Goal: Task Accomplishment & Management: Manage account settings

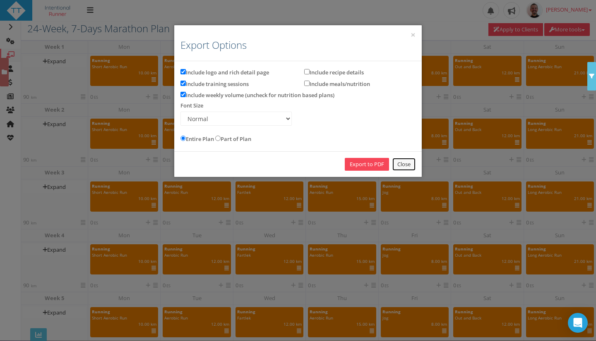
click at [409, 162] on link "Close" at bounding box center [403, 164] width 23 height 13
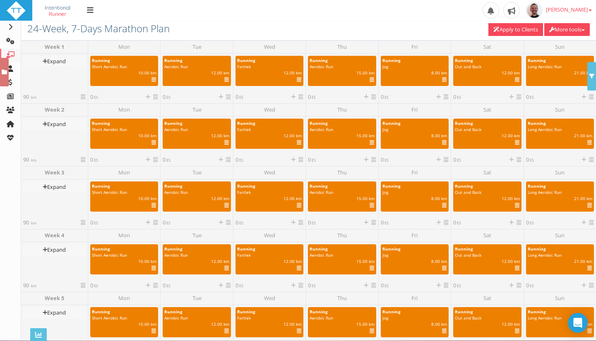
drag, startPoint x: 592, startPoint y: 48, endPoint x: 593, endPoint y: 67, distance: 18.7
click at [590, 21] on div "Search Library Running Aerobic Run | 00:30 | ES | IF Copy" at bounding box center [308, 21] width 563 height 0
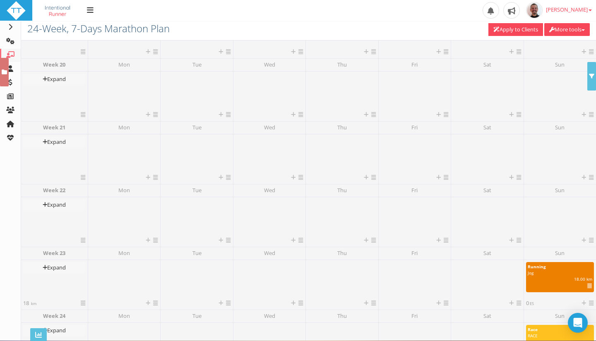
scroll to position [1281, 0]
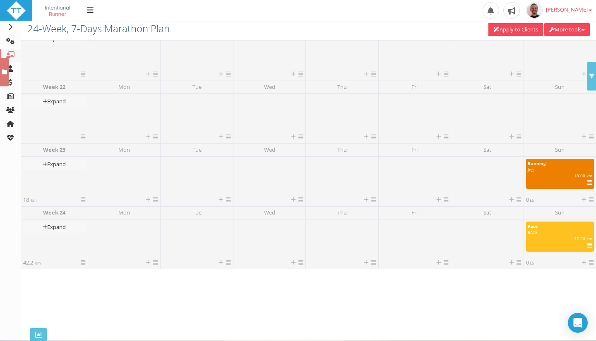
click at [553, 115] on div at bounding box center [560, 114] width 68 height 37
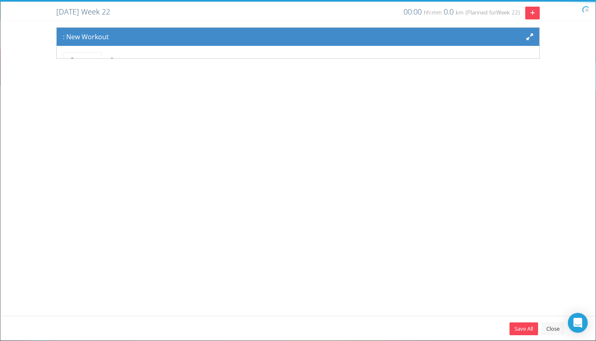
scroll to position [0, 0]
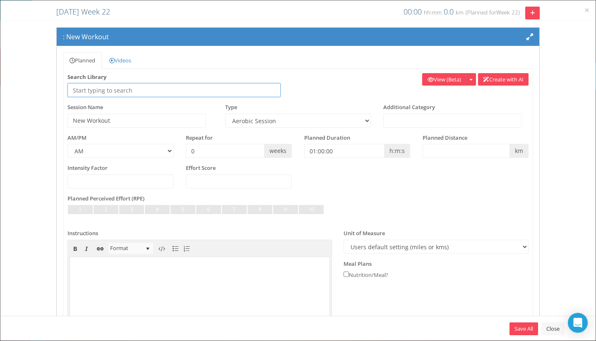
click at [122, 89] on input "text" at bounding box center [173, 90] width 213 height 14
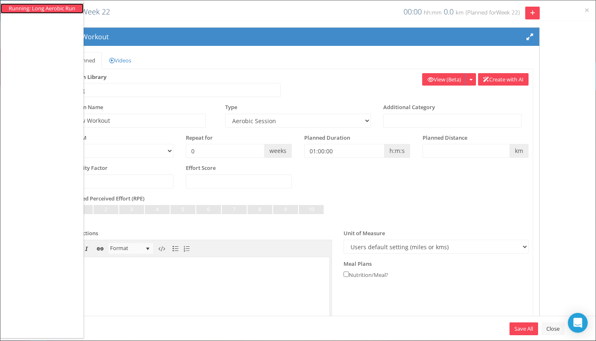
click at [55, 7] on li "Running: Long Aerobic Run" at bounding box center [42, 9] width 67 height 8
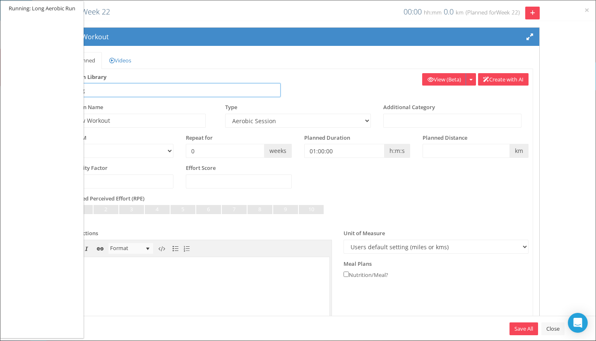
type input "Running: Long Aerobic Run"
type input "Long Aerobic Run"
select select "91939a62-6b13-49b7-8155-451fdc1cad9e"
type input "00:45:00"
select select
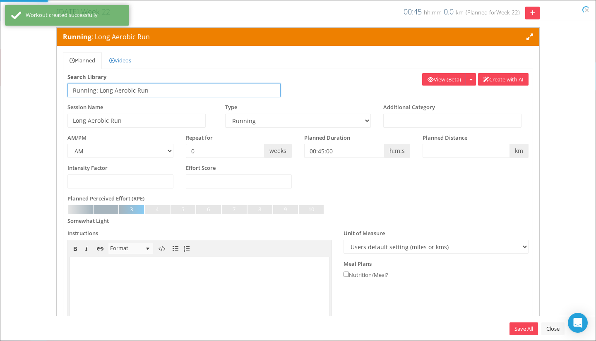
select select "91939a62-6b13-49b7-8155-451fdc1cad9e"
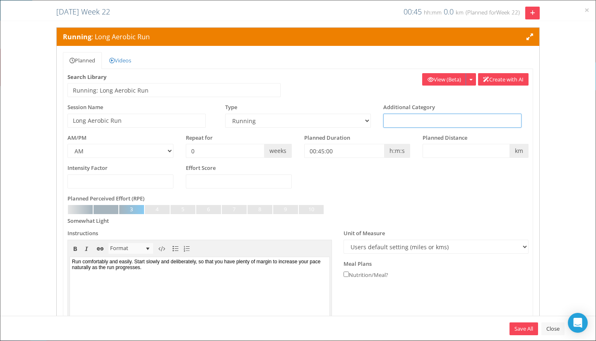
click at [453, 123] on input "text" at bounding box center [452, 121] width 138 height 14
type input "Integratio"
click at [346, 151] on input "00:45:00" at bounding box center [344, 151] width 80 height 14
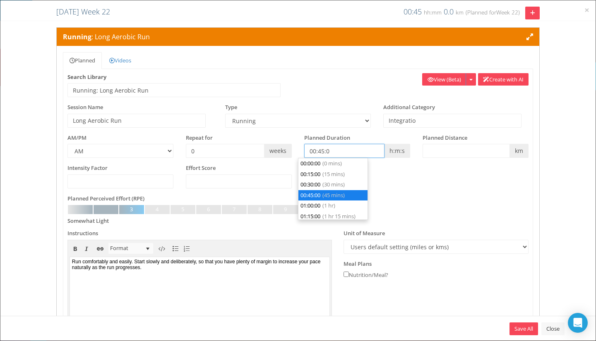
scroll to position [21, 0]
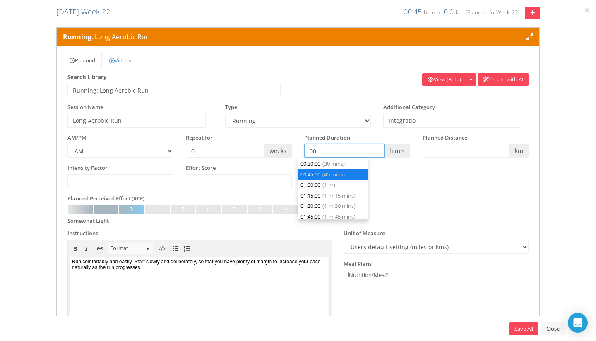
type input "0"
type input "00:00:00"
click at [459, 150] on input "text" at bounding box center [465, 151] width 87 height 14
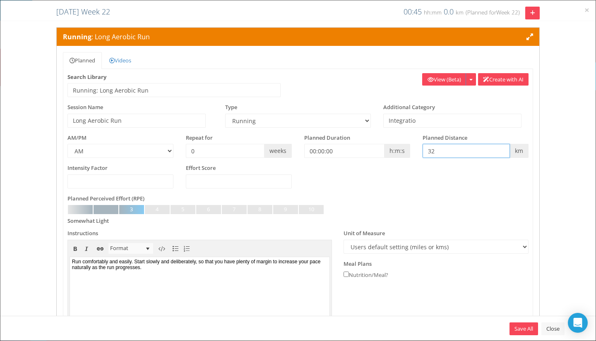
type input "32"
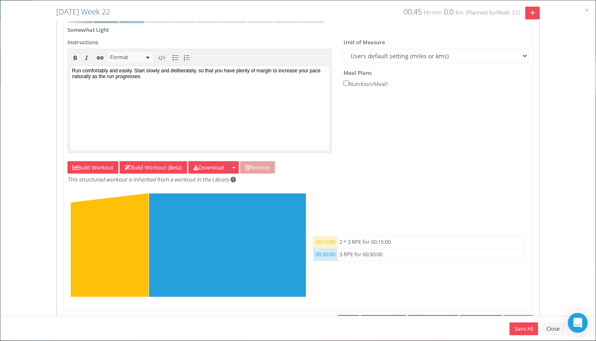
scroll to position [224, 0]
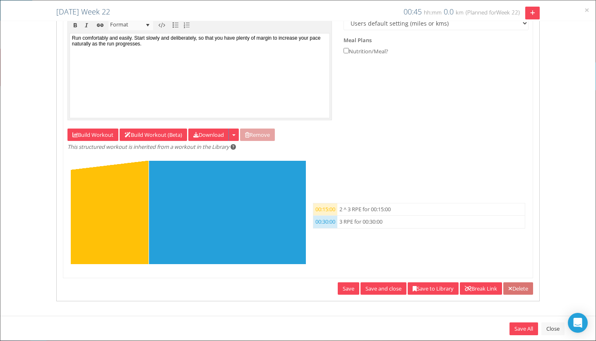
click at [81, 125] on div "Instructions Edit Bold Italic Insert hyperlink Remove hyperlink Format Paragrap…" at bounding box center [297, 66] width 473 height 121
click at [82, 135] on link "Build Workout" at bounding box center [92, 135] width 51 height 13
select select "RPE"
select select "Work"
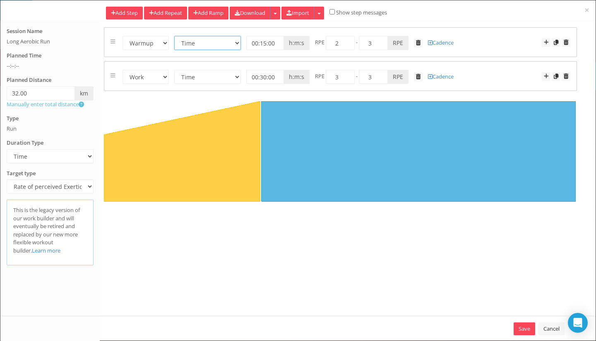
click at [226, 43] on select "Time Distance Open/Lap Button" at bounding box center [207, 43] width 67 height 14
select select "Distance"
click at [174, 36] on select "Time Distance Open/Lap Button" at bounding box center [207, 43] width 67 height 14
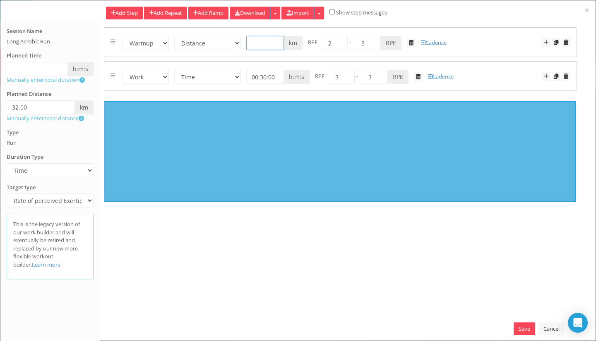
click at [261, 46] on input "text" at bounding box center [265, 43] width 38 height 14
type input "3"
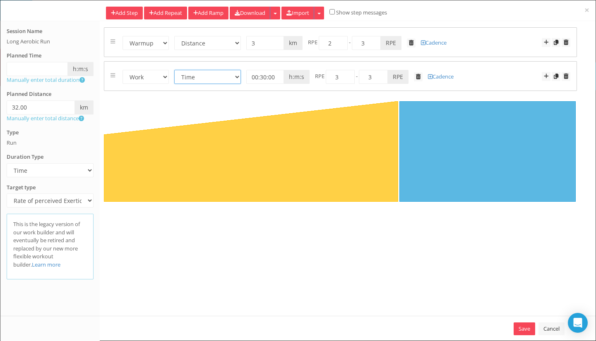
click at [220, 77] on select "Time Distance Open/Lap Button" at bounding box center [207, 77] width 67 height 14
select select "Distance"
click at [174, 70] on select "Time Distance Open/Lap Button" at bounding box center [207, 77] width 67 height 14
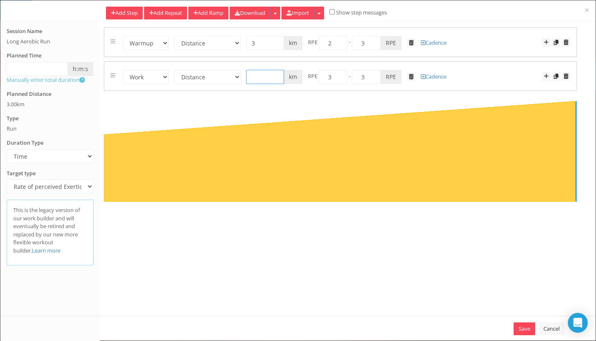
click at [260, 79] on input "text" at bounding box center [265, 77] width 38 height 14
type input "29"
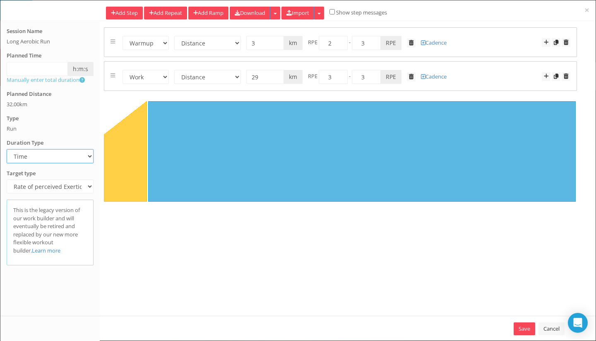
click at [53, 156] on select "Time Distance Open/Lap Button" at bounding box center [50, 156] width 87 height 14
select select "Distance"
click at [7, 149] on select "Time Distance Open/Lap Button" at bounding box center [50, 156] width 87 height 14
click at [524, 330] on link "Save" at bounding box center [525, 329] width 22 height 13
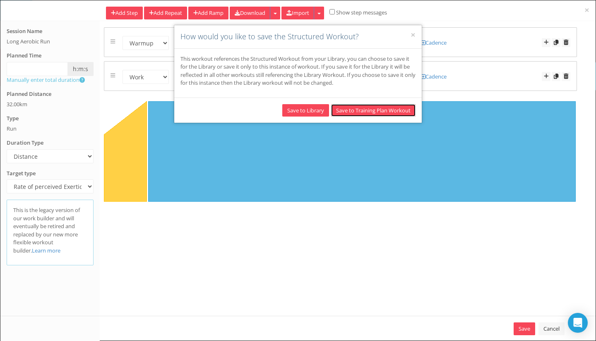
click at [372, 110] on button "Save to Training Plan Workout" at bounding box center [373, 110] width 84 height 13
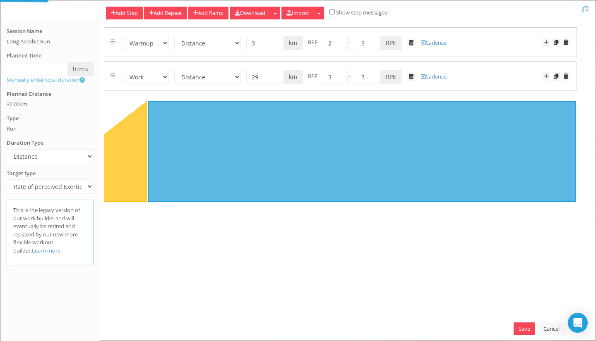
select select "Distance"
select select "Work"
select select "Distance"
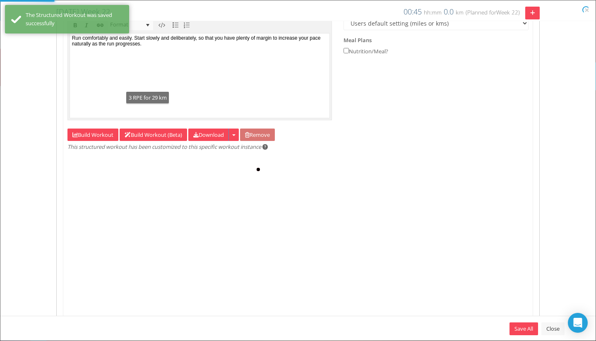
type input "32"
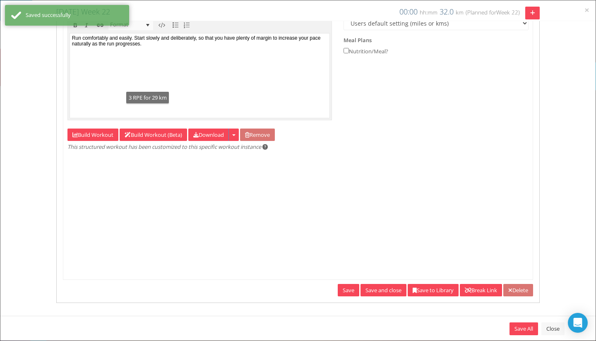
scroll to position [0, 0]
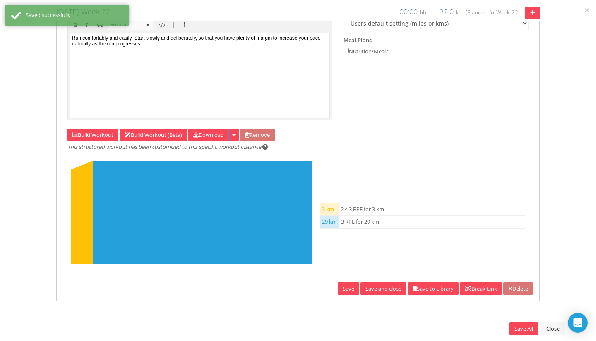
click at [375, 284] on link "Save and close" at bounding box center [383, 289] width 46 height 13
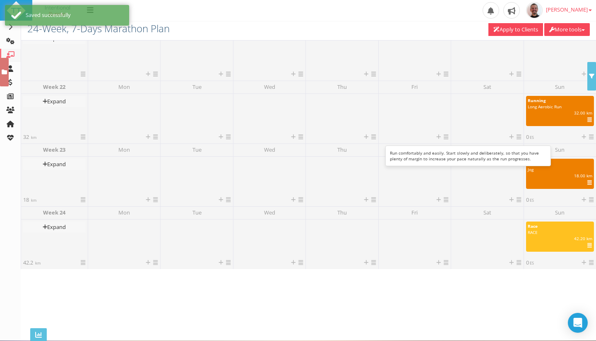
click at [556, 118] on div at bounding box center [546, 120] width 51 height 8
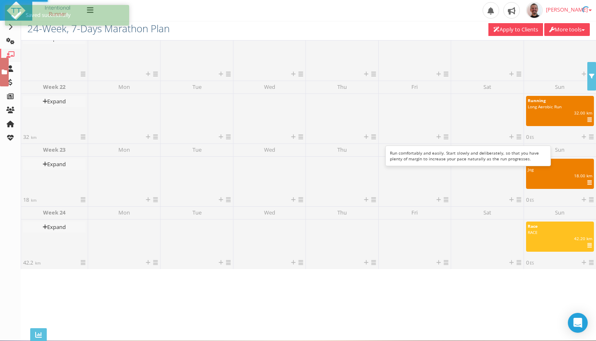
select select "91939a62-6b13-49b7-8155-451fdc1cad9e"
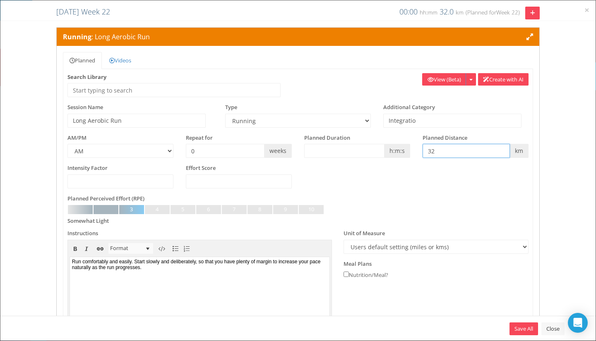
drag, startPoint x: 440, startPoint y: 154, endPoint x: 419, endPoint y: 152, distance: 21.6
click at [422, 152] on input "32" at bounding box center [465, 151] width 87 height 14
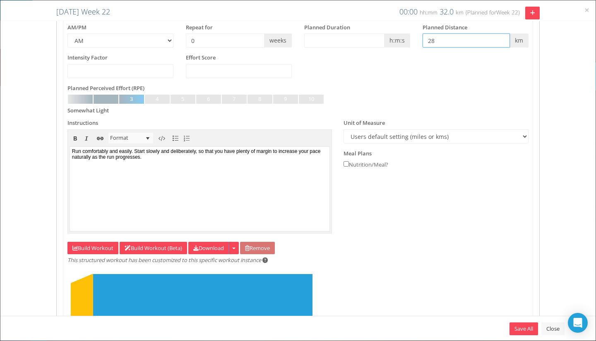
scroll to position [145, 0]
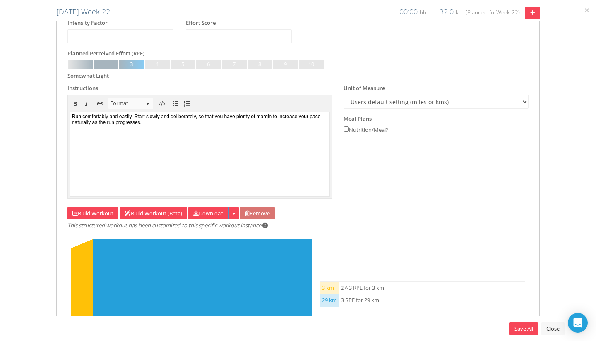
type input "28"
click at [79, 209] on link "Build Workout" at bounding box center [92, 213] width 51 height 13
select select "Distance"
select select "Work"
select select "Distance"
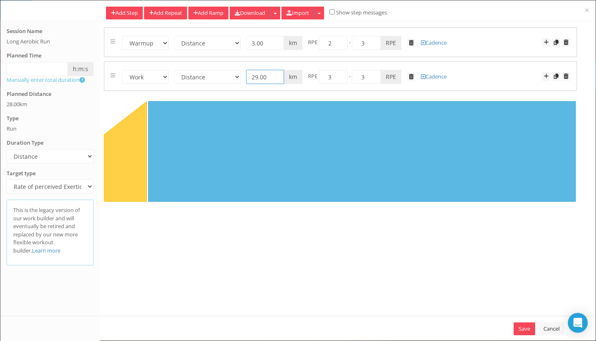
drag, startPoint x: 269, startPoint y: 73, endPoint x: 233, endPoint y: 74, distance: 36.8
click at [233, 74] on form "Warmup Work Rest Cooldown Time Distance Open/Lap Button 00:30:00 h:m:s 29.00 km…" at bounding box center [340, 76] width 460 height 16
type input "25"
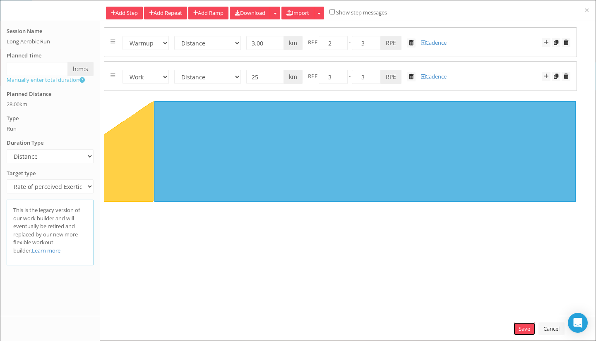
click at [516, 325] on link "Save" at bounding box center [525, 329] width 22 height 13
select select "Distance"
select select "Work"
select select "Distance"
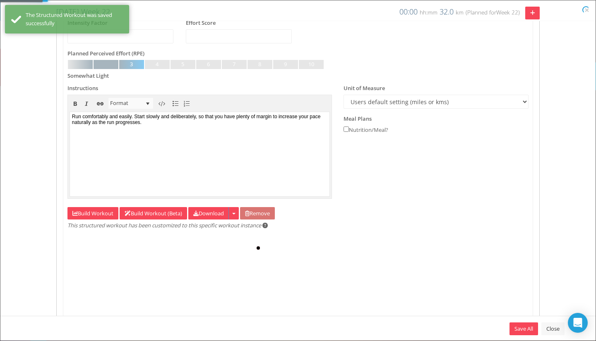
type input "28"
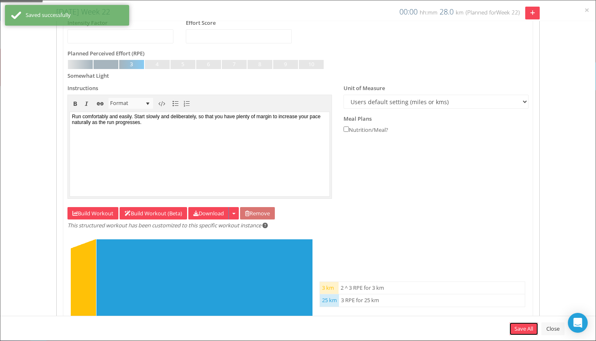
click at [518, 331] on link "Save All" at bounding box center [523, 329] width 29 height 13
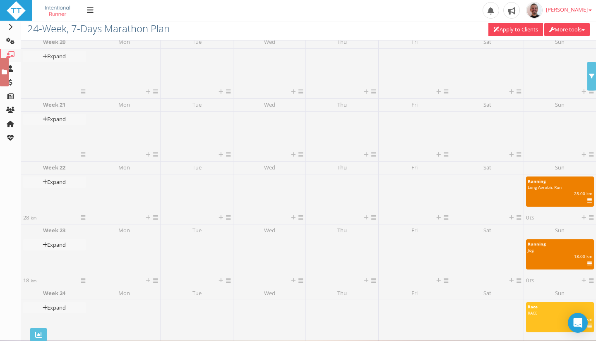
scroll to position [1199, 0]
click at [550, 139] on div at bounding box center [560, 133] width 68 height 37
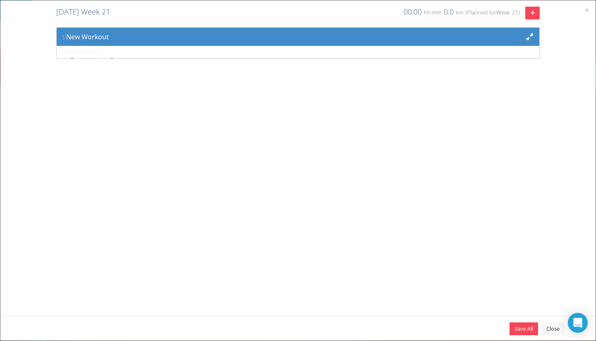
scroll to position [68, 0]
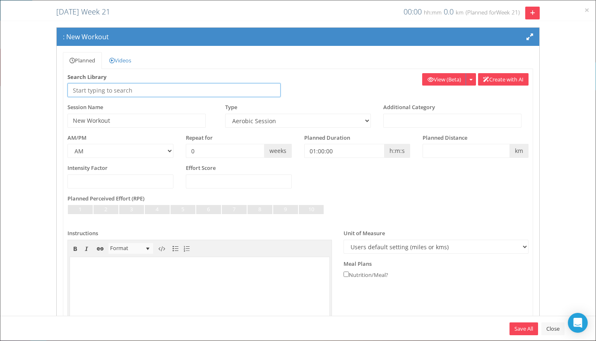
click at [200, 91] on input "text" at bounding box center [173, 90] width 213 height 14
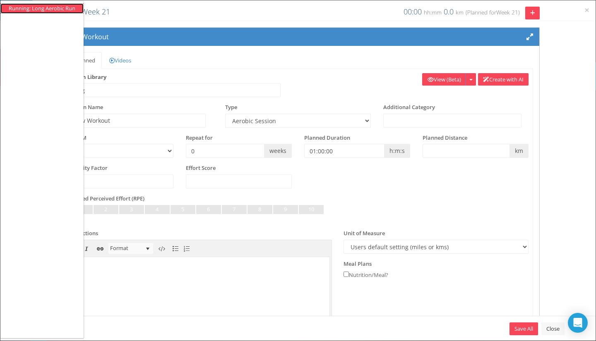
click at [59, 10] on li "Running: Long Aerobic Run" at bounding box center [42, 9] width 67 height 8
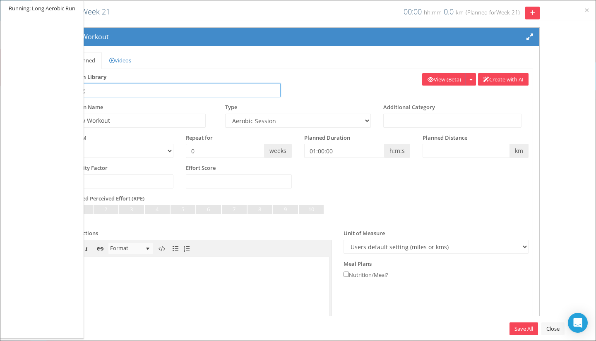
type input "Running: Long Aerobic Run"
type input "Long Aerobic Run"
select select "91939a62-6b13-49b7-8155-451fdc1cad9e"
type input "00:45:00"
select select
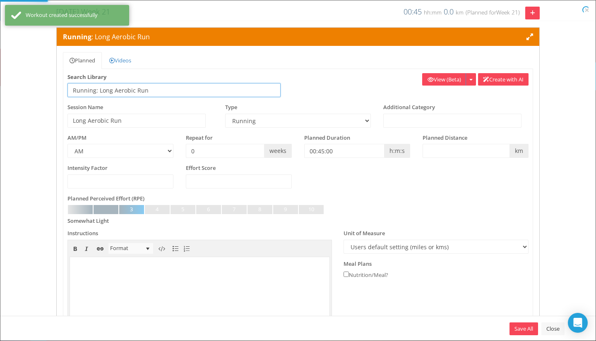
select select "91939a62-6b13-49b7-8155-451fdc1cad9e"
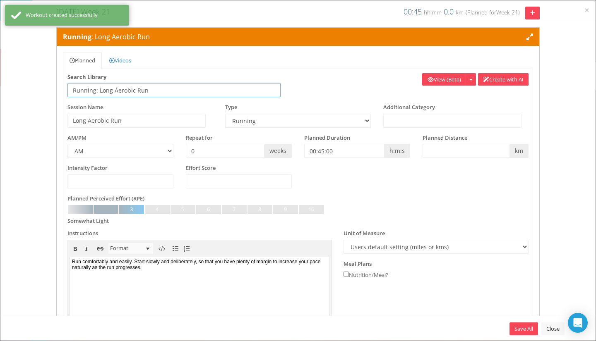
scroll to position [0, 0]
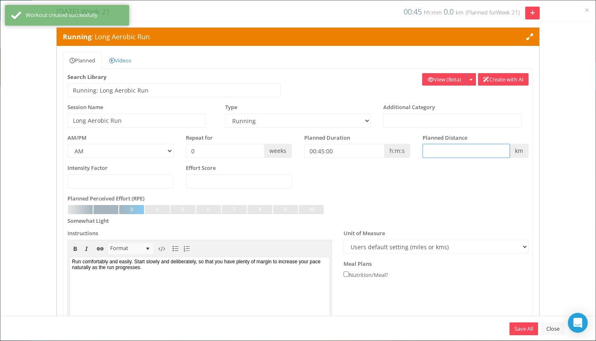
click at [459, 151] on input "text" at bounding box center [465, 151] width 87 height 14
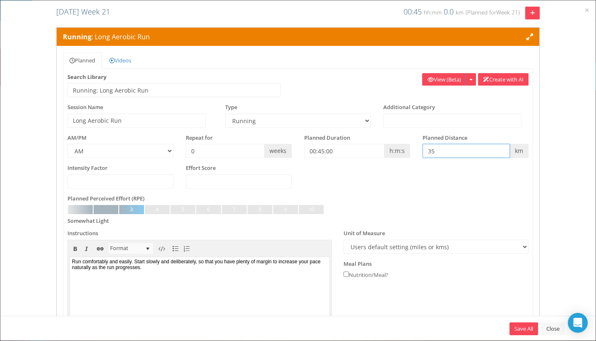
type input "35"
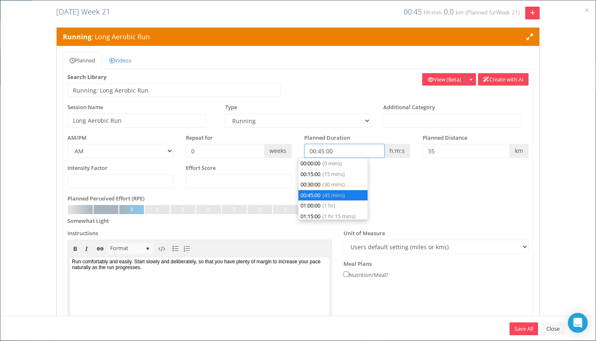
scroll to position [21, 0]
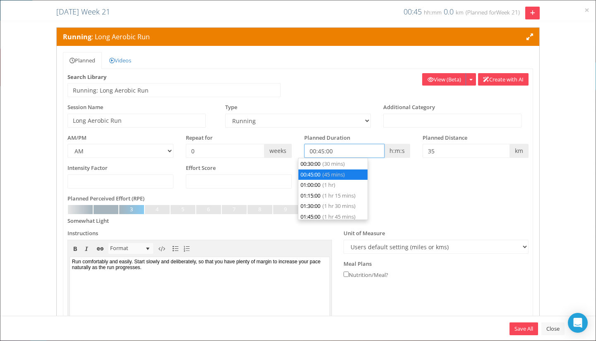
drag, startPoint x: 353, startPoint y: 149, endPoint x: 284, endPoint y: 149, distance: 69.5
click at [284, 149] on div "AM/PM AM PM Repeat for 0 weeks h:m:s m" at bounding box center [297, 149] width 473 height 31
type input "00:00:00"
click at [440, 214] on div "Not Set Very Light Light Somewhat Light Light to Moderate Moderate Moderate to …" at bounding box center [297, 214] width 461 height 19
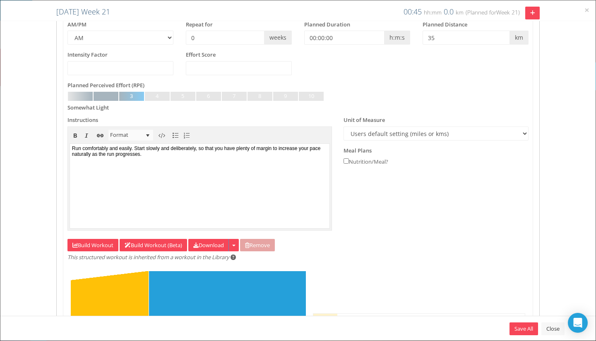
scroll to position [115, 0]
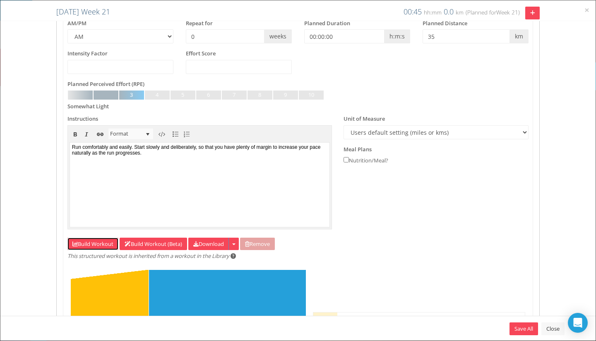
click at [90, 247] on link "Build Workout" at bounding box center [92, 244] width 51 height 13
select select "Time"
select select "Work"
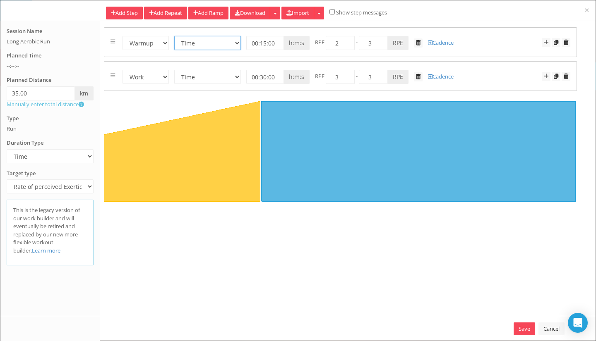
click at [208, 39] on select "Time Distance Open/Lap Button" at bounding box center [207, 43] width 67 height 14
select select "Distance"
click at [174, 36] on select "Time Distance Open/Lap Button" at bounding box center [207, 43] width 67 height 14
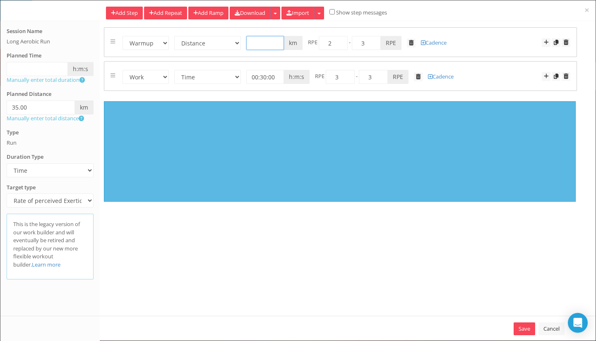
click at [271, 44] on input "text" at bounding box center [265, 43] width 38 height 14
type input "3"
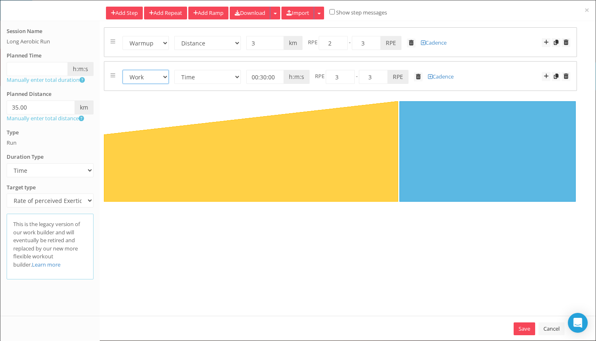
click at [159, 79] on select "Warmup Work Rest Cooldown" at bounding box center [145, 77] width 46 height 14
click at [544, 75] on span at bounding box center [546, 76] width 5 height 5
select select "Work"
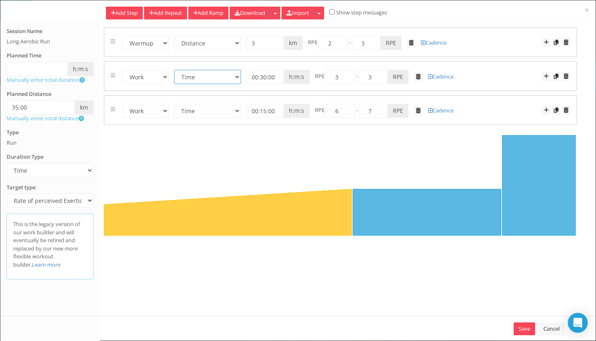
click at [230, 78] on select "Time Distance Open/Lap Button" at bounding box center [207, 77] width 67 height 14
select select "Distance"
click at [174, 70] on select "Time Distance Open/Lap Button" at bounding box center [207, 77] width 67 height 14
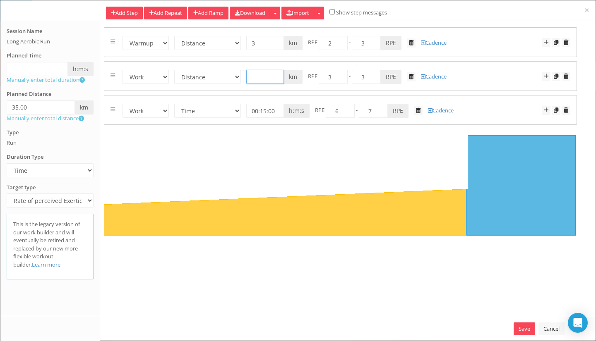
click at [264, 77] on input "text" at bounding box center [265, 77] width 38 height 14
type input "5"
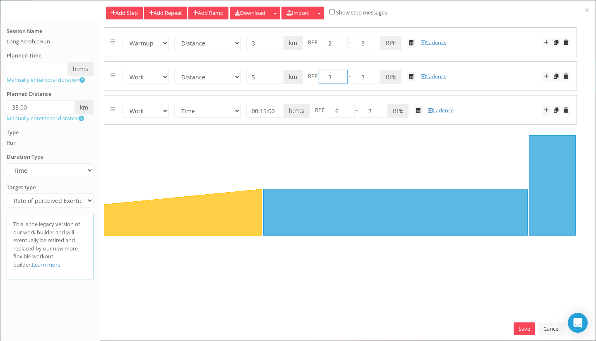
click at [331, 76] on input "3" at bounding box center [333, 77] width 29 height 14
type input "4"
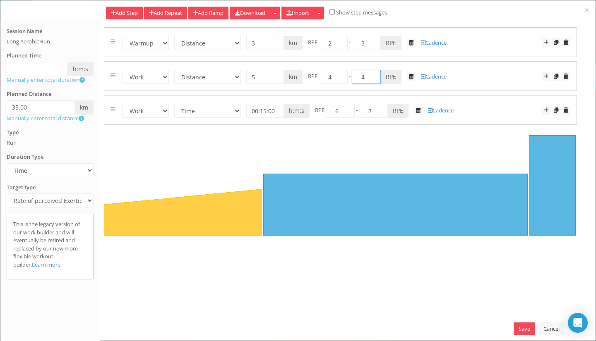
drag, startPoint x: 362, startPoint y: 79, endPoint x: 370, endPoint y: 79, distance: 7.5
click at [370, 79] on input "4" at bounding box center [366, 77] width 29 height 14
click at [218, 109] on select "Time Distance Open/Lap Button" at bounding box center [207, 111] width 67 height 14
select select "Distance"
click at [174, 104] on select "Time Distance Open/Lap Button" at bounding box center [207, 111] width 67 height 14
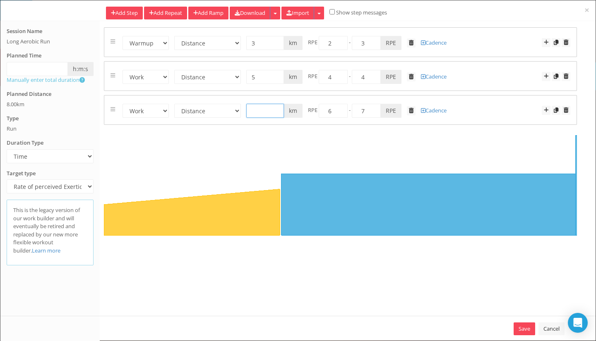
click at [260, 113] on input "text" at bounding box center [265, 111] width 38 height 14
type input "1"
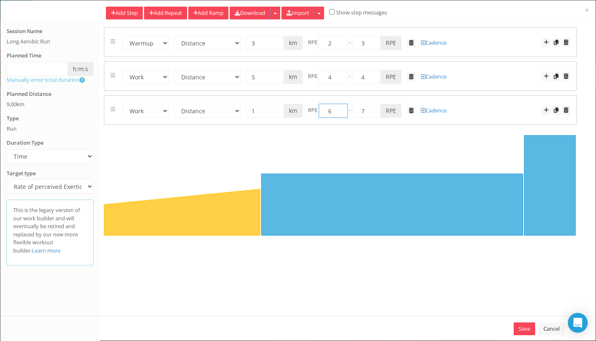
drag, startPoint x: 336, startPoint y: 111, endPoint x: 327, endPoint y: 110, distance: 8.8
click at [327, 110] on input "6" at bounding box center [333, 111] width 29 height 14
type input "2"
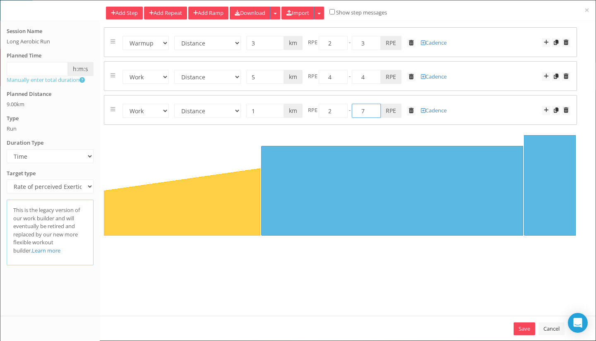
click at [362, 110] on input "7" at bounding box center [366, 111] width 29 height 14
type input "3"
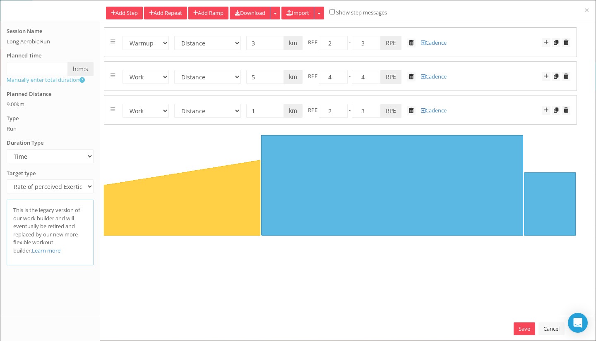
click at [169, 10] on link "Add Repeat" at bounding box center [165, 13] width 43 height 13
select select "Work"
select select "Rest"
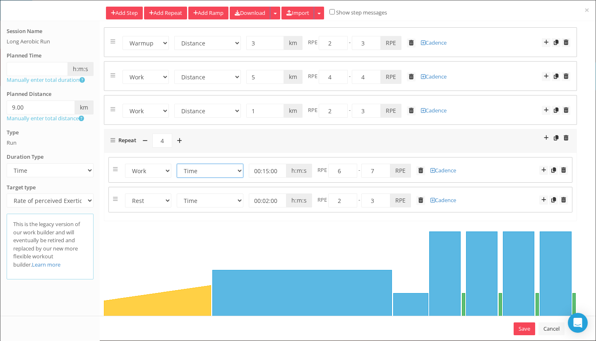
click at [185, 171] on select "Time Distance Open/Lap Button" at bounding box center [210, 171] width 67 height 14
select select "Distance"
click at [177, 164] on select "Time Distance Open/Lap Button" at bounding box center [210, 171] width 67 height 14
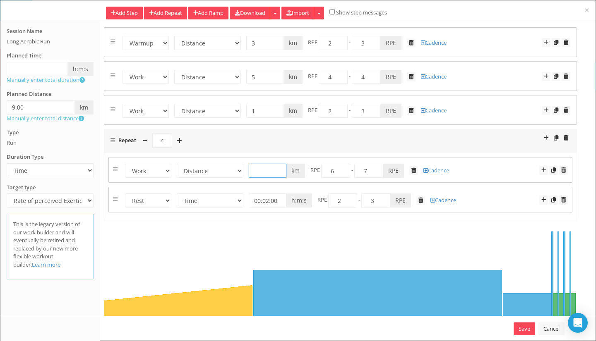
click at [263, 173] on input "text" at bounding box center [268, 171] width 38 height 14
type input "5"
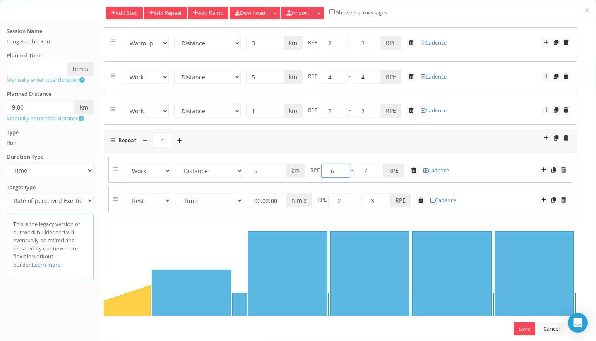
drag, startPoint x: 337, startPoint y: 168, endPoint x: 324, endPoint y: 168, distance: 12.4
click at [324, 168] on input "6" at bounding box center [335, 171] width 29 height 14
type input "4"
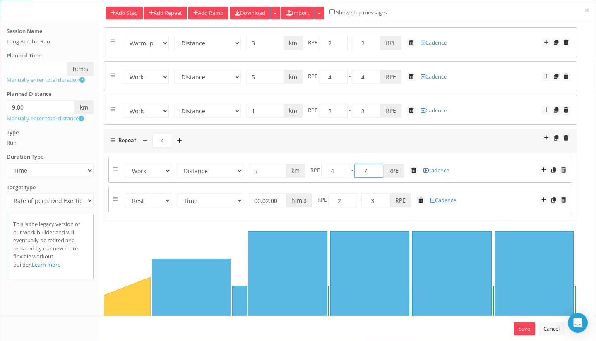
drag, startPoint x: 364, startPoint y: 173, endPoint x: 377, endPoint y: 166, distance: 15.2
click at [377, 166] on input "7" at bounding box center [368, 171] width 29 height 14
type input "4"
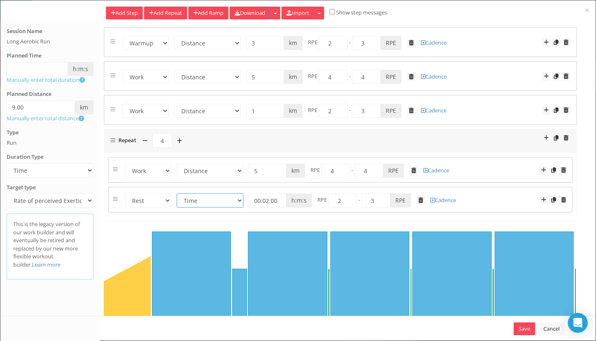
click at [203, 197] on select "Time Distance Open/Lap Button" at bounding box center [210, 201] width 67 height 14
select select "Distance"
click at [177, 194] on select "Time Distance Open/Lap Button" at bounding box center [210, 201] width 67 height 14
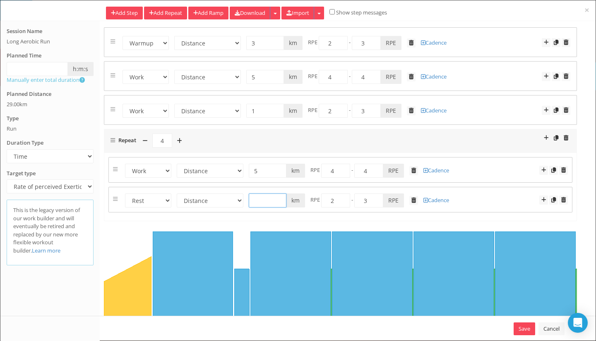
click at [259, 200] on input "text" at bounding box center [268, 201] width 38 height 14
type input "1"
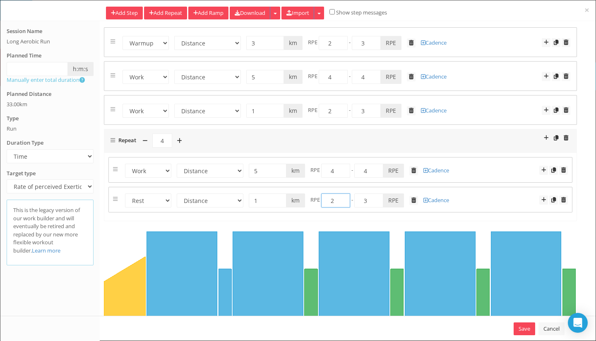
click at [330, 201] on input "2" at bounding box center [335, 201] width 29 height 14
click at [146, 201] on select "Warmup Work Rest Cooldown" at bounding box center [148, 201] width 46 height 14
select select "Work"
click at [125, 194] on select "Warmup Work Rest Cooldown" at bounding box center [148, 201] width 46 height 14
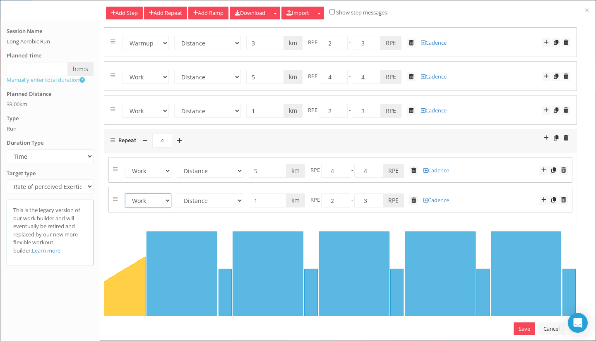
click at [564, 79] on span at bounding box center [566, 76] width 5 height 5
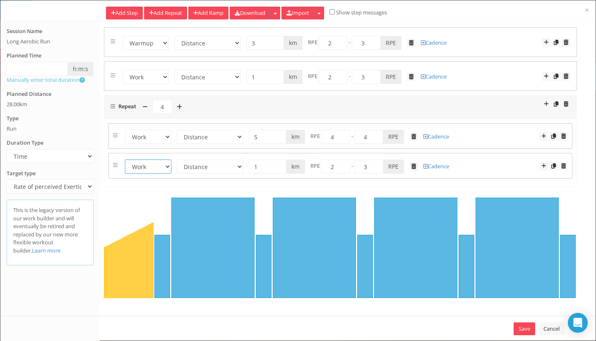
click at [566, 78] on span at bounding box center [566, 76] width 5 height 5
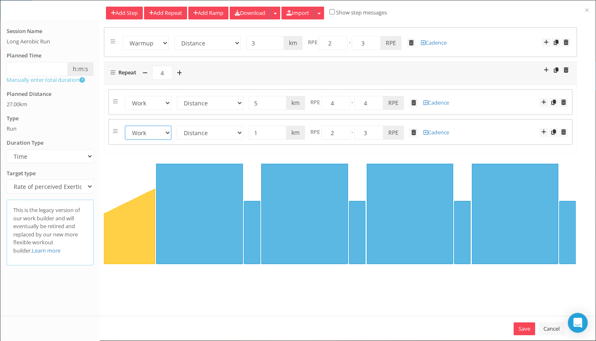
click at [182, 72] on span at bounding box center [179, 73] width 5 height 6
type input "5"
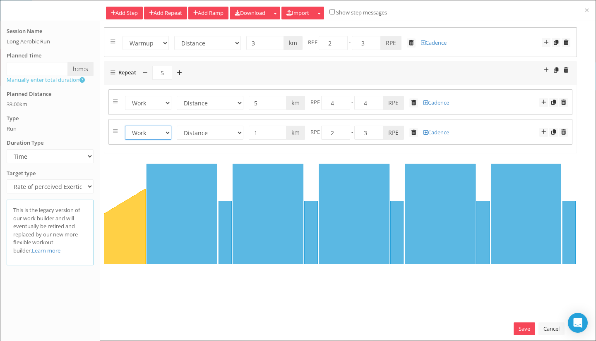
click at [542, 134] on span at bounding box center [543, 132] width 5 height 5
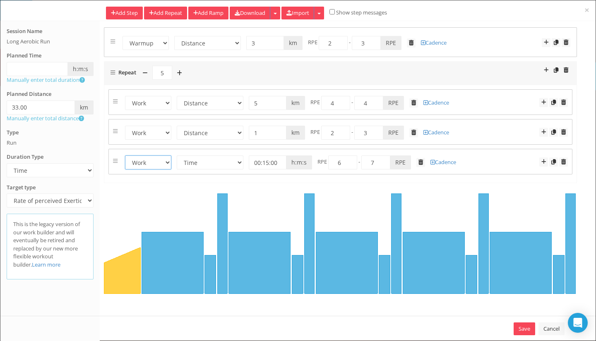
click at [158, 165] on select "Warmup Work Rest Cooldown" at bounding box center [148, 163] width 46 height 14
select select "Cooldown"
click at [125, 156] on select "Warmup Work Rest Cooldown" at bounding box center [148, 163] width 46 height 14
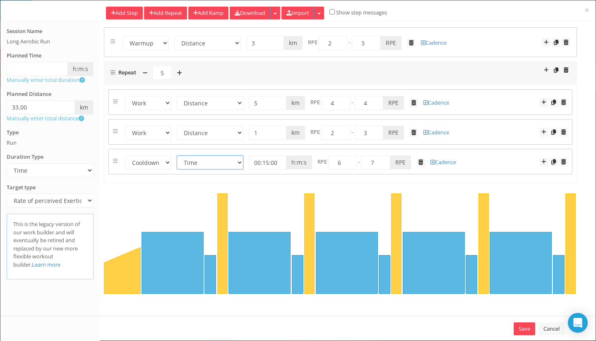
click at [239, 163] on select "Time Distance Open/Lap Button" at bounding box center [210, 163] width 67 height 14
select select "Distance"
click at [177, 156] on select "Time Distance Open/Lap Button" at bounding box center [210, 163] width 67 height 14
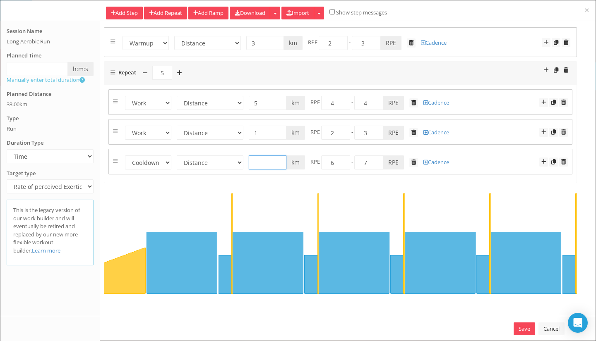
click at [257, 164] on input "text" at bounding box center [268, 163] width 38 height 14
type input "2"
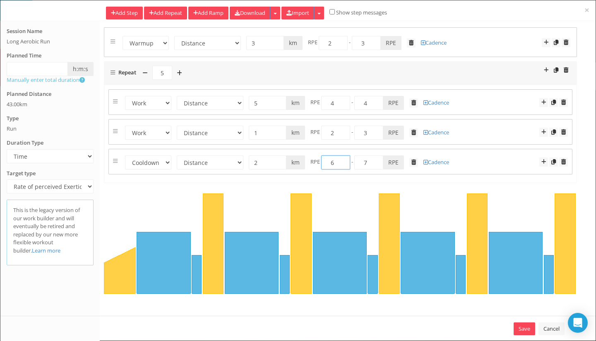
click at [332, 161] on input "6" at bounding box center [335, 163] width 29 height 14
drag, startPoint x: 328, startPoint y: 162, endPoint x: 333, endPoint y: 162, distance: 5.0
click at [333, 162] on input "2" at bounding box center [335, 163] width 29 height 14
type input "1"
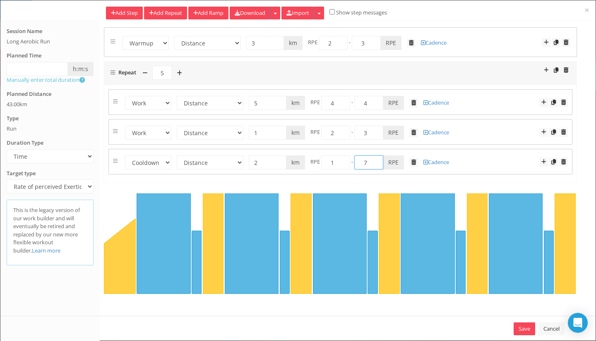
drag, startPoint x: 365, startPoint y: 162, endPoint x: 370, endPoint y: 163, distance: 4.6
click at [370, 163] on input "7" at bounding box center [368, 163] width 29 height 14
type input "2"
type input "3"
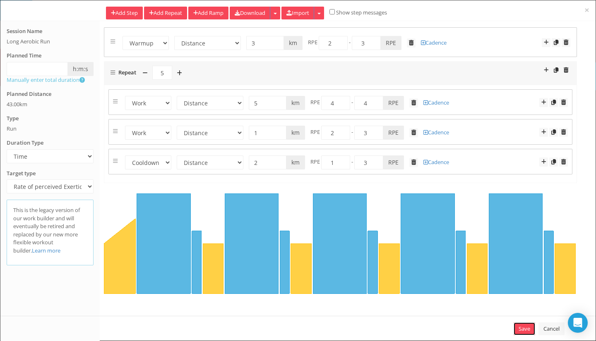
click at [519, 329] on link "Save" at bounding box center [525, 329] width 22 height 13
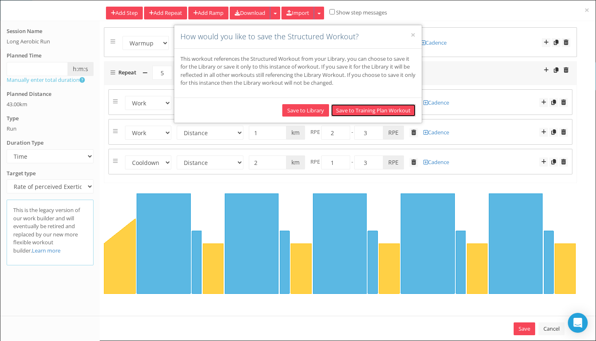
click at [377, 108] on button "Save to Training Plan Workout" at bounding box center [373, 110] width 84 height 13
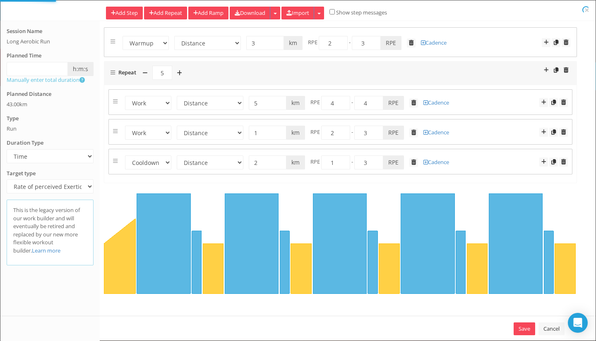
type input "43"
select select "Distance"
select select "Work"
select select "Distance"
select select "Work"
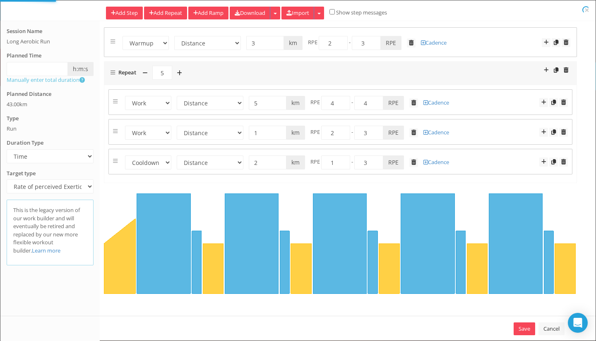
select select "Distance"
select select "Cooldown"
select select "Distance"
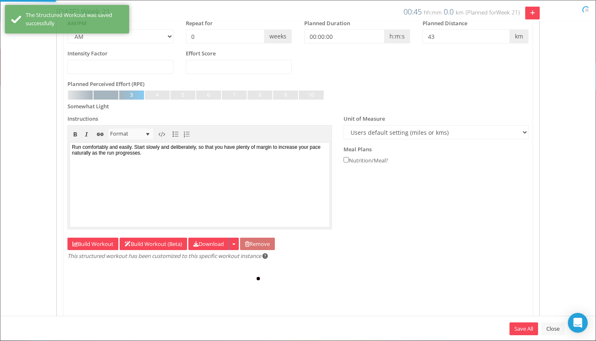
type input "43"
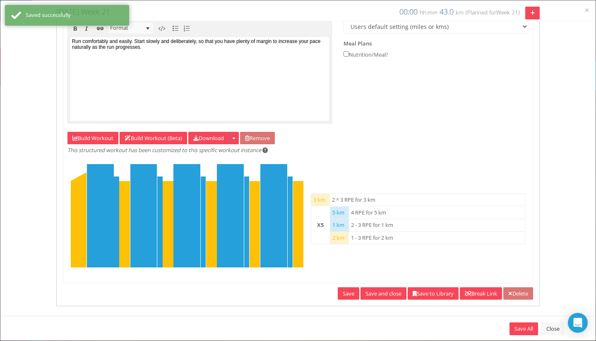
scroll to position [221, 0]
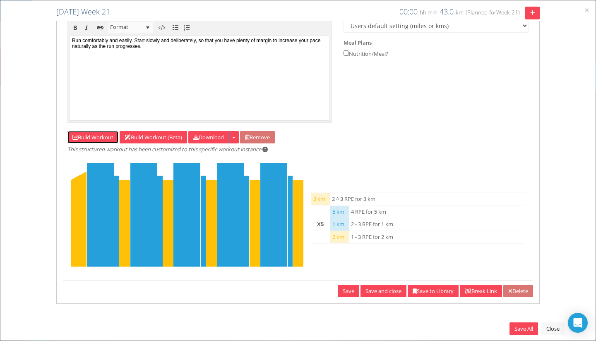
click at [87, 137] on link "Build Workout" at bounding box center [92, 137] width 51 height 13
select select "Distance"
select select "Work"
select select "Distance"
select select "Work"
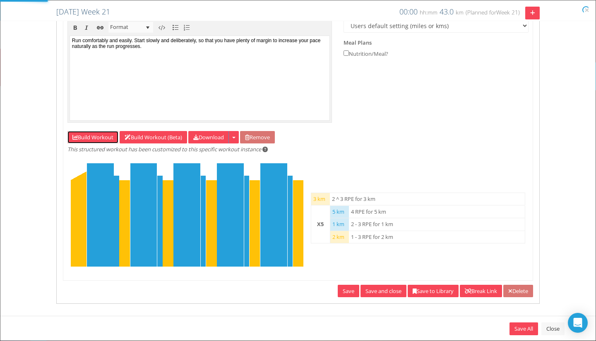
select select "Distance"
select select "Cooldown"
select select "Distance"
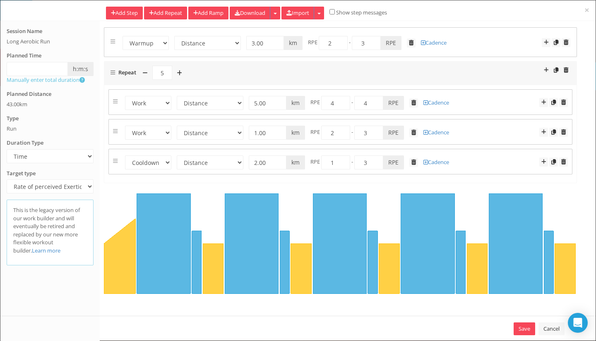
click at [125, 10] on link "Add Step" at bounding box center [124, 13] width 37 height 13
select select "Work"
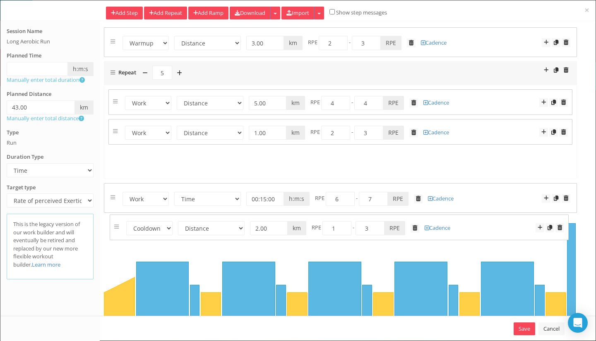
drag, startPoint x: 114, startPoint y: 161, endPoint x: 115, endPoint y: 228, distance: 66.6
select select "Cooldown"
select select "Distance"
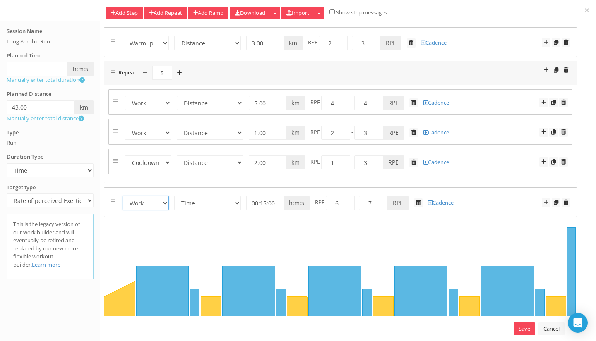
click at [161, 204] on select "Warmup Work Rest Cooldown" at bounding box center [145, 203] width 46 height 14
select select "Cooldown"
click at [122, 196] on select "Warmup Work Rest Cooldown" at bounding box center [145, 203] width 46 height 14
click at [238, 204] on select "Time Distance Open/Lap Button" at bounding box center [207, 203] width 67 height 14
select select "Distance"
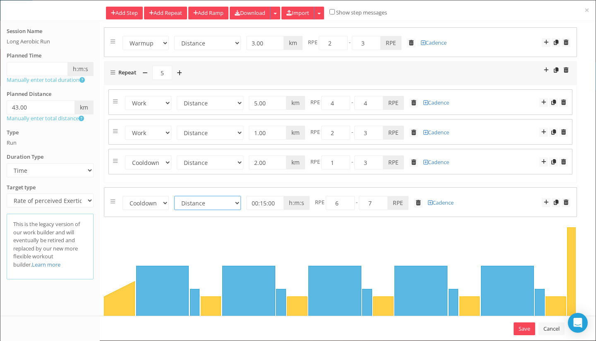
click at [174, 196] on select "Time Distance Open/Lap Button" at bounding box center [207, 203] width 67 height 14
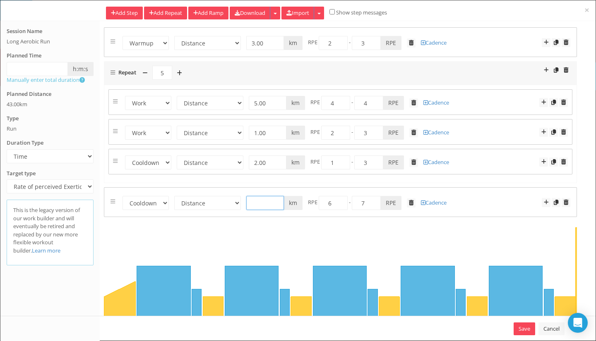
click at [256, 203] on input "text" at bounding box center [265, 203] width 38 height 14
type input "2"
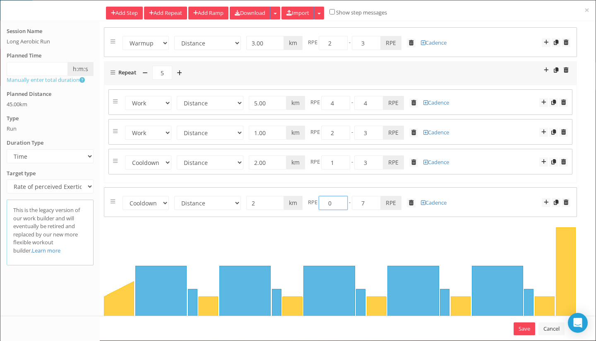
click at [333, 205] on input "0" at bounding box center [333, 203] width 29 height 14
type input "1"
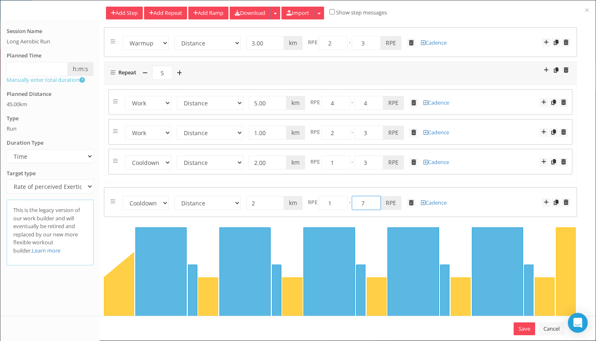
click at [363, 204] on input "7" at bounding box center [366, 203] width 29 height 14
click at [561, 163] on span at bounding box center [563, 161] width 5 height 5
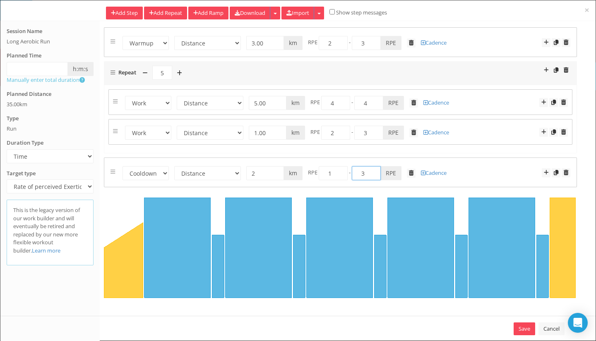
type input "3"
click at [525, 328] on link "Save" at bounding box center [525, 329] width 22 height 13
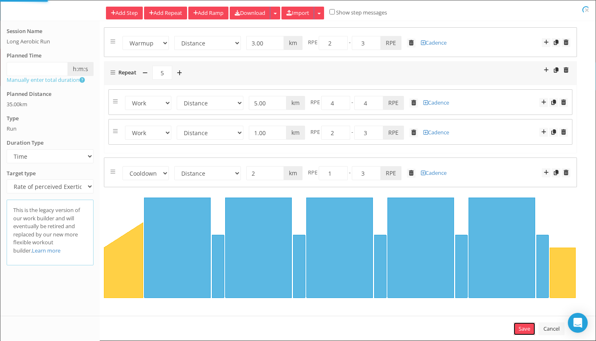
type input "35"
select select "Distance"
select select "Work"
select select "Distance"
select select "Work"
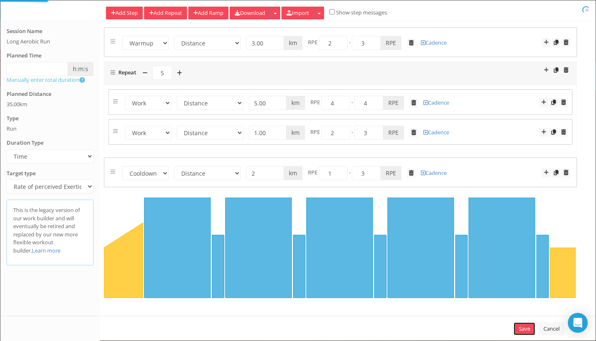
select select "Distance"
select select "Cooldown"
select select "Distance"
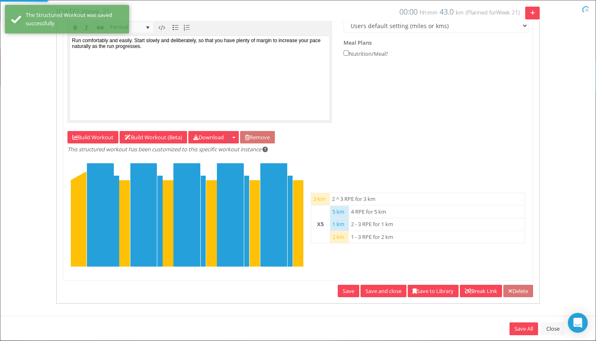
type input "35"
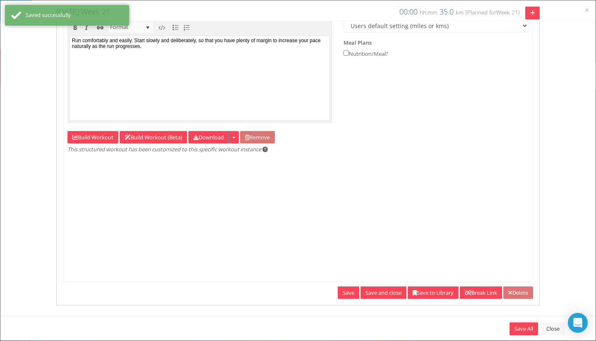
scroll to position [0, 0]
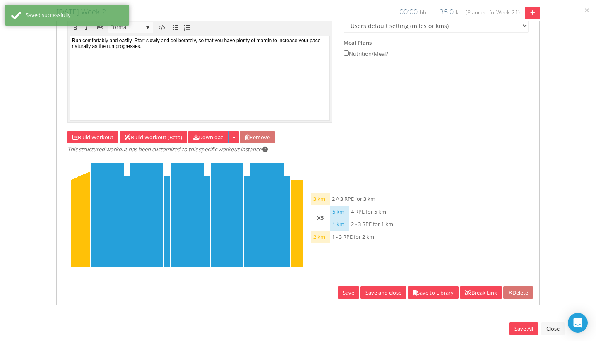
click at [360, 290] on link "Save and close" at bounding box center [383, 293] width 46 height 13
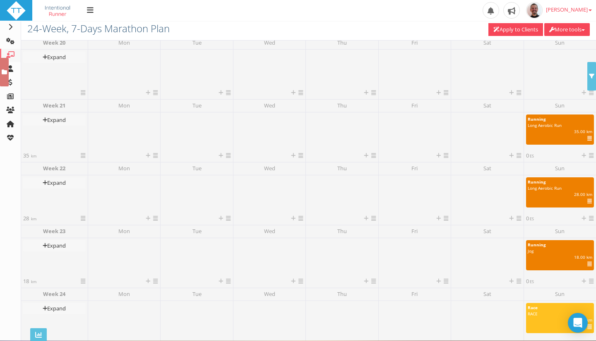
click at [540, 62] on div at bounding box center [560, 70] width 68 height 37
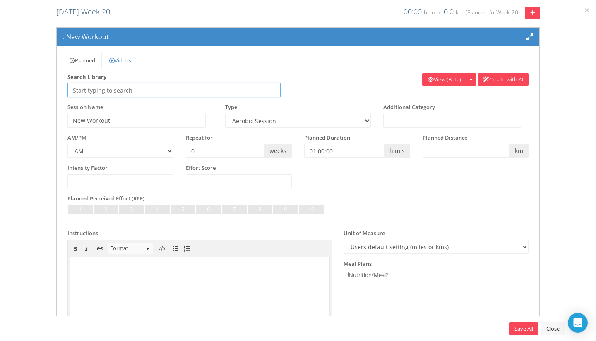
click at [111, 91] on input "text" at bounding box center [173, 90] width 213 height 14
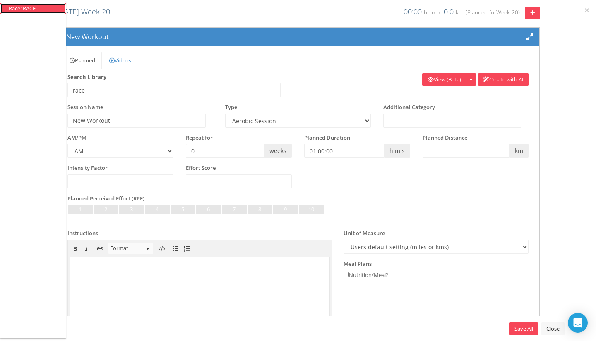
click at [42, 7] on li "Race: RACE" at bounding box center [33, 9] width 49 height 8
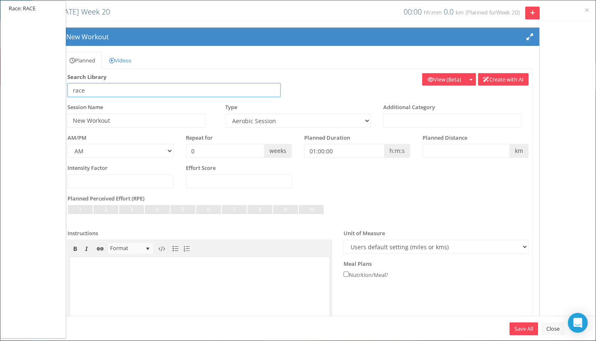
type input "Race: RACE"
type input "RACE"
select select "207ee82a-8f61-4e76-893a-8342fc3772e7"
type input "00:30:00"
type input "42.2"
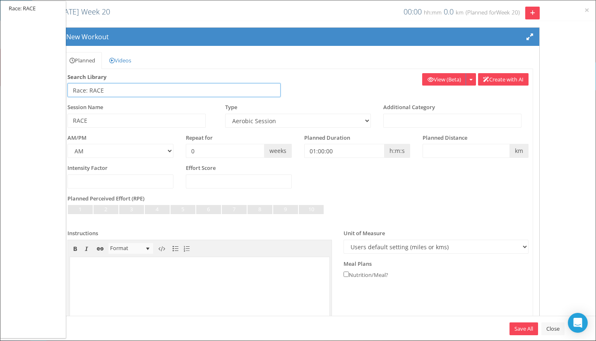
select select
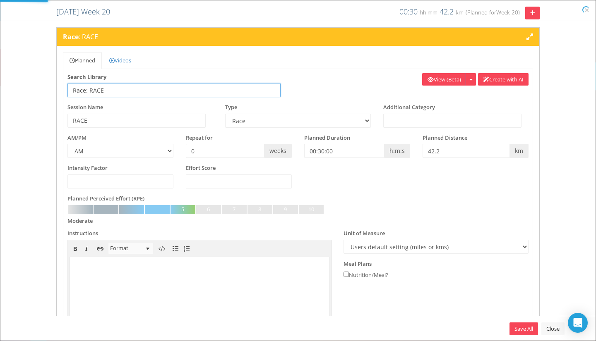
select select "207ee82a-8f61-4e76-893a-8342fc3772e7"
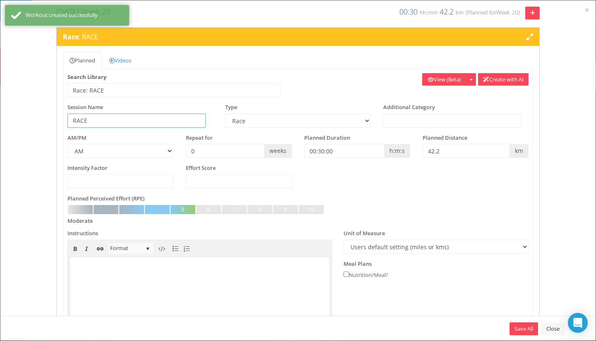
drag, startPoint x: 109, startPoint y: 120, endPoint x: 60, endPoint y: 117, distance: 49.0
click at [60, 117] on div "Planned Videos Recipe Feedback Privacy Search Library Race: RACE Race: RACE Cre…" at bounding box center [298, 286] width 482 height 481
type input "2"
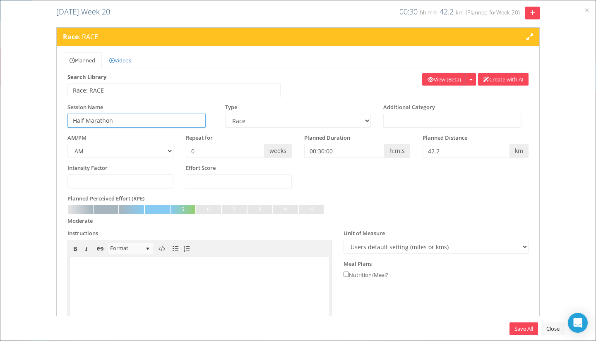
type input "Half Marathon"
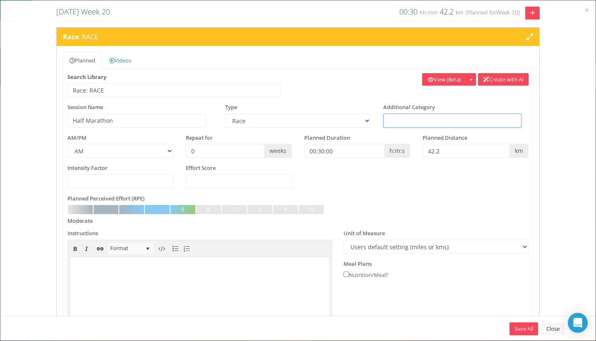
click at [411, 120] on input "text" at bounding box center [452, 121] width 138 height 14
type input "Integration"
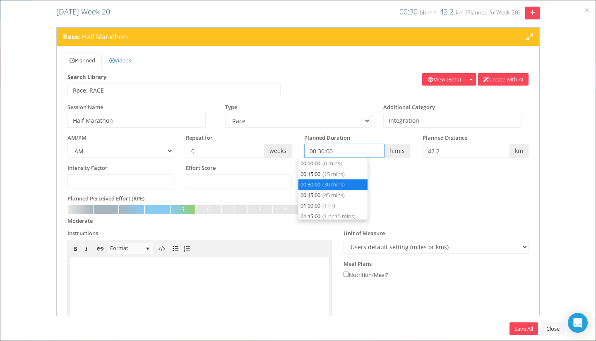
scroll to position [10, 0]
drag, startPoint x: 338, startPoint y: 151, endPoint x: 297, endPoint y: 150, distance: 41.4
click at [298, 150] on div "Planned Duration 00:30:00 h:m:s" at bounding box center [357, 146] width 118 height 24
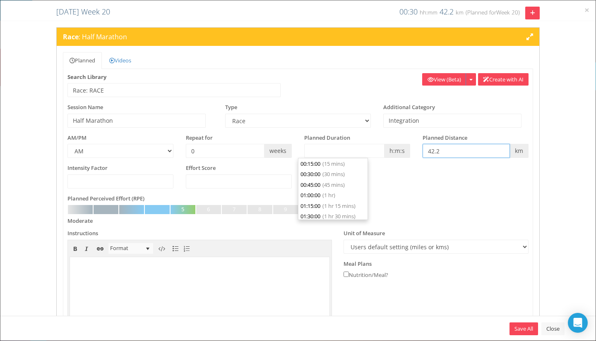
type input "00:00:00"
drag, startPoint x: 448, startPoint y: 153, endPoint x: 402, endPoint y: 146, distance: 46.0
click at [402, 146] on div "AM/PM AM PM Repeat for 0 weeks h:m:s m" at bounding box center [297, 149] width 473 height 31
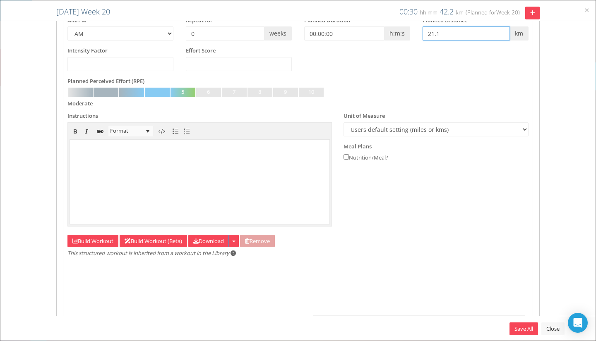
scroll to position [166, 0]
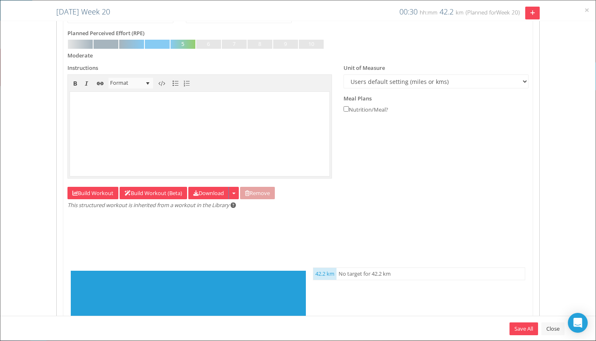
type input "21.1"
click at [79, 190] on link "Build Workout" at bounding box center [92, 193] width 51 height 13
select select "Power"
select select "Work"
select select "Distance"
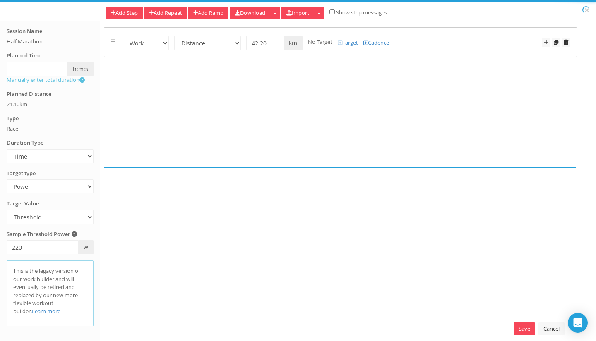
select select "Power"
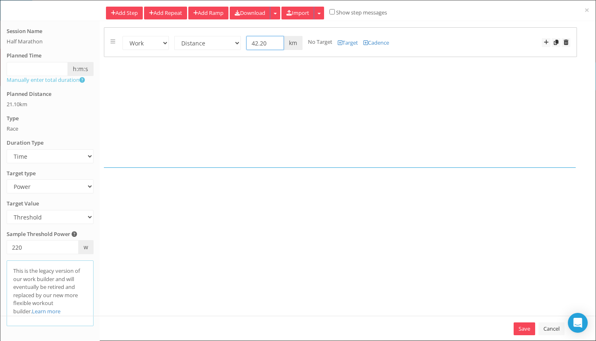
drag, startPoint x: 266, startPoint y: 41, endPoint x: 237, endPoint y: 42, distance: 29.8
click at [237, 42] on form "Warmup Work Rest Cooldown Time Distance Open/Lap Button 00:30:00 h:m:s 42.20 km…" at bounding box center [340, 42] width 460 height 16
type input "21.1"
click at [67, 185] on select "Heart Rate Power Pace Speed Rate of perceived Exertion No Target" at bounding box center [50, 187] width 87 height 14
select select "Pace"
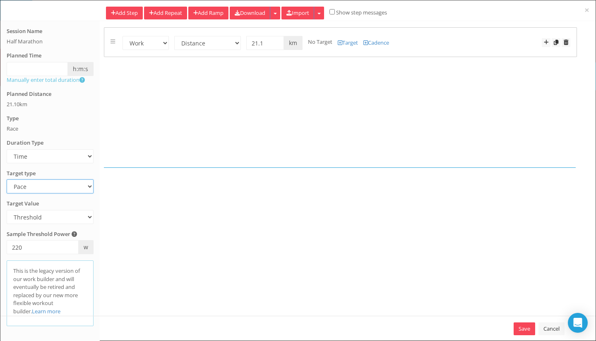
click at [7, 180] on select "Heart Rate Power Pace Speed Rate of perceived Exertion No Target" at bounding box center [50, 187] width 87 height 14
click at [55, 218] on select "Threshold Rate of perceived Exertion Training Zone" at bounding box center [50, 217] width 87 height 14
click at [518, 326] on link "Save" at bounding box center [525, 329] width 22 height 13
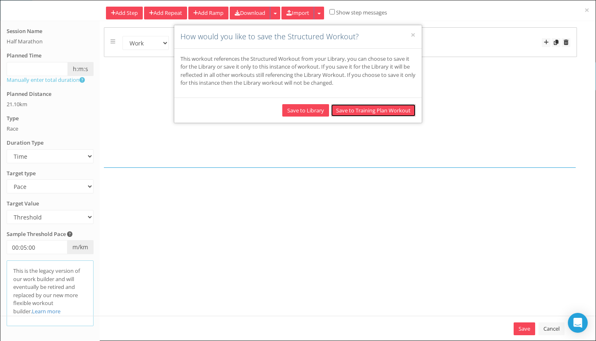
click at [380, 112] on button "Save to Training Plan Workout" at bounding box center [373, 110] width 84 height 13
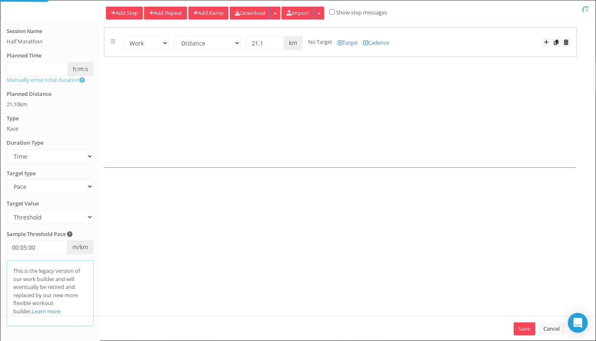
select select "Work"
select select "Distance"
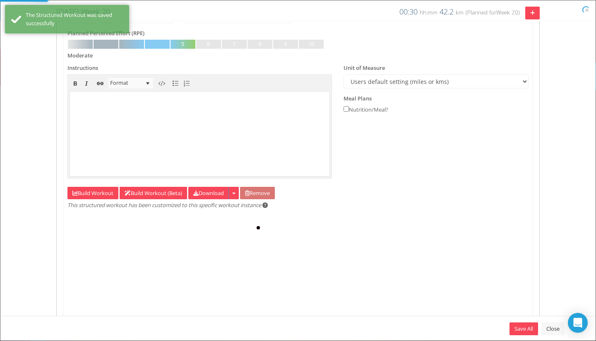
type input "21.1"
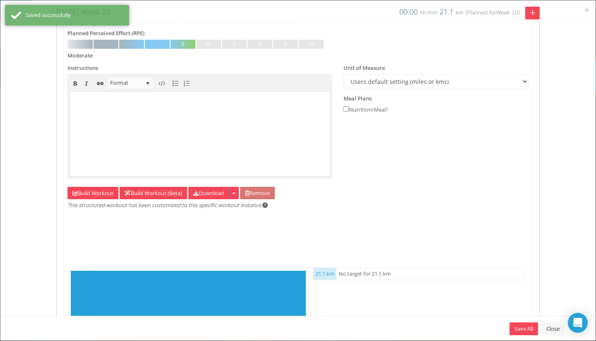
scroll to position [224, 0]
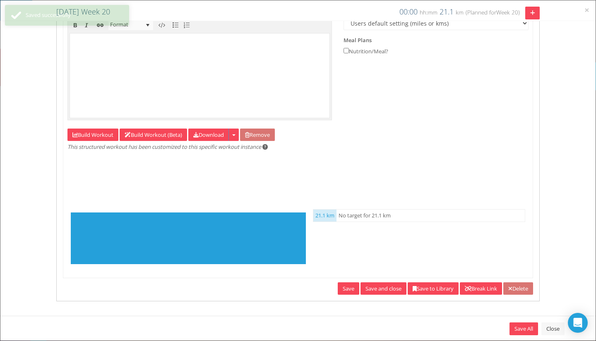
click at [377, 289] on link "Save and close" at bounding box center [383, 289] width 46 height 13
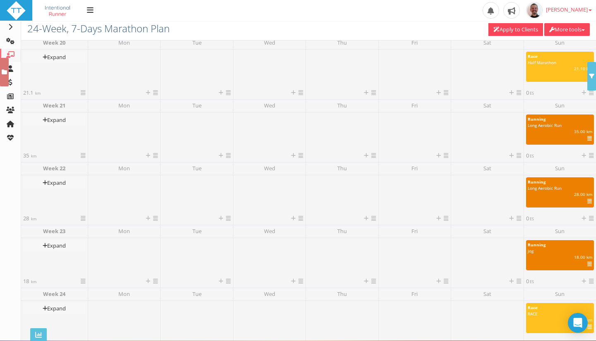
click at [547, 317] on div "RACE" at bounding box center [560, 314] width 65 height 6
select select "207ee82a-8f61-4e76-893a-8342fc3772e7"
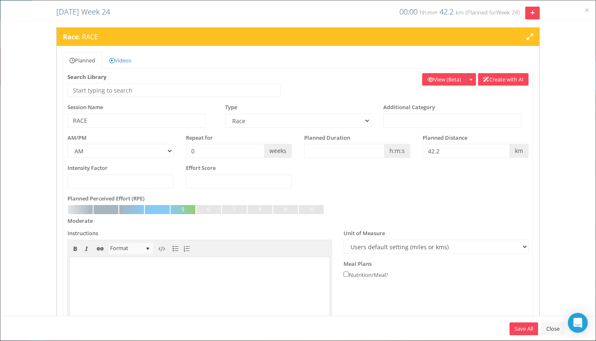
scroll to position [0, 0]
click at [516, 333] on link "Save All" at bounding box center [523, 329] width 29 height 13
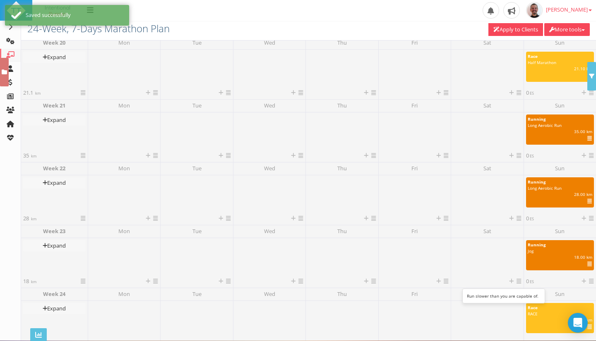
click at [551, 255] on div "18.00 km | | ES | IF" at bounding box center [559, 257] width 77 height 6
select select "91939a62-6b13-49b7-8155-451fdc1cad9e"
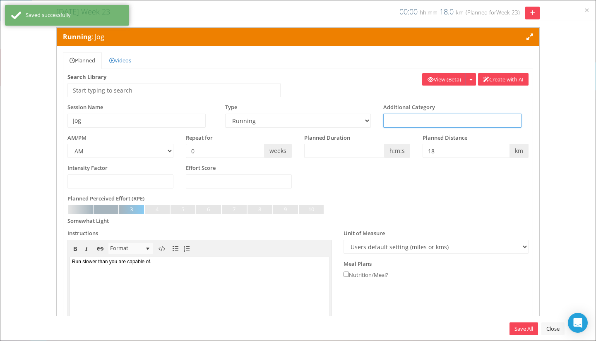
click at [447, 121] on input "text" at bounding box center [452, 121] width 138 height 14
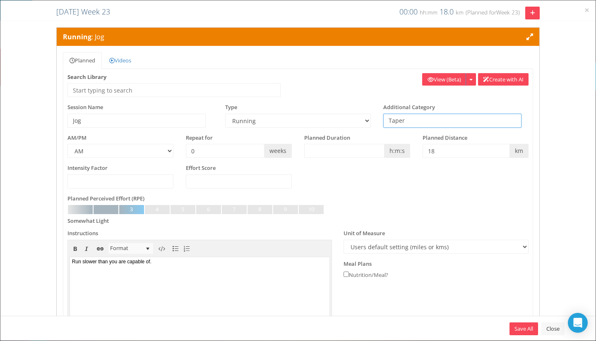
type input "Taper"
click at [516, 332] on link "Save All" at bounding box center [523, 329] width 29 height 13
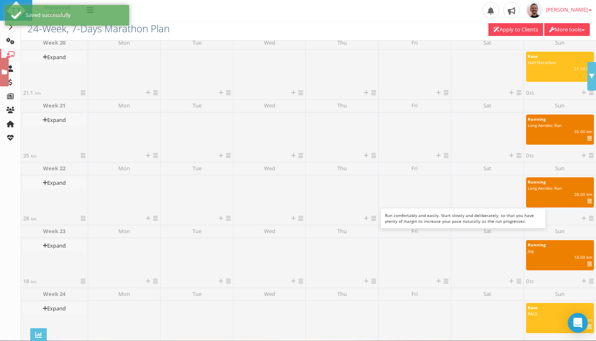
click at [548, 183] on div "Running" at bounding box center [560, 182] width 65 height 6
select select "91939a62-6b13-49b7-8155-451fdc1cad9e"
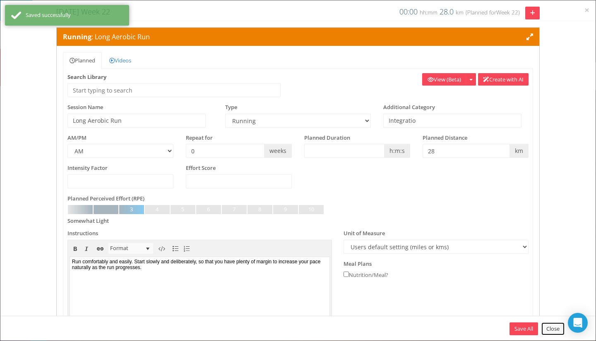
click at [551, 329] on link "Close" at bounding box center [552, 329] width 23 height 13
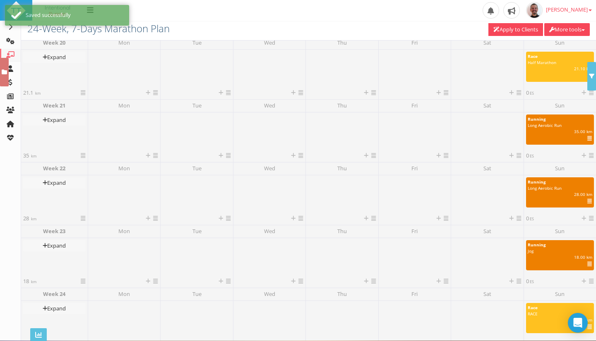
click at [549, 69] on div "21.10 km | | ES | IF" at bounding box center [559, 69] width 77 height 6
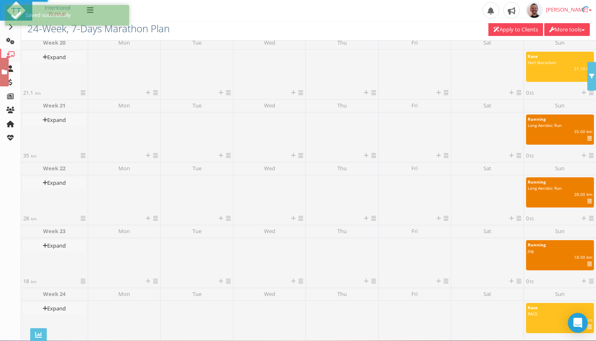
select select "207ee82a-8f61-4e76-893a-8342fc3772e7"
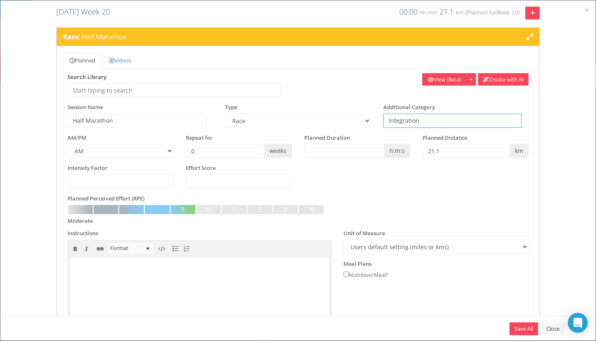
drag, startPoint x: 434, startPoint y: 121, endPoint x: 380, endPoint y: 120, distance: 54.2
click at [383, 120] on input "Integration" at bounding box center [452, 121] width 138 height 14
click at [516, 329] on link "Save All" at bounding box center [523, 329] width 29 height 13
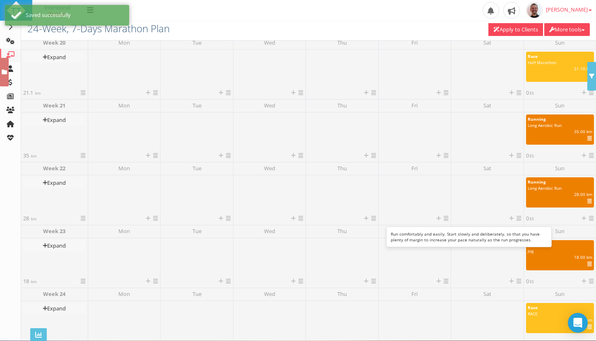
click at [556, 197] on div "28.00 km | | ES | IF" at bounding box center [559, 195] width 77 height 6
select select "91939a62-6b13-49b7-8155-451fdc1cad9e"
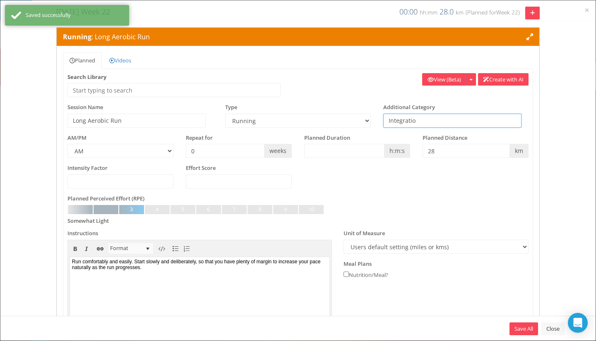
click at [440, 123] on input "Integratio" at bounding box center [452, 121] width 138 height 14
drag, startPoint x: 440, startPoint y: 123, endPoint x: 361, endPoint y: 125, distance: 79.5
click at [361, 125] on div "Session Name Long Aerobic Run Type Aerobic Session Alpine Climbing Anaerobic As…" at bounding box center [297, 118] width 473 height 31
paste input "n"
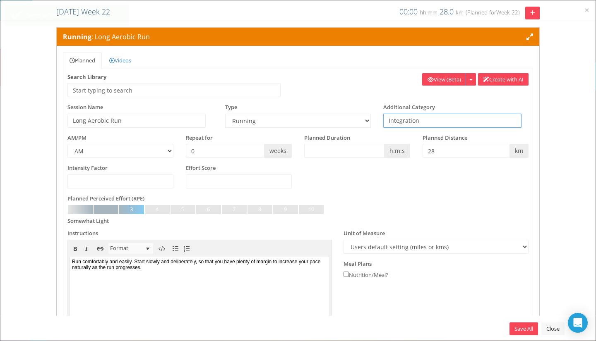
type input "Integration"
click at [521, 325] on link "Save All" at bounding box center [523, 329] width 29 height 13
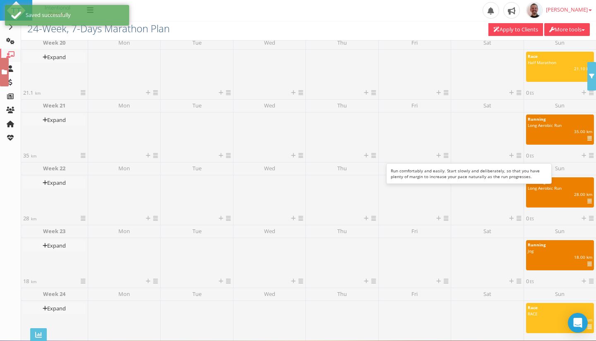
click at [555, 132] on div "35.00 km | | ES | IF" at bounding box center [559, 132] width 77 height 6
select select "91939a62-6b13-49b7-8155-451fdc1cad9e"
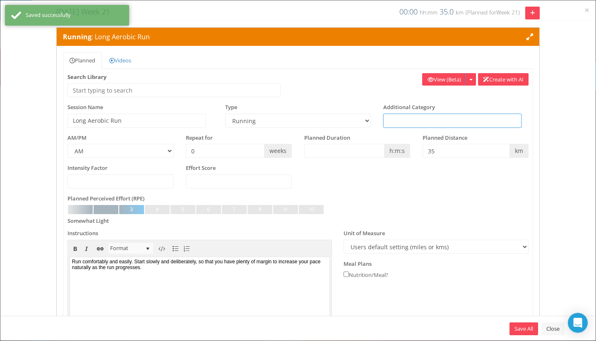
click at [440, 118] on input "text" at bounding box center [452, 121] width 138 height 14
paste input "Integration"
type input "Integration"
click at [523, 326] on link "Save All" at bounding box center [523, 329] width 29 height 13
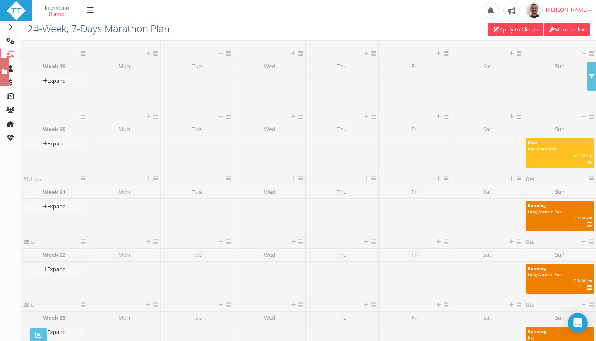
scroll to position [1114, 0]
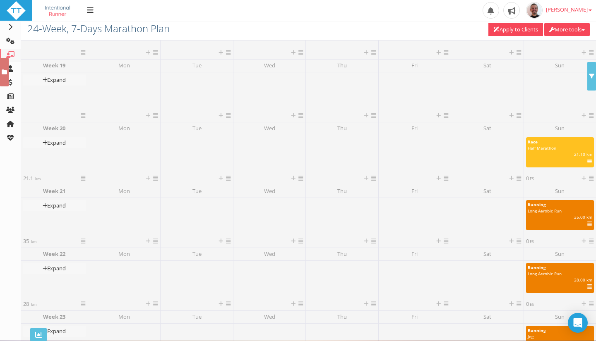
click at [539, 86] on div at bounding box center [560, 92] width 68 height 37
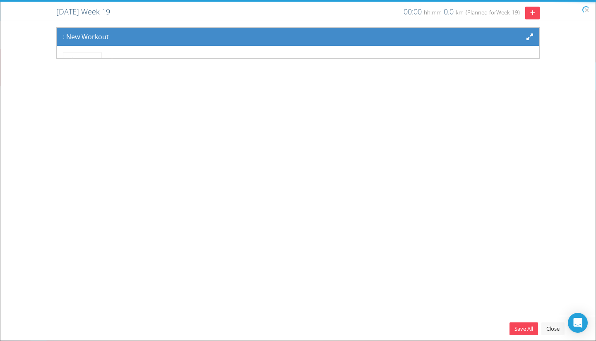
scroll to position [68, 0]
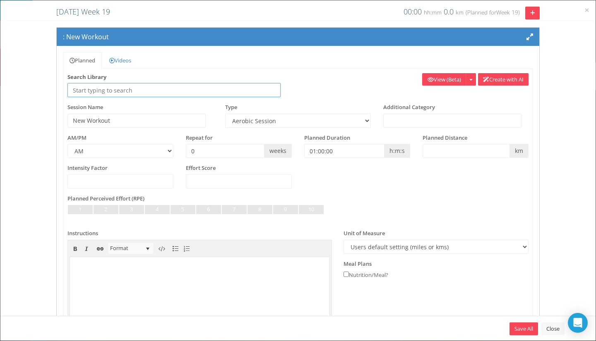
click at [142, 92] on input "text" at bounding box center [173, 90] width 213 height 14
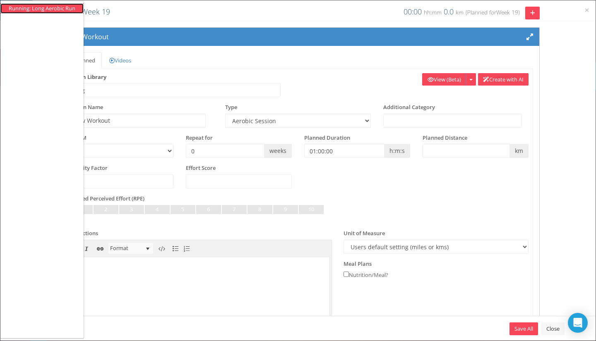
click at [63, 7] on li "Running: Long Aerobic Run" at bounding box center [42, 9] width 67 height 8
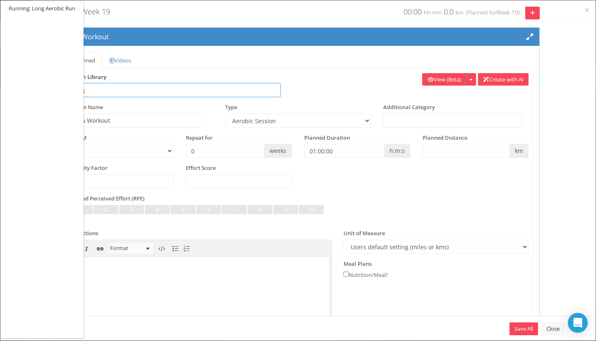
type input "Running: Long Aerobic Run"
type input "Long Aerobic Run"
select select "91939a62-6b13-49b7-8155-451fdc1cad9e"
type input "00:45:00"
select select
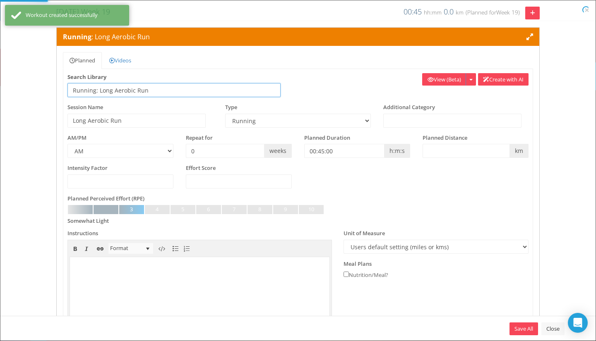
select select "91939a62-6b13-49b7-8155-451fdc1cad9e"
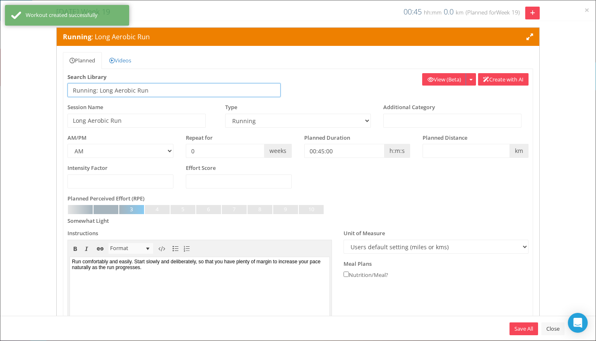
scroll to position [0, 0]
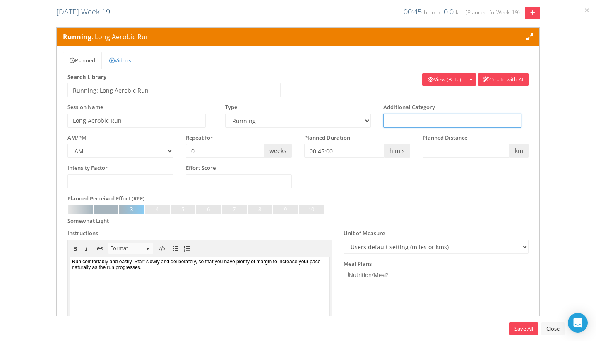
click at [415, 123] on input "text" at bounding box center [452, 121] width 138 height 14
paste input "Integration"
type input "Integration"
click at [446, 150] on input "text" at bounding box center [465, 151] width 87 height 14
type input "38"
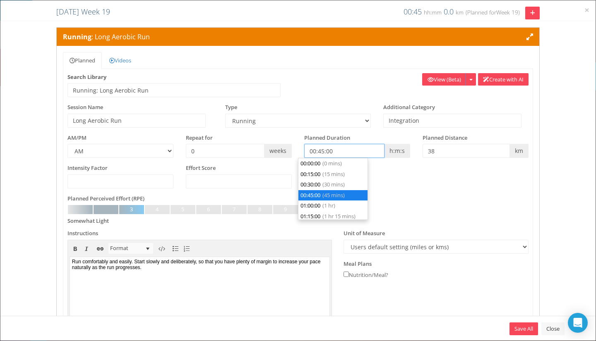
scroll to position [21, 0]
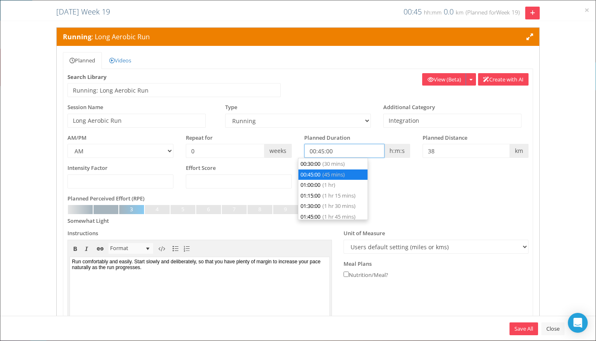
drag, startPoint x: 356, startPoint y: 149, endPoint x: 298, endPoint y: 147, distance: 58.4
click at [298, 147] on div "Planned Duration 00:45:00 h:m:s" at bounding box center [357, 146] width 118 height 24
type input "00:00:00"
click at [430, 205] on div "Somewhat Light" at bounding box center [297, 207] width 461 height 4
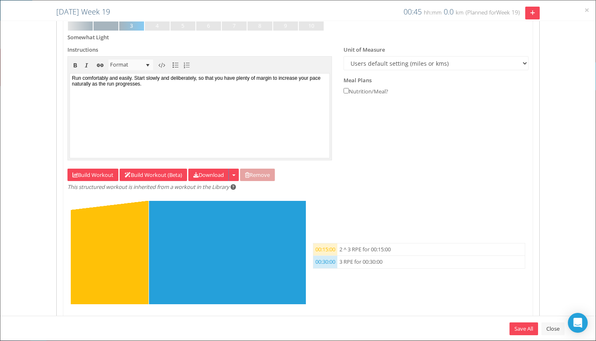
scroll to position [224, 0]
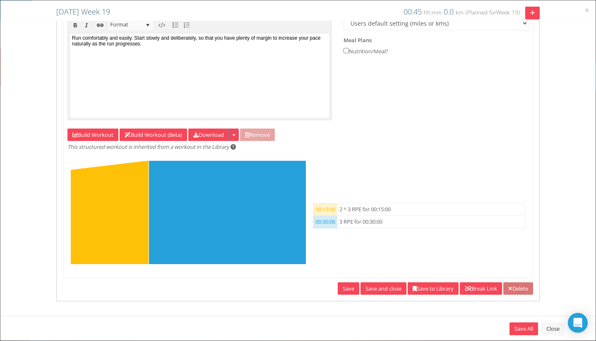
click at [417, 172] on div "2 ^ 3 RPE for 00:15:00 3 RPE for 00:30:00 00:15:00 2 ^ 3 RPE for 00:15:00 00:30…" at bounding box center [297, 212] width 461 height 122
click at [94, 132] on link "Build Workout" at bounding box center [92, 135] width 51 height 13
select select "RPE"
select select "Work"
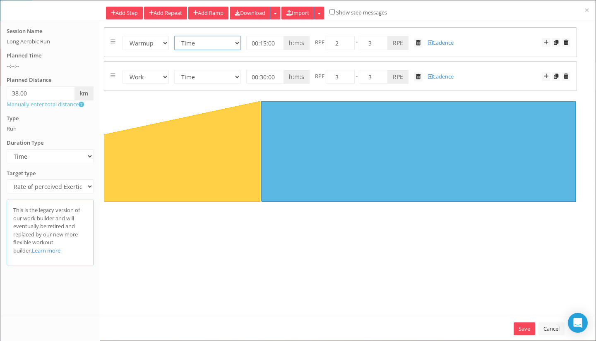
click at [214, 38] on select "Time Distance Open/Lap Button" at bounding box center [207, 43] width 67 height 14
select select "Distance"
click at [174, 36] on select "Time Distance Open/Lap Button" at bounding box center [207, 43] width 67 height 14
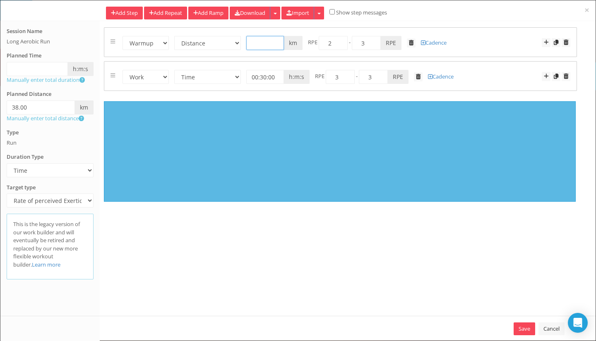
click at [259, 47] on input "text" at bounding box center [265, 43] width 38 height 14
type input "3"
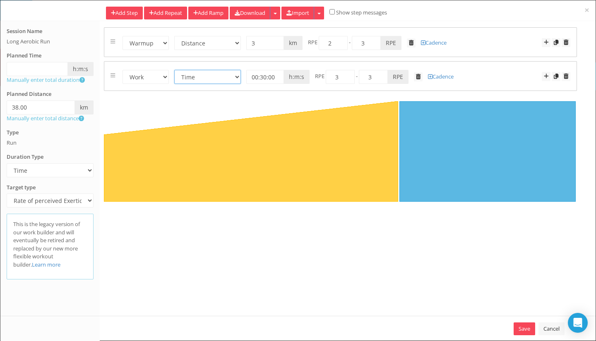
click at [194, 73] on select "Time Distance Open/Lap Button" at bounding box center [207, 77] width 67 height 14
select select "Distance"
click at [174, 70] on select "Time Distance Open/Lap Button" at bounding box center [207, 77] width 67 height 14
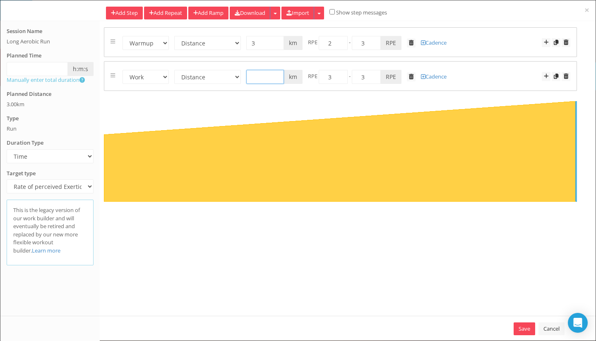
click at [258, 78] on input "text" at bounding box center [265, 77] width 38 height 14
type input "35"
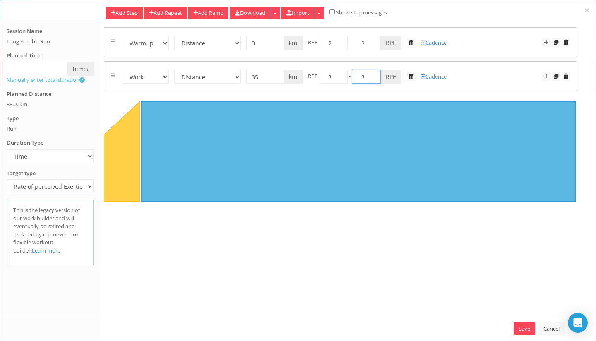
drag, startPoint x: 356, startPoint y: 79, endPoint x: 372, endPoint y: 79, distance: 15.3
click at [372, 79] on input "3" at bounding box center [366, 77] width 29 height 14
type input "4"
click at [370, 267] on div "Table Reference: Workout New Table Reference: Workout Context Table Reference: …" at bounding box center [340, 168] width 485 height 295
click at [524, 330] on link "Save" at bounding box center [525, 329] width 22 height 13
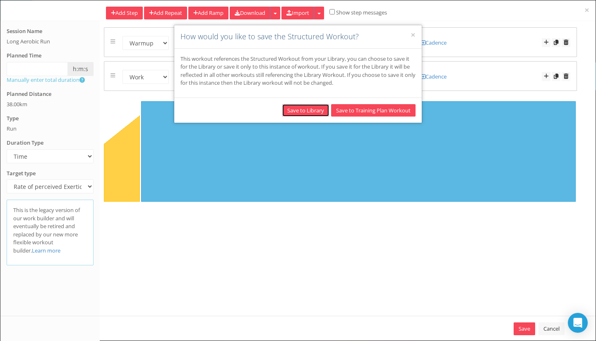
click at [296, 110] on button "Save to Library" at bounding box center [305, 110] width 47 height 13
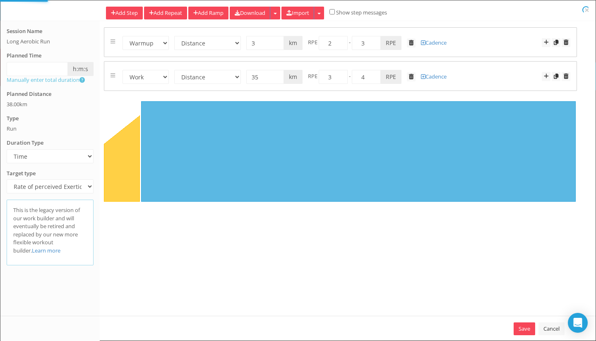
select select "Distance"
select select "Work"
select select "Distance"
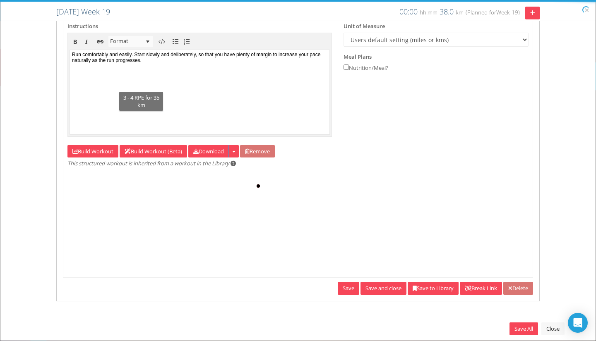
type input "38"
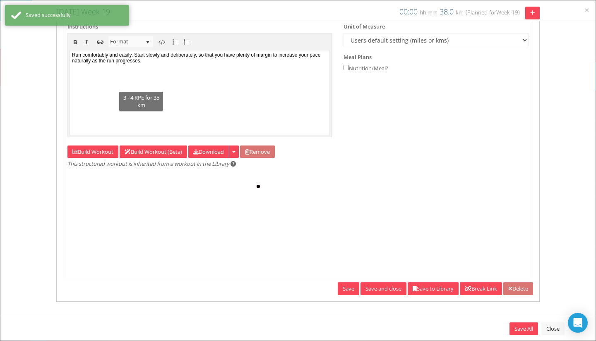
click at [312, 214] on div at bounding box center [297, 226] width 45 height 45
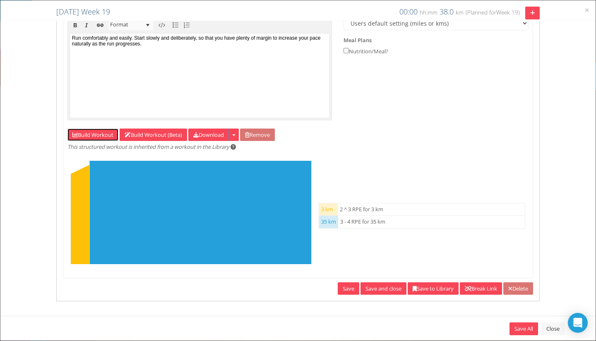
click at [89, 129] on link "Build Workout" at bounding box center [92, 135] width 51 height 13
select select "Distance"
select select "Work"
select select "Distance"
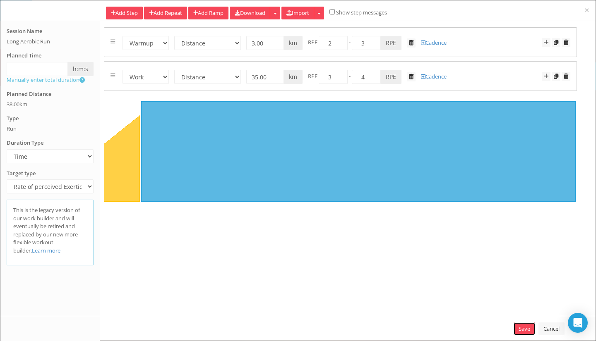
click at [516, 329] on link "Save" at bounding box center [525, 329] width 22 height 13
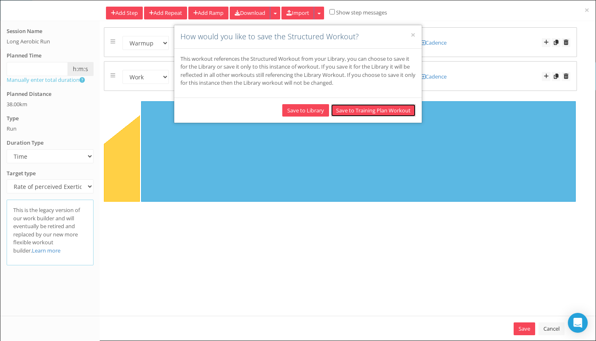
click at [381, 111] on button "Save to Training Plan Workout" at bounding box center [373, 110] width 84 height 13
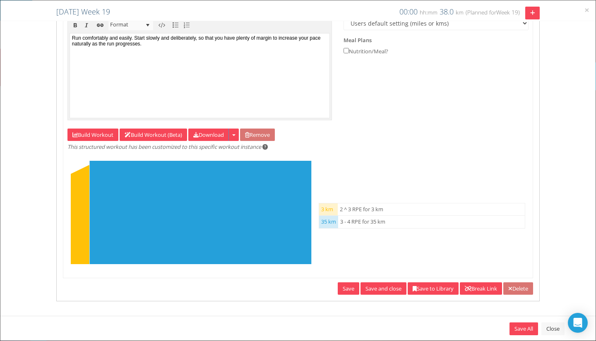
click at [377, 288] on link "Save and close" at bounding box center [383, 289] width 46 height 13
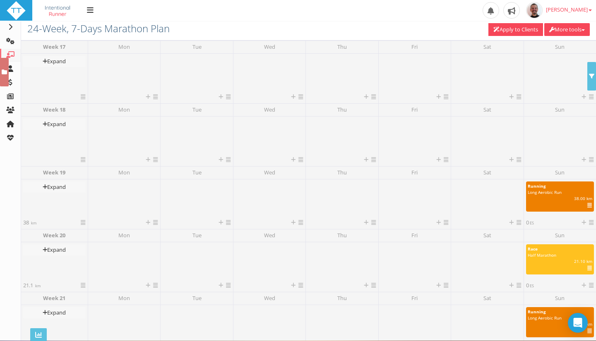
scroll to position [1003, 0]
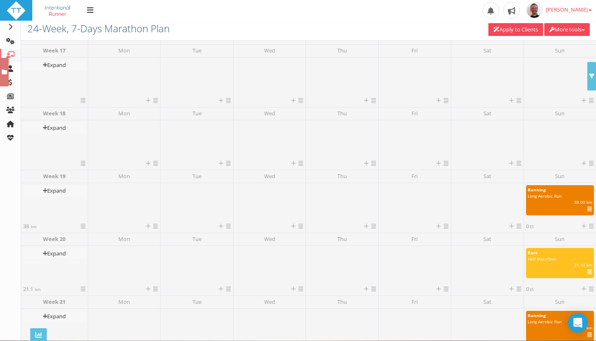
click at [550, 149] on div at bounding box center [560, 140] width 68 height 37
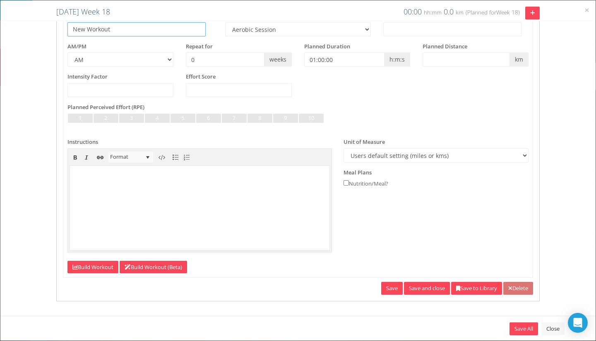
scroll to position [0, 0]
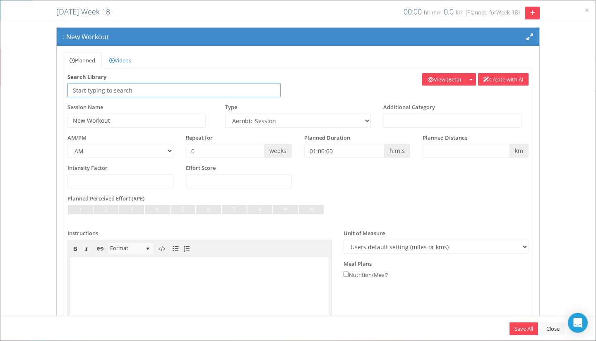
click at [172, 95] on input "text" at bounding box center [173, 90] width 213 height 14
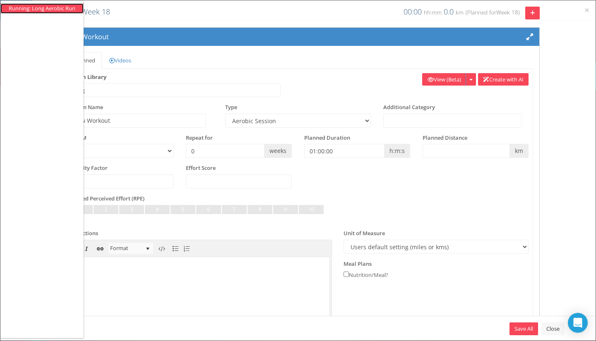
click at [25, 8] on li "Running: Long Aerobic Run" at bounding box center [42, 9] width 67 height 8
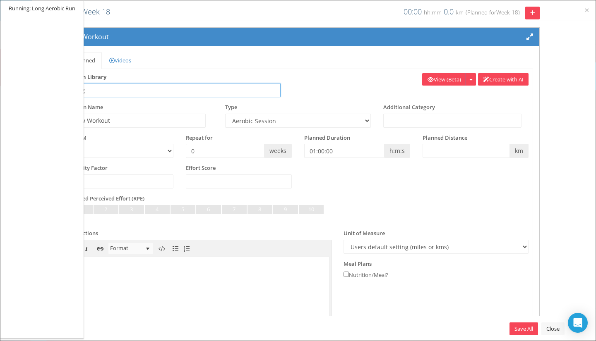
type input "Running: Long Aerobic Run"
type input "Long Aerobic Run"
select select "91939a62-6b13-49b7-8155-451fdc1cad9e"
type input "00:45:00"
select select
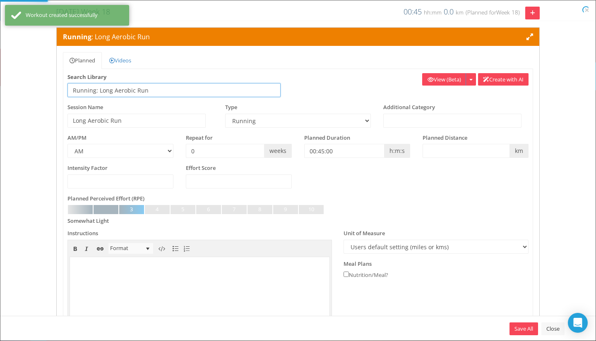
select select "91939a62-6b13-49b7-8155-451fdc1cad9e"
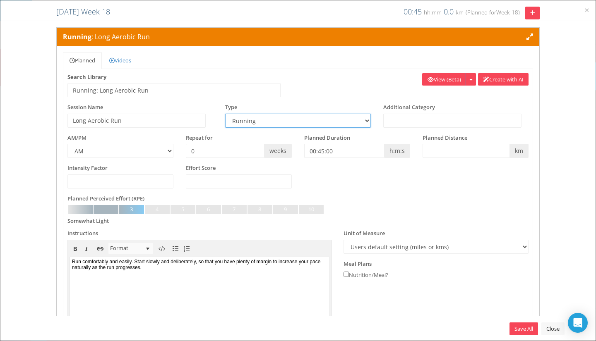
click at [336, 125] on select "Aerobic Session Alpine Climbing Anaerobic Assessment Availability Bike Paddle B…" at bounding box center [297, 121] width 145 height 14
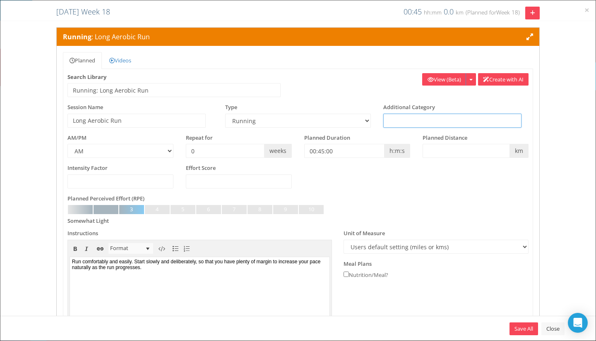
click at [417, 123] on input "text" at bounding box center [452, 121] width 138 height 14
type input "Anaerobic"
click at [437, 149] on input "text" at bounding box center [465, 151] width 87 height 14
type input "35"
click at [397, 185] on div "Intensity Factor Effort Score" at bounding box center [297, 179] width 473 height 31
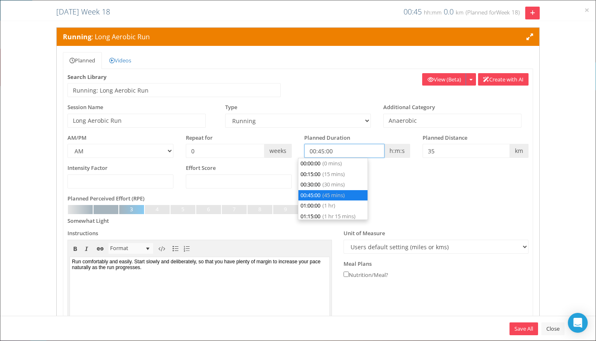
scroll to position [21, 0]
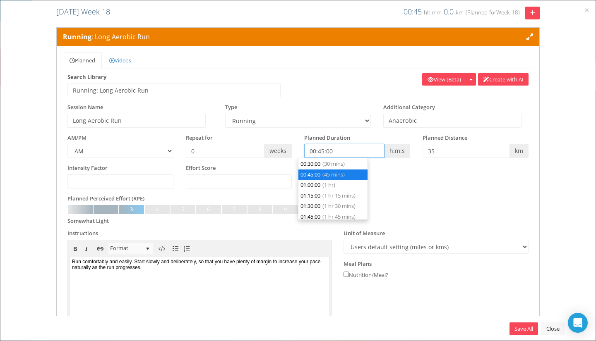
drag, startPoint x: 339, startPoint y: 153, endPoint x: 295, endPoint y: 152, distance: 44.3
click at [298, 152] on div "Planned Duration 00:45:00 h:m:s" at bounding box center [357, 146] width 118 height 24
type input "00:00:00"
click at [415, 193] on div "Intensity Factor Effort Score" at bounding box center [297, 179] width 473 height 31
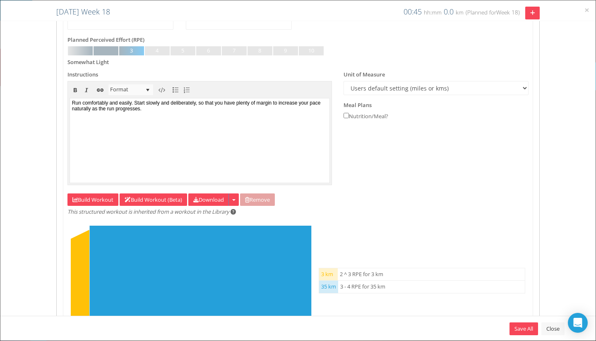
scroll to position [224, 0]
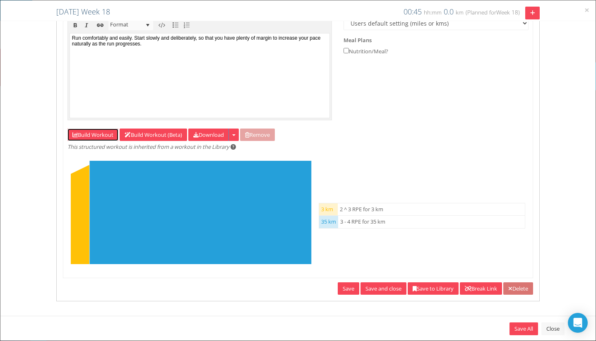
click at [98, 134] on link "Build Workout" at bounding box center [92, 135] width 51 height 13
select select "Distance"
select select "Work"
select select "Distance"
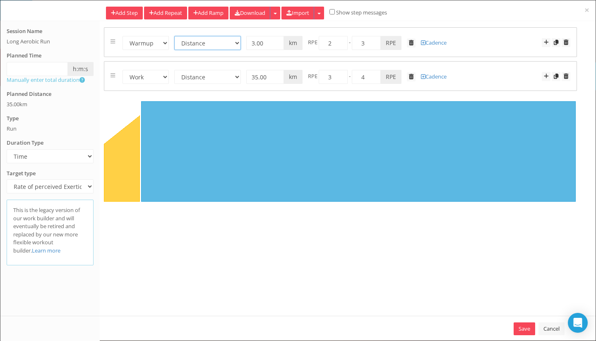
click at [225, 46] on select "Time Distance Open/Lap Button" at bounding box center [207, 43] width 67 height 14
drag, startPoint x: 270, startPoint y: 77, endPoint x: 249, endPoint y: 78, distance: 21.1
click at [249, 78] on input "35.00" at bounding box center [265, 77] width 38 height 14
type input "32"
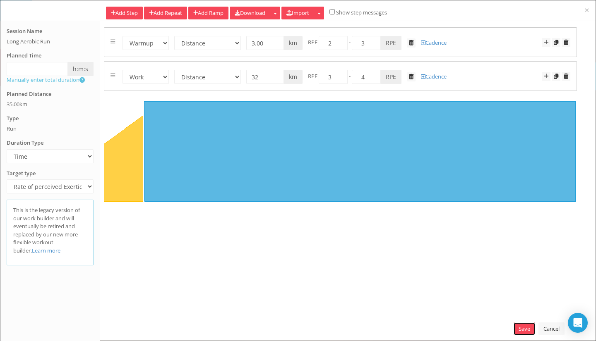
click at [522, 331] on link "Save" at bounding box center [525, 329] width 22 height 13
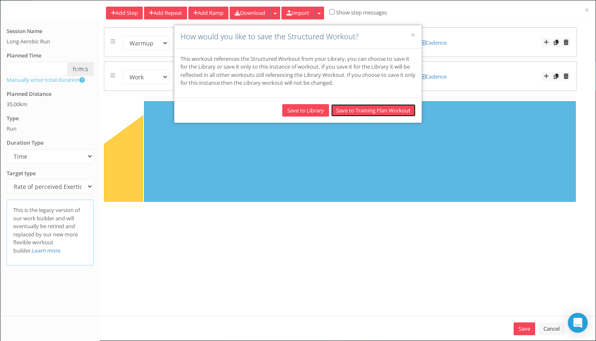
click at [372, 113] on button "Save to Training Plan Workout" at bounding box center [373, 110] width 84 height 13
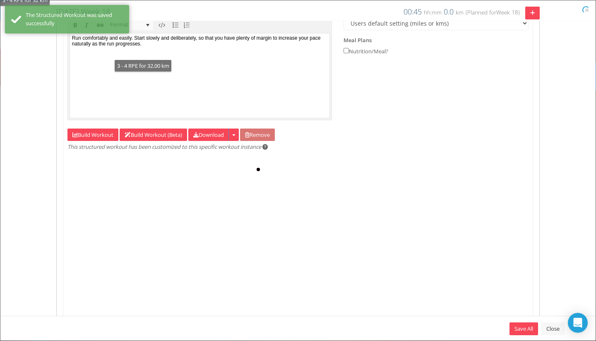
type input "35"
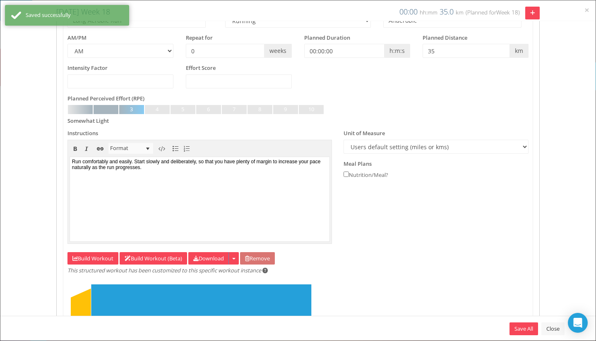
scroll to position [0, 0]
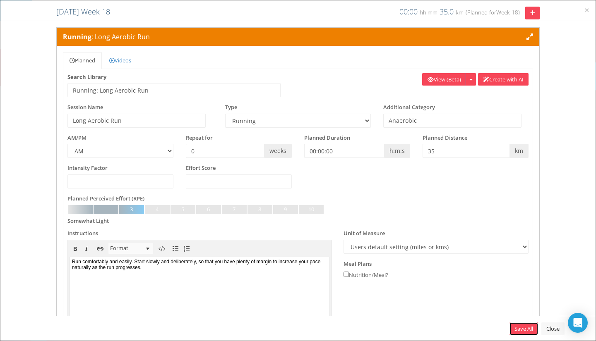
click at [510, 324] on link "Save All" at bounding box center [523, 329] width 29 height 13
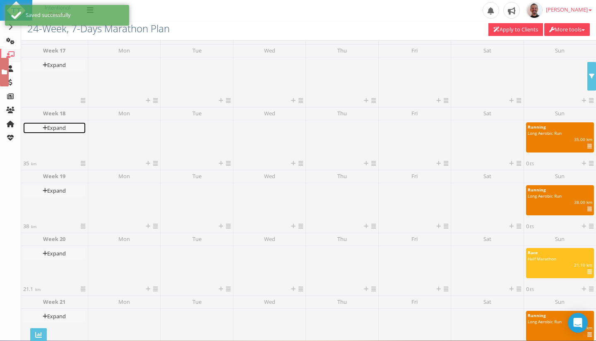
click at [43, 127] on icon at bounding box center [45, 127] width 5 height 5
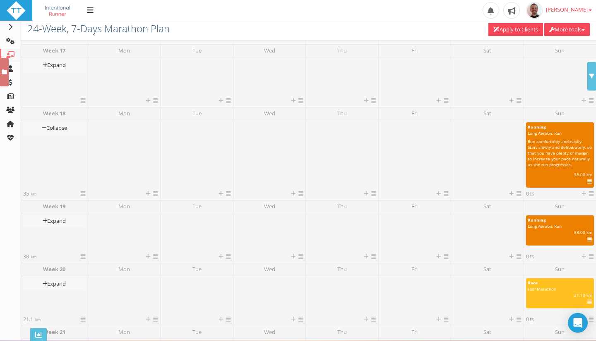
click at [48, 157] on div "Expand Collapse" at bounding box center [54, 155] width 62 height 67
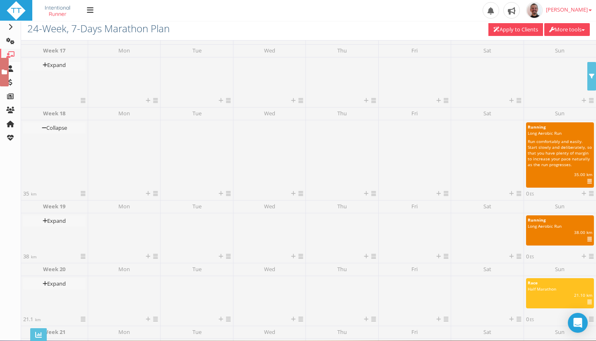
click at [82, 192] on icon at bounding box center [83, 193] width 5 height 5
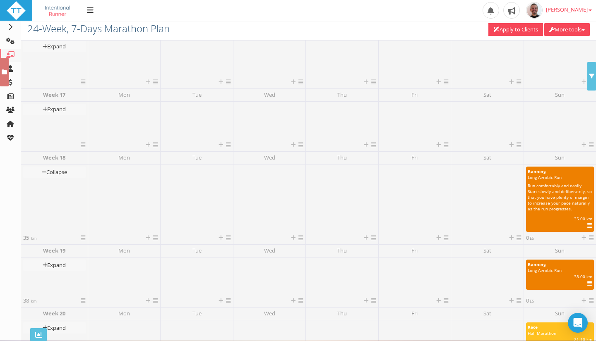
scroll to position [960, 0]
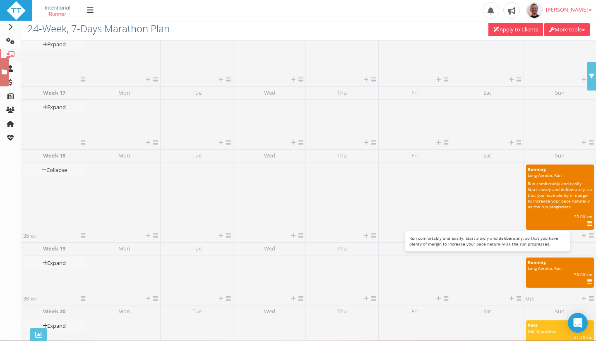
click at [565, 187] on span "Run comfortably and easily. Start slowly and deliberately, so that you have ple…" at bounding box center [560, 195] width 65 height 29
select select "91939a62-6b13-49b7-8155-451fdc1cad9e"
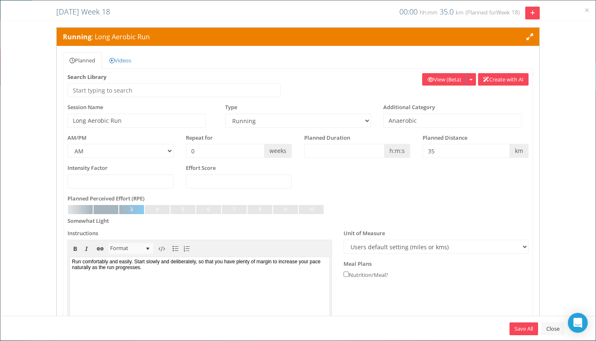
scroll to position [0, 0]
click at [553, 328] on link "Close" at bounding box center [552, 329] width 23 height 13
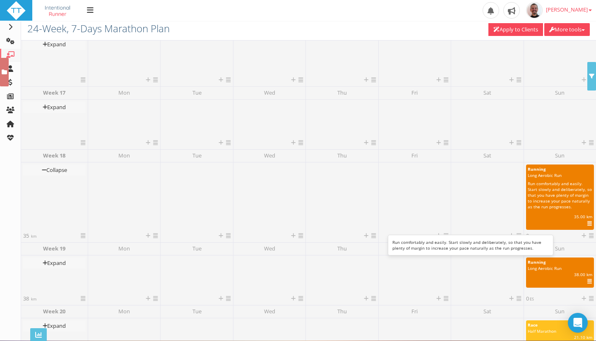
click at [549, 194] on span "Run comfortably and easily. Start slowly and deliberately, so that you have ple…" at bounding box center [560, 195] width 65 height 29
select select "91939a62-6b13-49b7-8155-451fdc1cad9e"
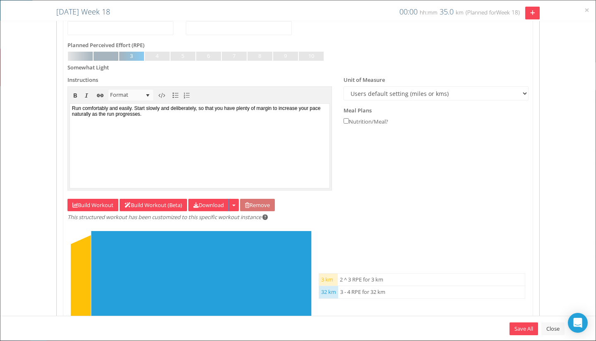
scroll to position [224, 0]
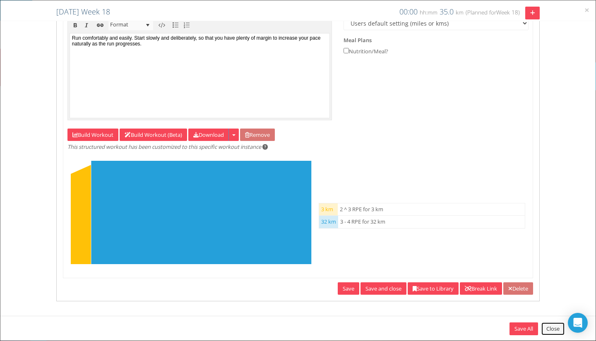
click at [551, 329] on link "Close" at bounding box center [552, 329] width 23 height 13
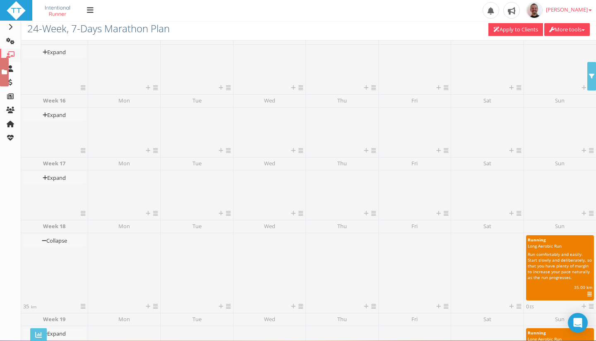
scroll to position [872, 0]
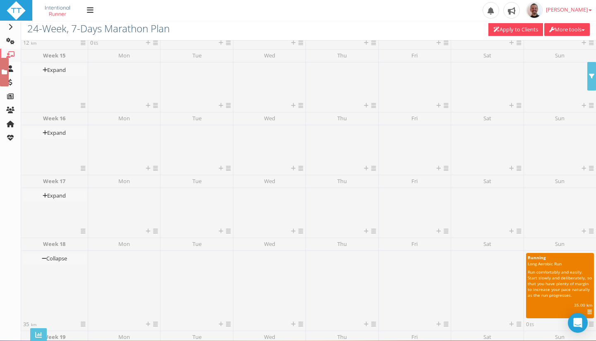
click at [549, 209] on div at bounding box center [560, 208] width 68 height 37
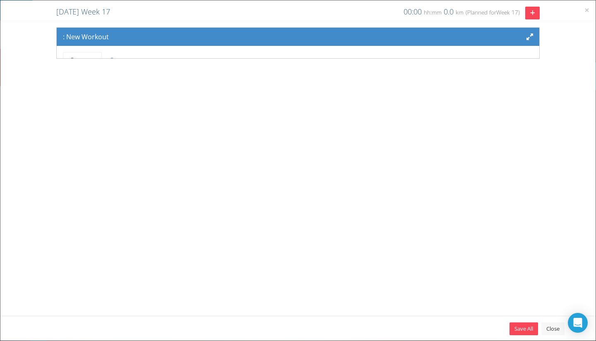
scroll to position [0, 0]
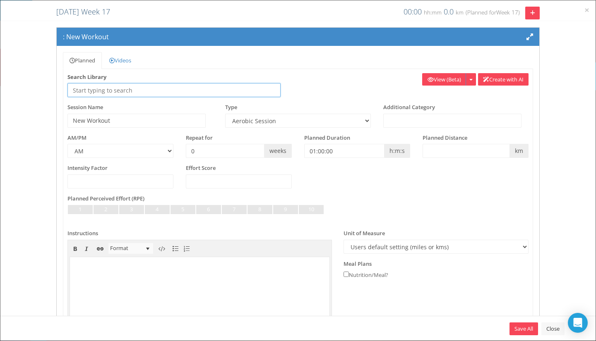
click at [139, 85] on input "text" at bounding box center [173, 90] width 213 height 14
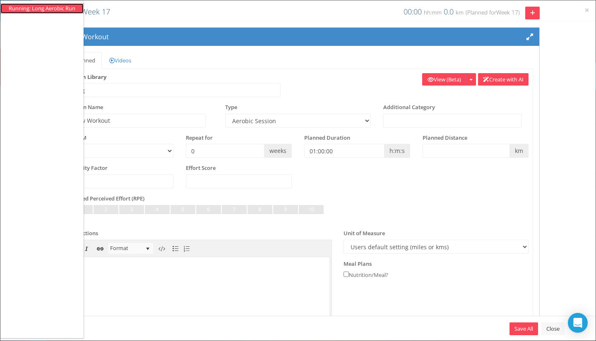
click at [39, 7] on li "Running: Long Aerobic Run" at bounding box center [42, 9] width 67 height 8
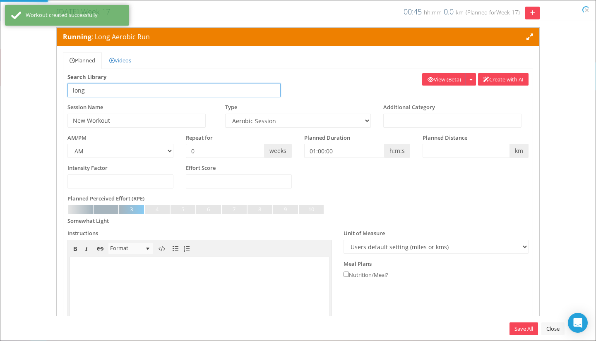
type input "Running: Long Aerobic Run"
type input "Long Aerobic Run"
select select "91939a62-6b13-49b7-8155-451fdc1cad9e"
type input "00:45:00"
select select
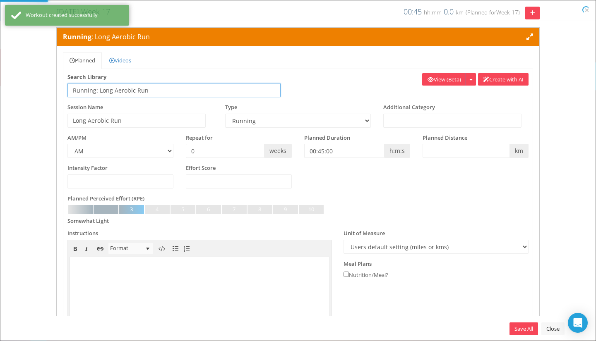
select select "91939a62-6b13-49b7-8155-451fdc1cad9e"
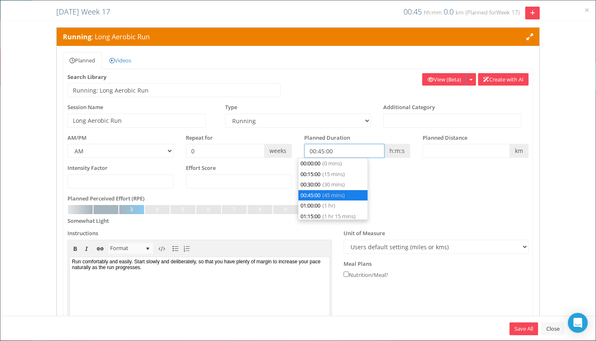
scroll to position [21, 0]
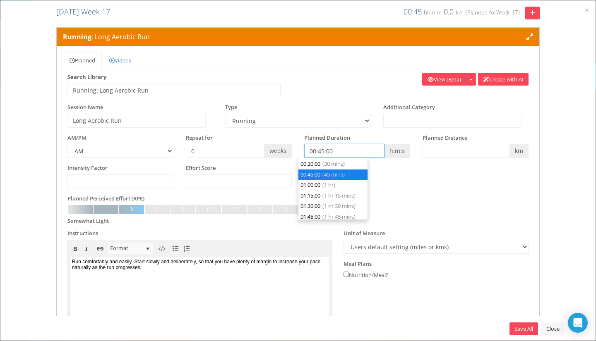
drag, startPoint x: 341, startPoint y: 150, endPoint x: 293, endPoint y: 150, distance: 48.0
click at [293, 150] on div "AM/PM AM PM Repeat for 0 weeks h:m:s m" at bounding box center [297, 149] width 473 height 31
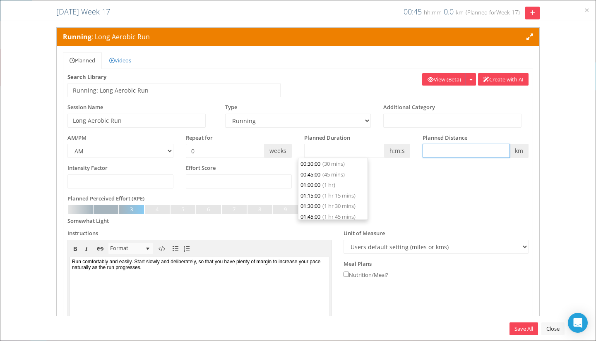
type input "00:00:00"
click at [450, 151] on input "text" at bounding box center [465, 151] width 87 height 14
type input "32"
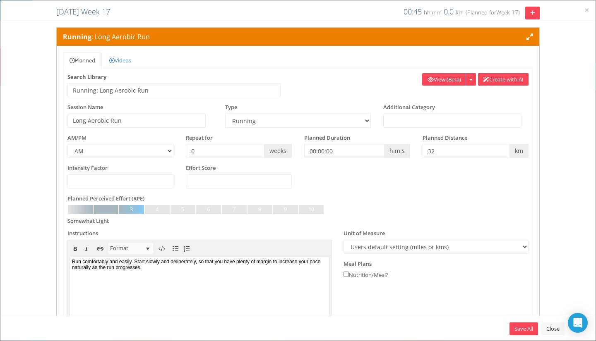
click at [446, 187] on div "Intensity Factor Effort Score" at bounding box center [297, 179] width 473 height 31
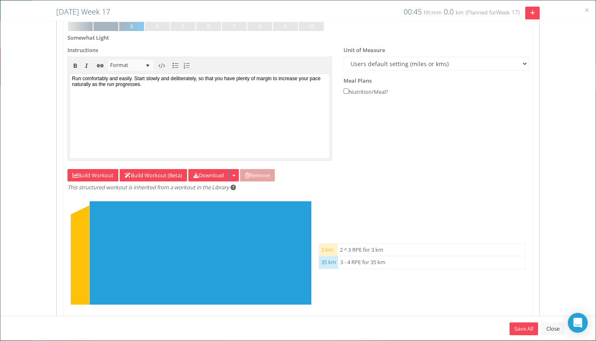
scroll to position [224, 0]
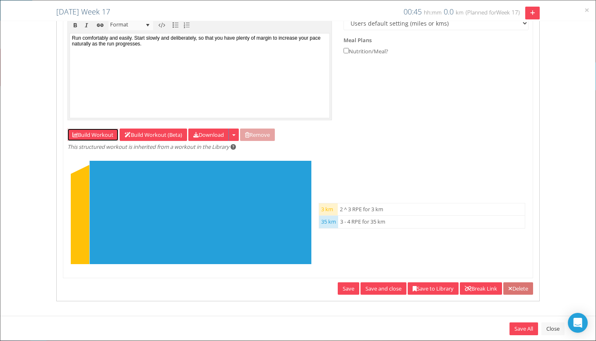
click at [94, 139] on link "Build Workout" at bounding box center [92, 135] width 51 height 13
select select "Distance"
select select "Work"
select select "Distance"
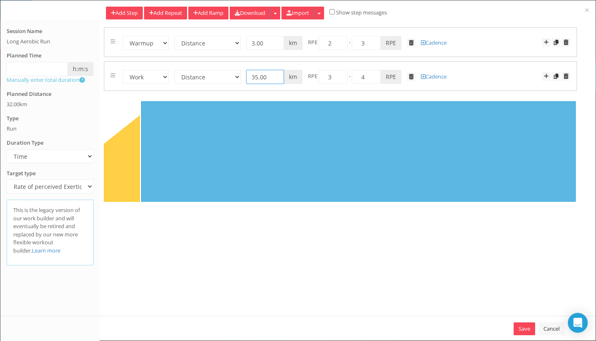
drag, startPoint x: 267, startPoint y: 75, endPoint x: 249, endPoint y: 76, distance: 18.2
click at [249, 76] on input "35.00" at bounding box center [265, 77] width 38 height 14
type input "29"
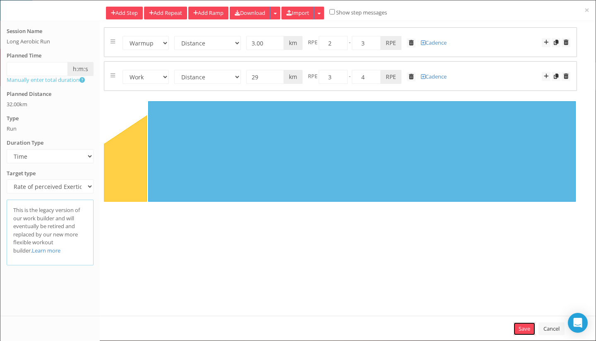
click at [520, 327] on link "Save" at bounding box center [525, 329] width 22 height 13
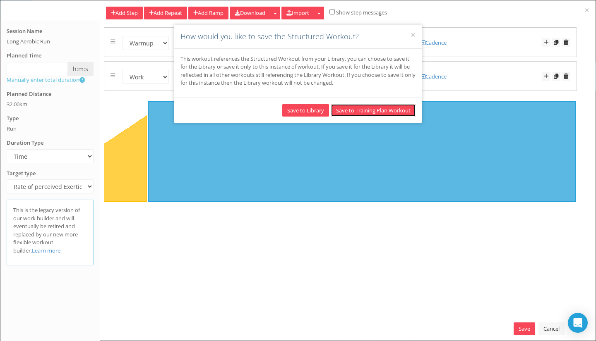
click at [371, 110] on button "Save to Training Plan Workout" at bounding box center [373, 110] width 84 height 13
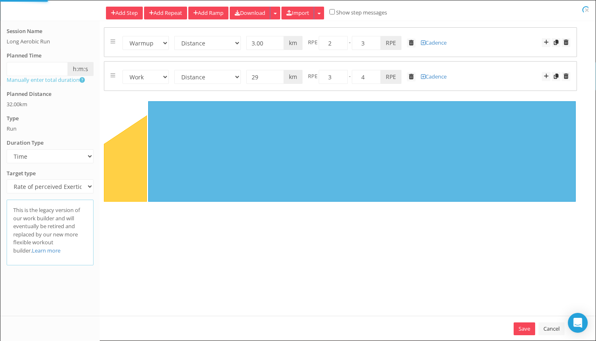
select select "Distance"
select select "Work"
select select "Distance"
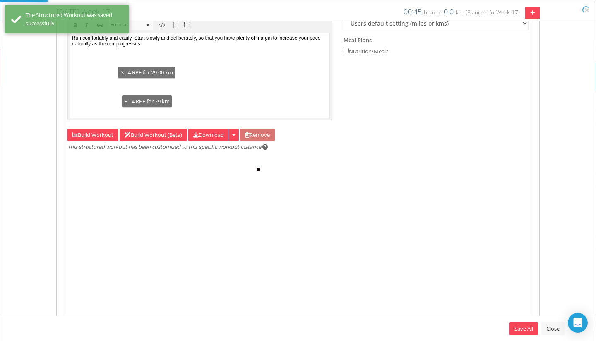
type input "32"
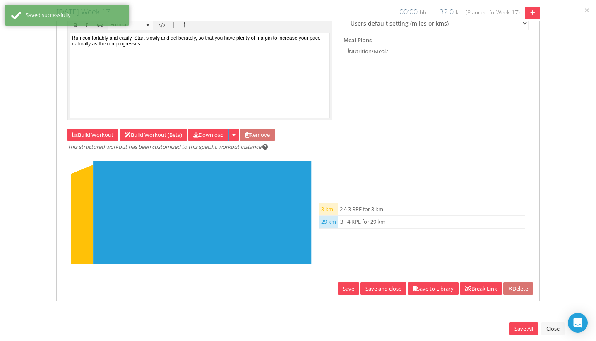
click at [375, 287] on link "Save and close" at bounding box center [383, 289] width 46 height 13
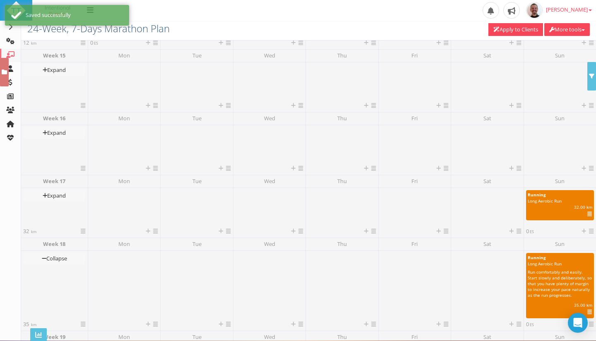
click at [561, 149] on div at bounding box center [560, 145] width 68 height 37
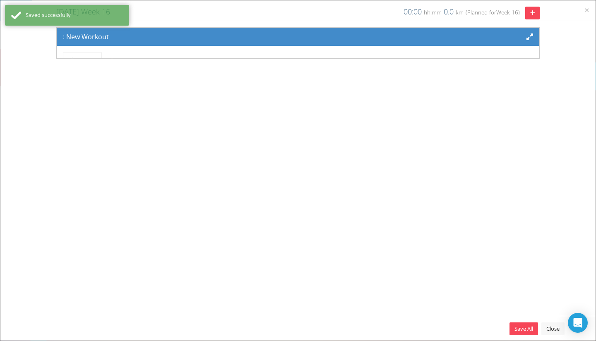
scroll to position [68, 0]
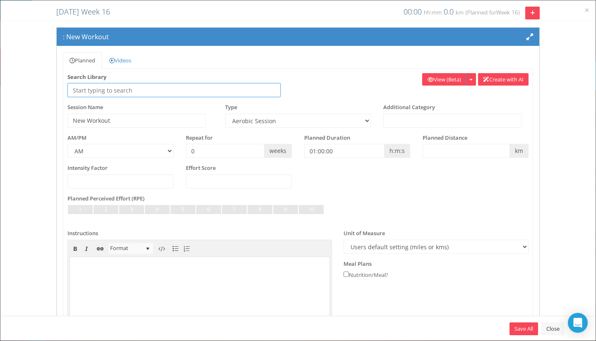
click at [130, 90] on input "text" at bounding box center [173, 90] width 213 height 14
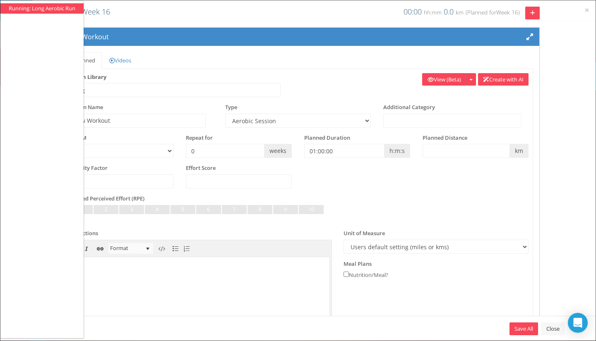
click at [52, 5] on li "Running: Long Aerobic Run" at bounding box center [42, 9] width 67 height 8
type input "Running: Long Aerobic Run"
type input "Long Aerobic Run"
select select "91939a62-6b13-49b7-8155-451fdc1cad9e"
type input "00:45:00"
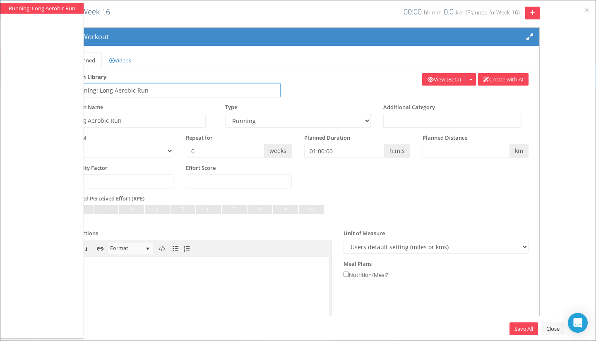
select select
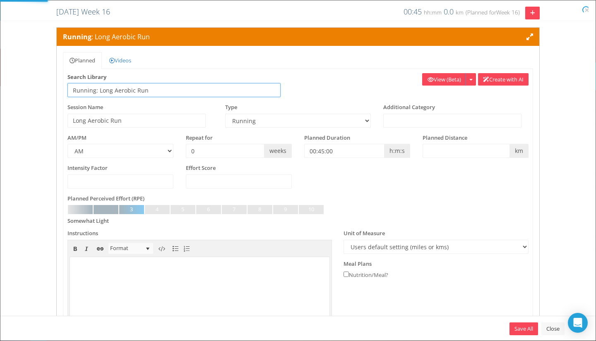
select select "91939a62-6b13-49b7-8155-451fdc1cad9e"
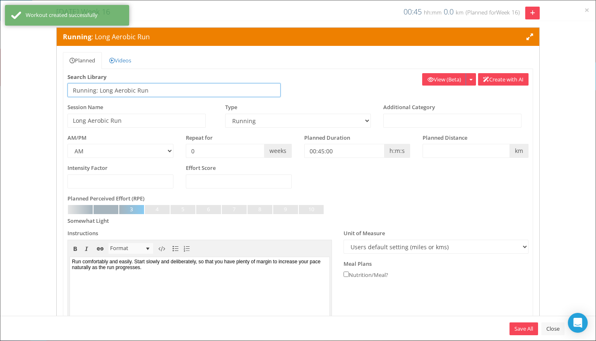
scroll to position [0, 0]
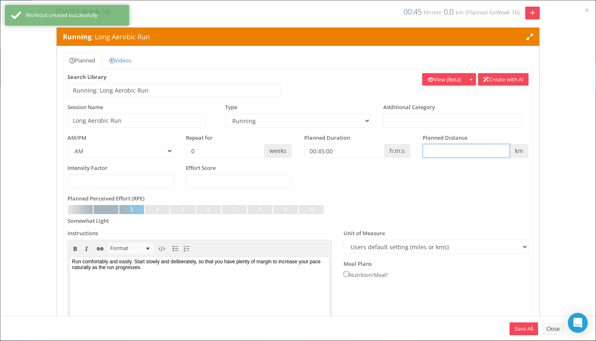
click at [448, 151] on input "text" at bounding box center [465, 151] width 87 height 14
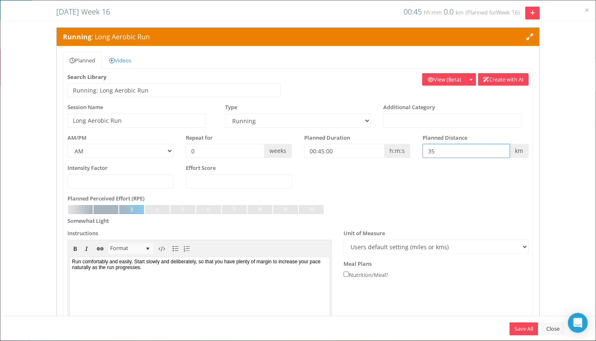
type input "35"
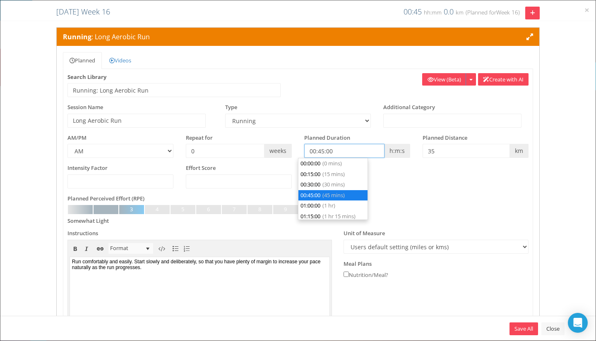
scroll to position [21, 0]
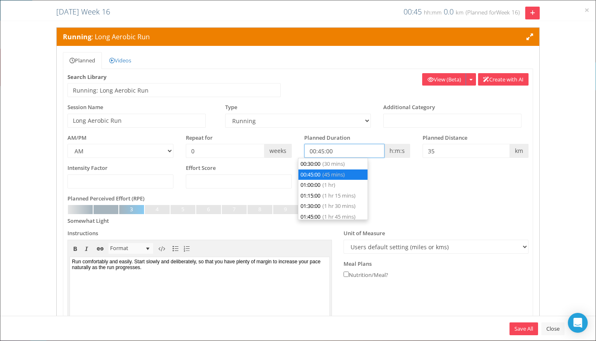
drag, startPoint x: 347, startPoint y: 149, endPoint x: 278, endPoint y: 144, distance: 68.5
click at [278, 144] on div "AM/PM AM PM Repeat for 0 weeks h:m:s m" at bounding box center [297, 149] width 473 height 31
type input "00:00:00"
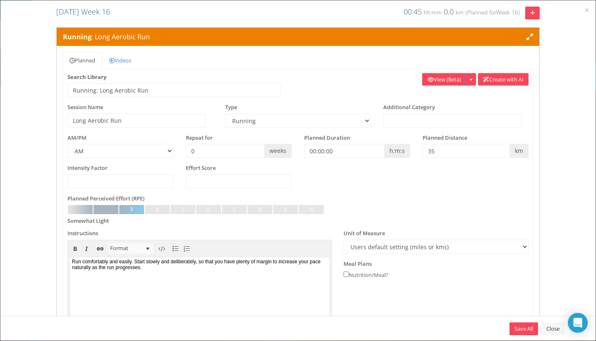
click at [441, 184] on div "Intensity Factor Effort Score" at bounding box center [297, 179] width 473 height 31
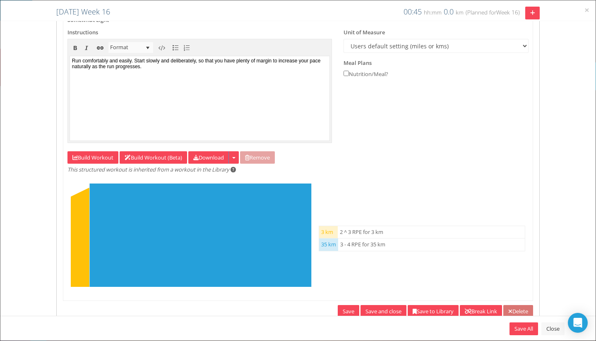
scroll to position [224, 0]
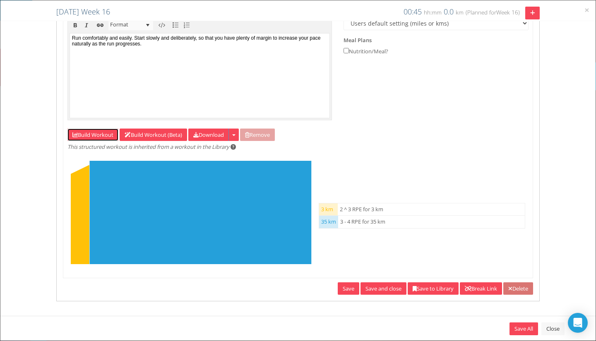
click at [94, 134] on link "Build Workout" at bounding box center [92, 135] width 51 height 13
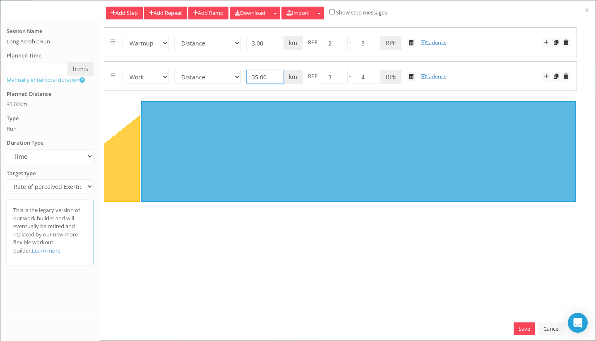
drag, startPoint x: 268, startPoint y: 80, endPoint x: 243, endPoint y: 77, distance: 25.4
click at [243, 77] on form "Warmup Work Rest Cooldown Time Distance Open/Lap Button 00:30:00 h:m:s 35.00 km…" at bounding box center [340, 76] width 460 height 16
click at [517, 321] on div "Save Cancel" at bounding box center [297, 328] width 595 height 25
click at [520, 328] on link "Save" at bounding box center [525, 329] width 22 height 13
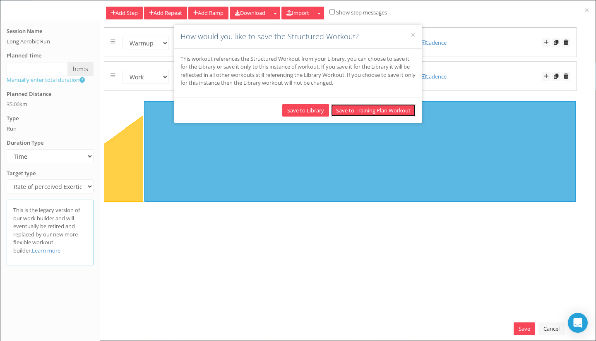
click at [357, 108] on button "Save to Training Plan Workout" at bounding box center [373, 110] width 84 height 13
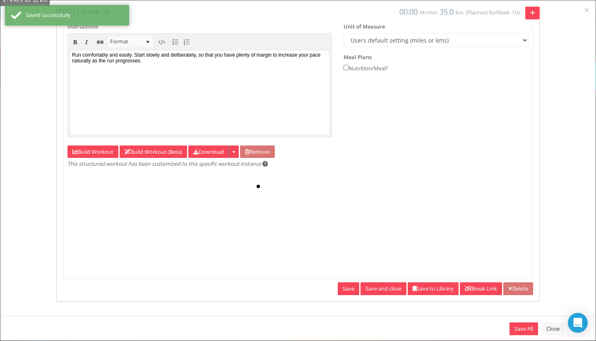
scroll to position [0, 0]
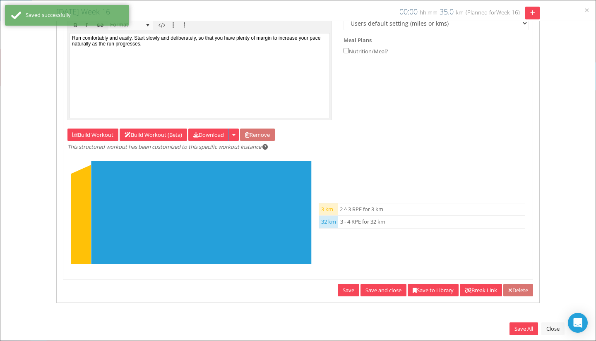
click at [362, 294] on link "Save and close" at bounding box center [383, 290] width 46 height 13
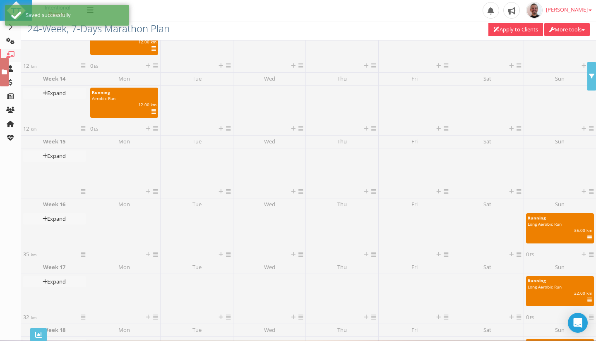
scroll to position [790, 0]
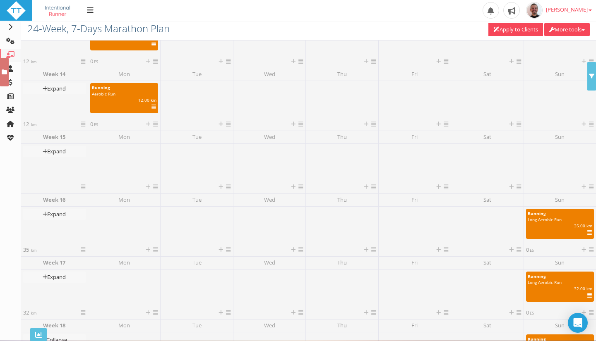
click at [565, 172] on div at bounding box center [560, 164] width 68 height 37
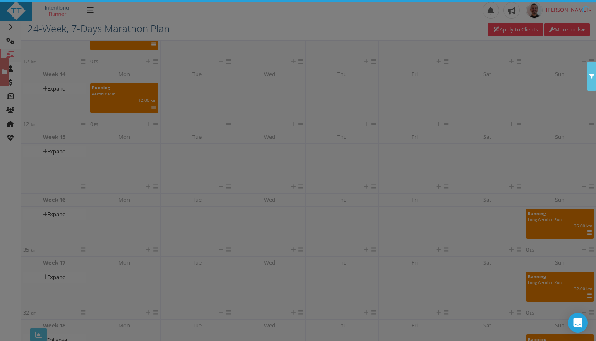
scroll to position [68, 0]
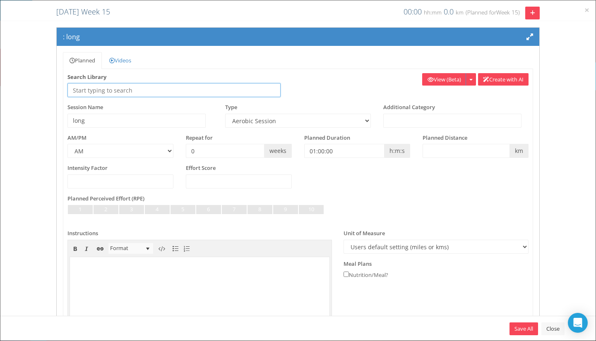
click at [140, 89] on input "text" at bounding box center [173, 90] width 213 height 14
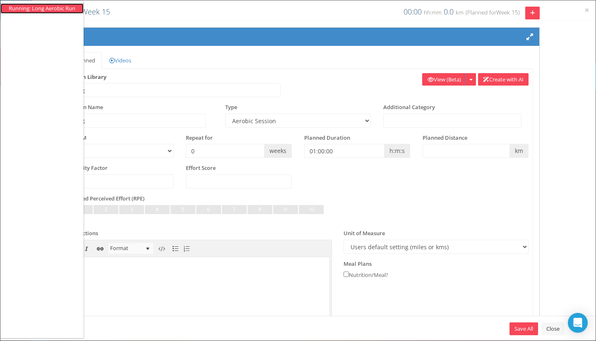
click at [45, 5] on li "Running: Long Aerobic Run" at bounding box center [42, 9] width 67 height 8
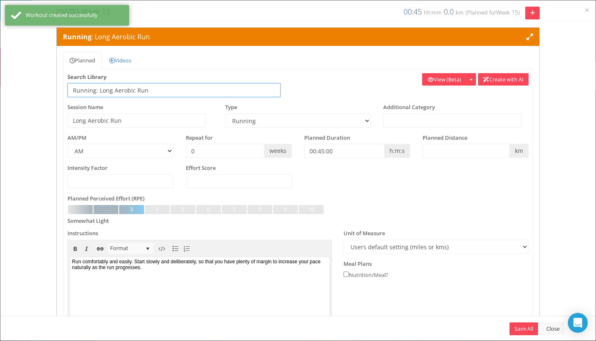
scroll to position [0, 0]
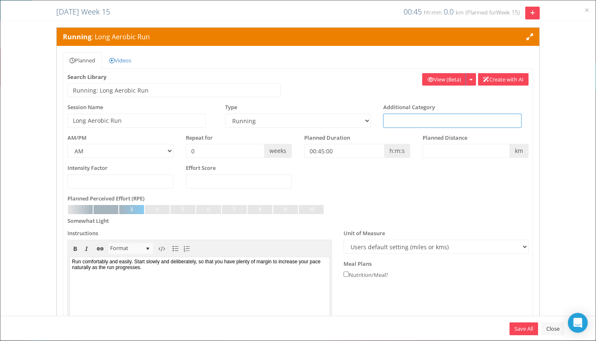
click at [410, 122] on input "text" at bounding box center [452, 121] width 138 height 14
click at [391, 121] on input "Anerobica" at bounding box center [452, 121] width 138 height 14
click at [436, 120] on input "Anaerobica" at bounding box center [452, 121] width 138 height 14
click at [446, 152] on input "text" at bounding box center [465, 151] width 87 height 14
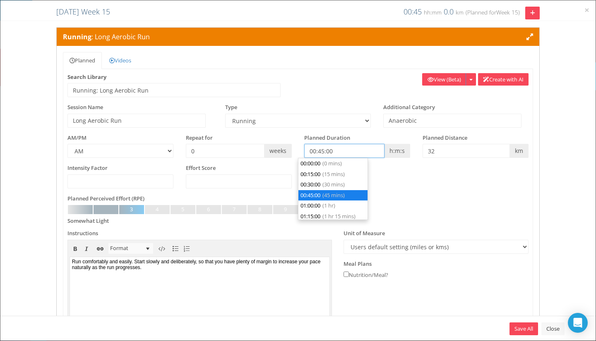
scroll to position [21, 0]
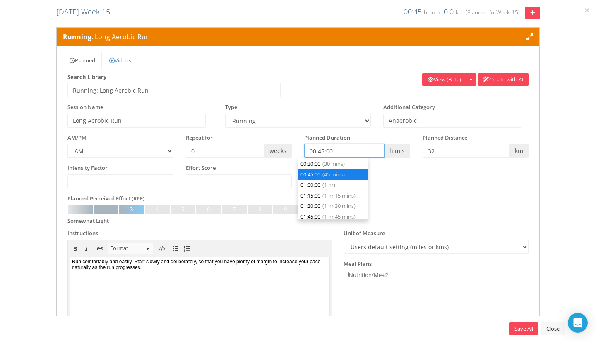
drag, startPoint x: 348, startPoint y: 154, endPoint x: 294, endPoint y: 152, distance: 54.6
click at [294, 152] on div "AM/PM AM PM Repeat for 0 weeks h:m:s m" at bounding box center [297, 149] width 473 height 31
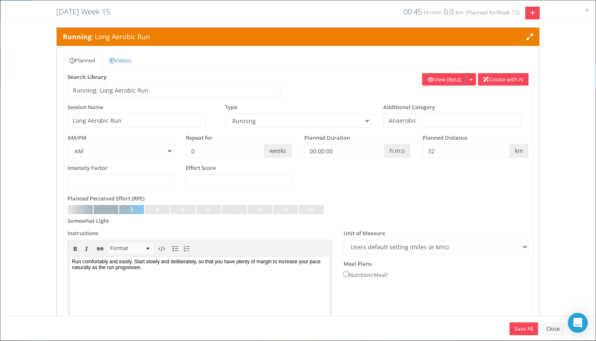
click at [442, 185] on div "Intensity Factor Effort Score" at bounding box center [297, 179] width 473 height 31
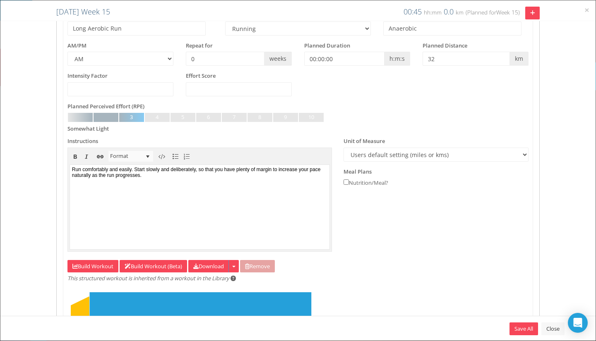
scroll to position [224, 0]
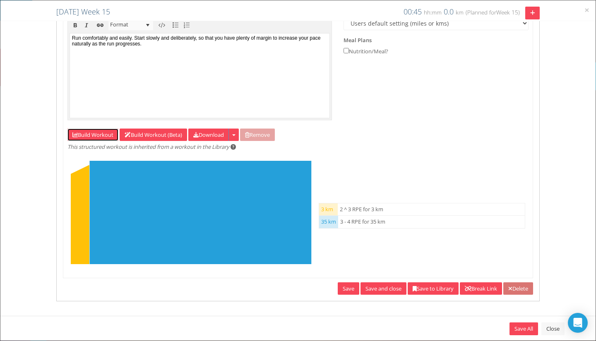
click at [89, 134] on link "Build Workout" at bounding box center [92, 135] width 51 height 13
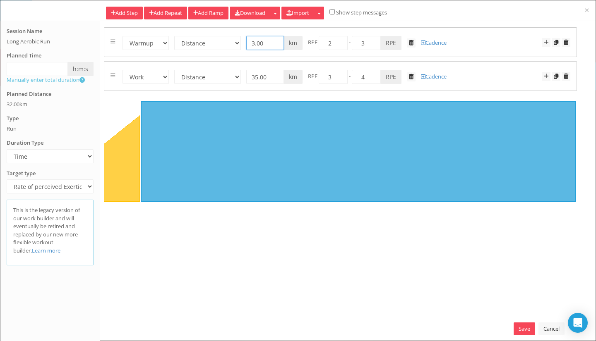
click at [262, 43] on input "3.00" at bounding box center [265, 43] width 38 height 14
drag, startPoint x: 266, startPoint y: 79, endPoint x: 238, endPoint y: 79, distance: 28.6
click at [238, 79] on form "Warmup Work Rest Cooldown Time Distance Open/Lap Button 00:30:00 h:m:s 35.00 km…" at bounding box center [340, 76] width 460 height 16
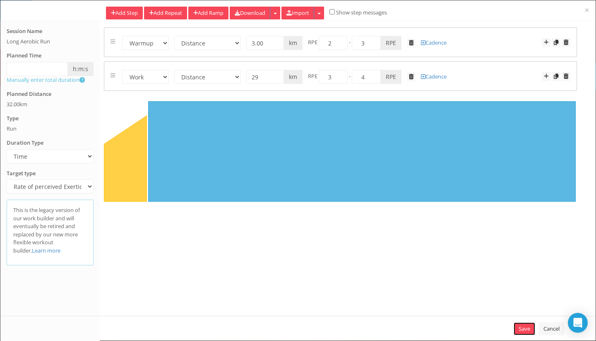
click at [522, 326] on link "Save" at bounding box center [525, 329] width 22 height 13
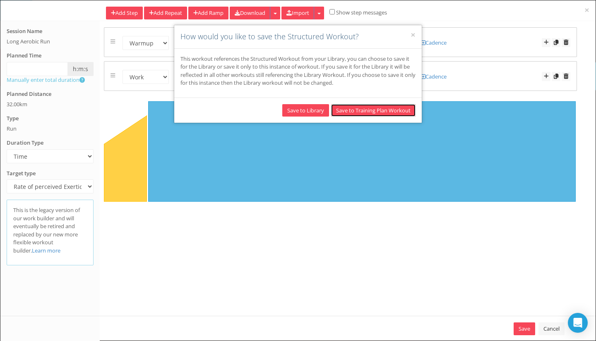
click at [392, 112] on button "Save to Training Plan Workout" at bounding box center [373, 110] width 84 height 13
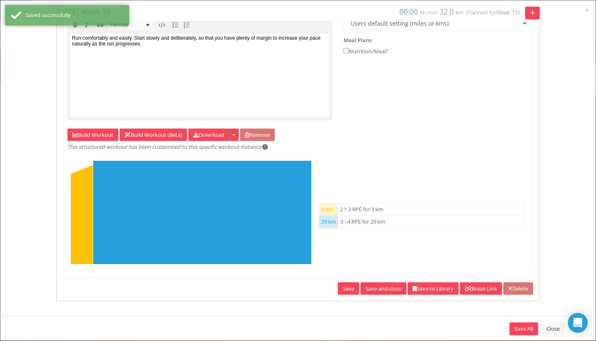
click at [377, 290] on link "Save and close" at bounding box center [383, 289] width 46 height 13
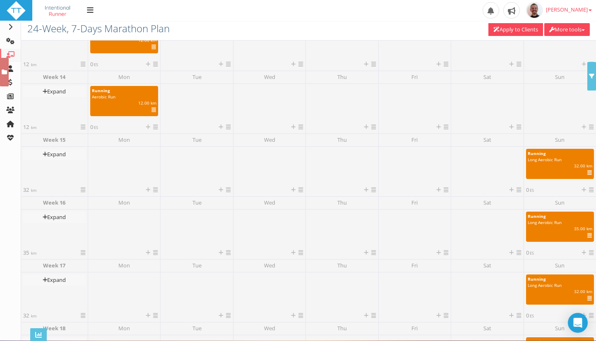
scroll to position [804, 0]
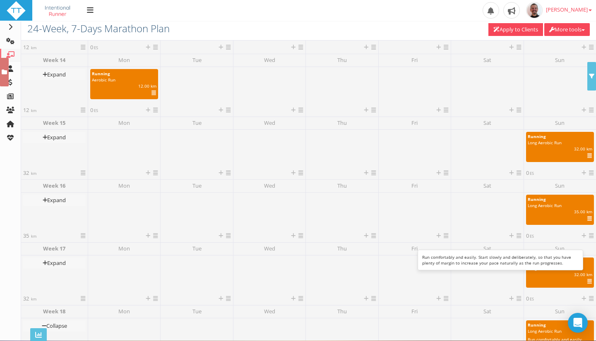
click at [588, 219] on icon at bounding box center [589, 219] width 5 height 0
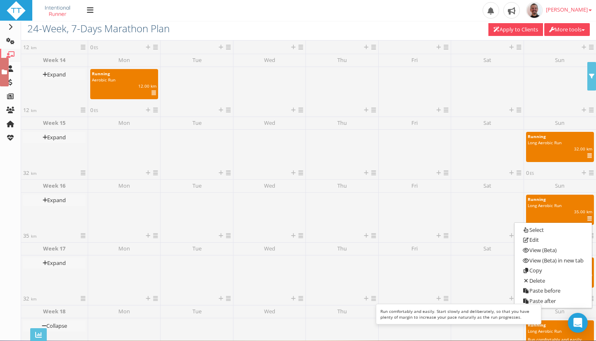
click at [544, 270] on link "Copy" at bounding box center [552, 271] width 77 height 10
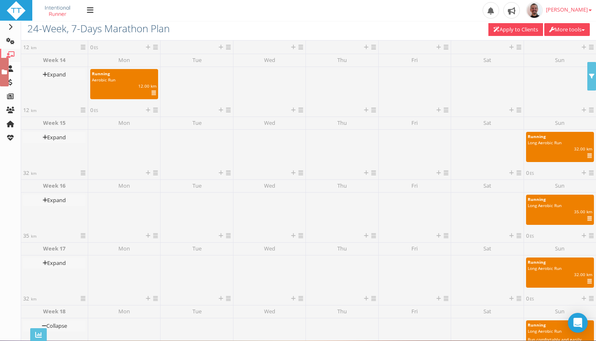
click at [589, 113] on icon at bounding box center [591, 110] width 5 height 5
click at [588, 144] on icon at bounding box center [591, 143] width 7 height 5
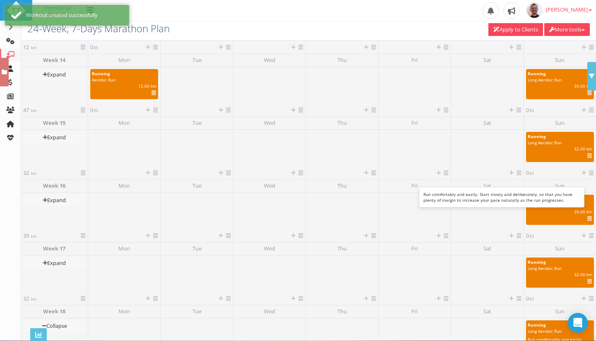
click at [587, 156] on icon at bounding box center [589, 156] width 5 height 0
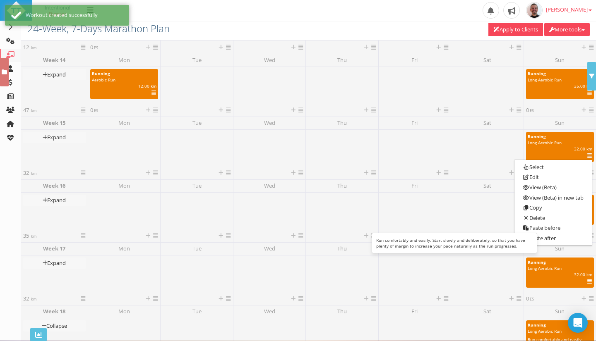
click at [541, 209] on link "Copy" at bounding box center [552, 208] width 77 height 10
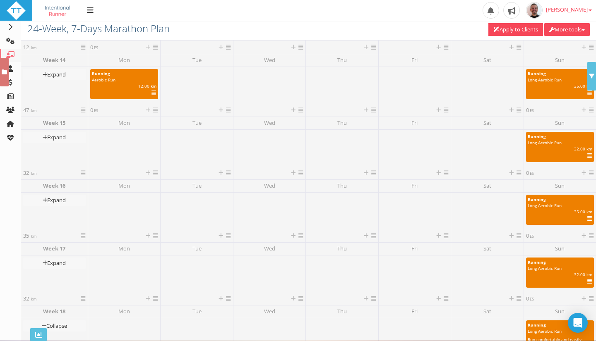
click at [589, 47] on icon at bounding box center [591, 47] width 5 height 5
click at [580, 79] on link "Paste" at bounding box center [605, 80] width 50 height 10
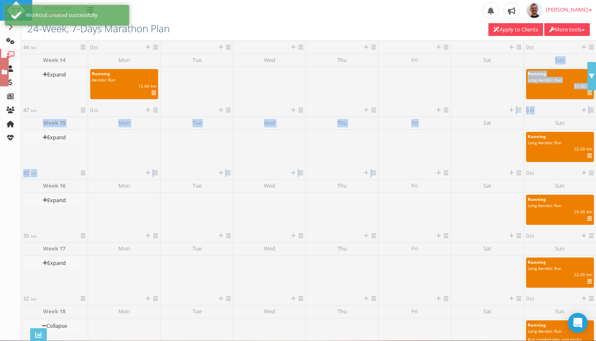
drag, startPoint x: 455, startPoint y: 115, endPoint x: 438, endPoint y: 179, distance: 65.8
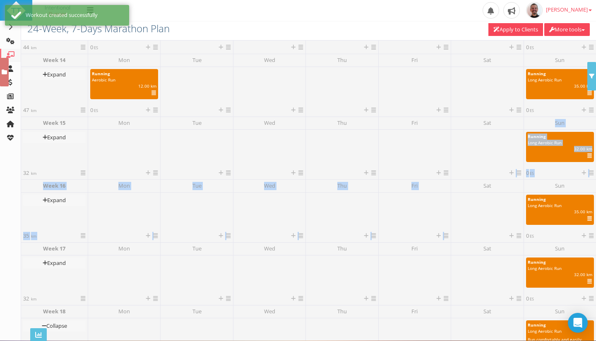
drag, startPoint x: 459, startPoint y: 138, endPoint x: 462, endPoint y: 180, distance: 42.7
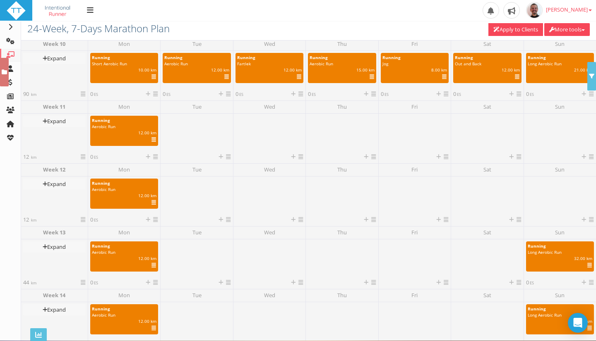
scroll to position [567, 0]
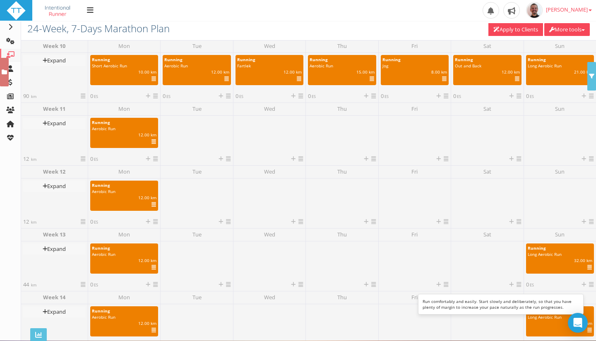
click at [587, 268] on icon at bounding box center [589, 268] width 5 height 0
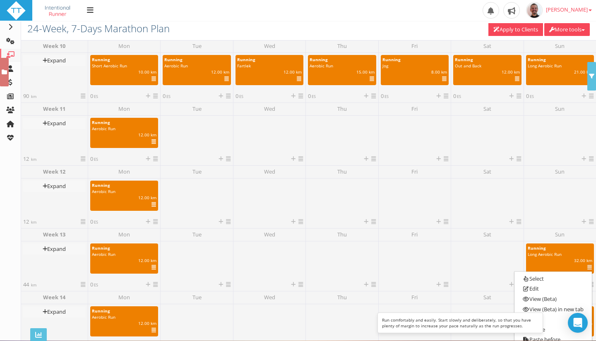
click at [547, 319] on link "Copy" at bounding box center [552, 319] width 77 height 10
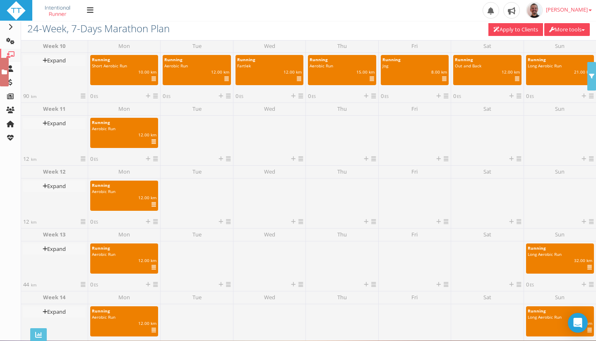
click at [590, 221] on icon at bounding box center [591, 221] width 5 height 5
click at [590, 256] on icon at bounding box center [591, 254] width 7 height 5
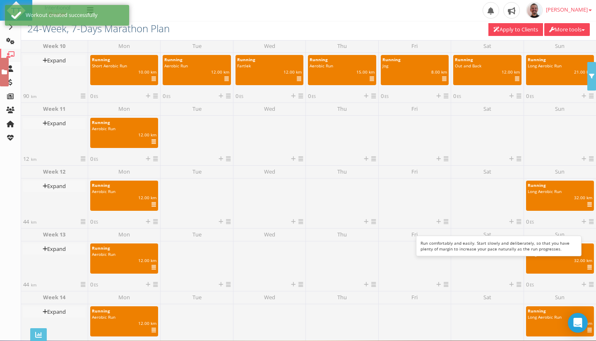
click at [587, 205] on icon at bounding box center [589, 205] width 5 height 0
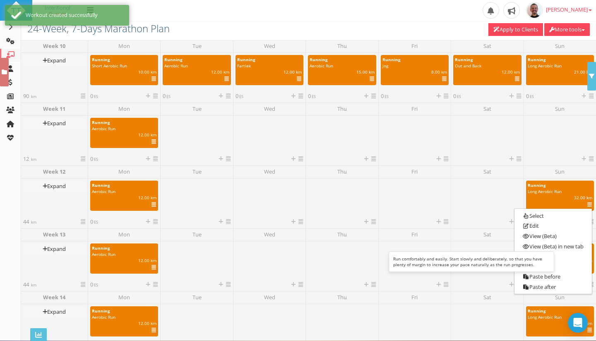
click at [549, 226] on link "Edit" at bounding box center [552, 226] width 77 height 10
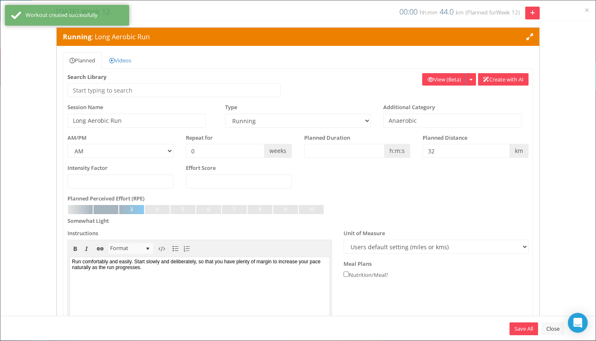
scroll to position [0, 0]
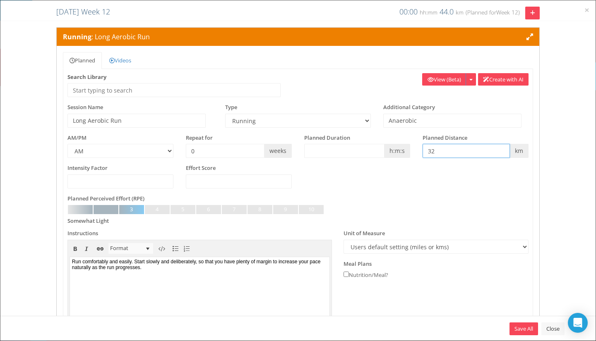
drag, startPoint x: 435, startPoint y: 151, endPoint x: 424, endPoint y: 151, distance: 11.2
click at [424, 151] on input "32" at bounding box center [465, 151] width 87 height 14
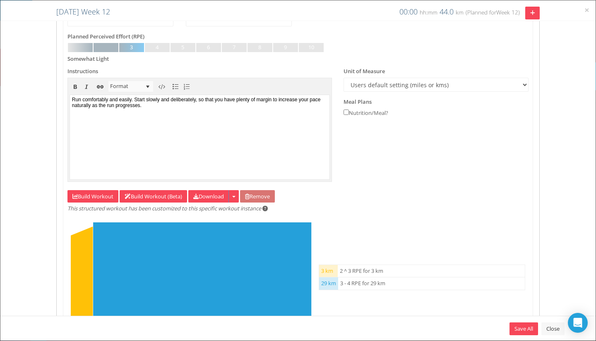
scroll to position [224, 0]
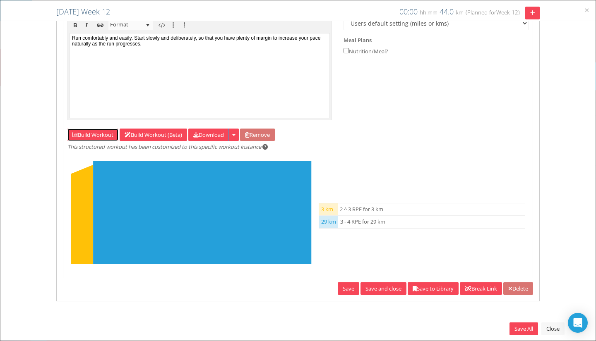
click at [77, 133] on icon at bounding box center [74, 134] width 5 height 5
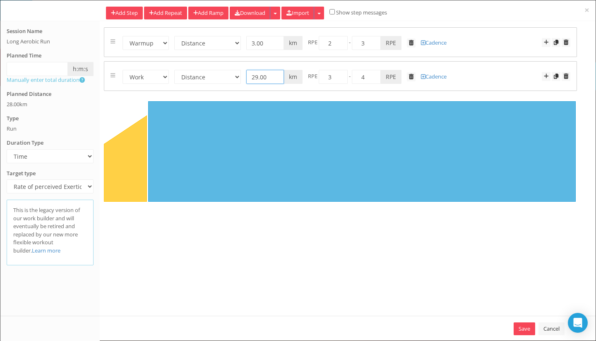
drag, startPoint x: 269, startPoint y: 72, endPoint x: 244, endPoint y: 77, distance: 25.3
click at [244, 77] on form "Warmup Work Rest Cooldown Time Distance Open/Lap Button 00:30:00 h:m:s 29.00 km…" at bounding box center [340, 76] width 460 height 16
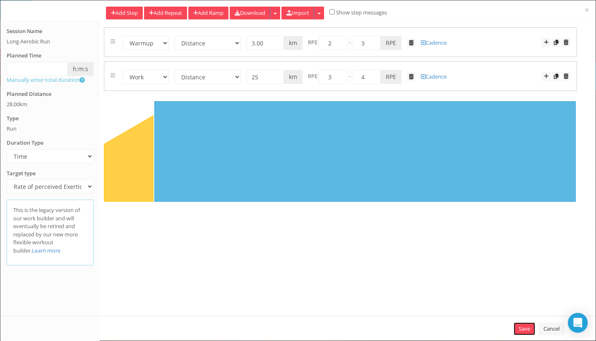
click at [518, 325] on link "Save" at bounding box center [525, 329] width 22 height 13
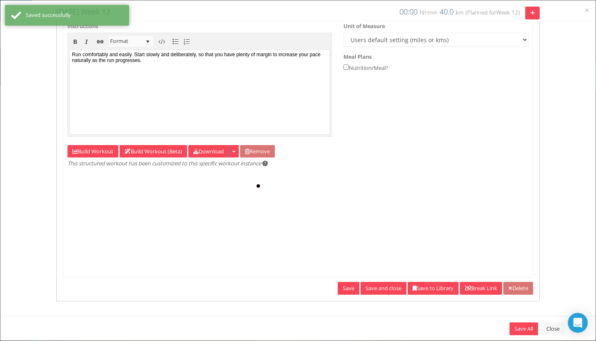
scroll to position [0, 0]
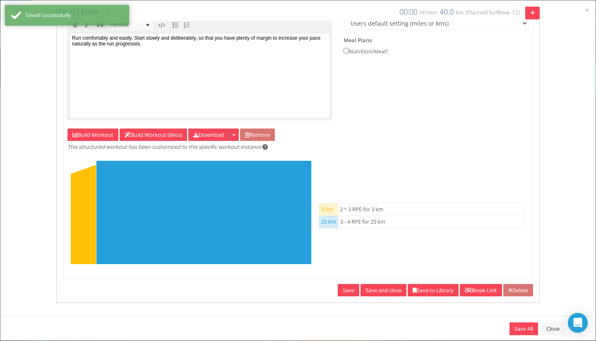
click at [369, 289] on link "Save and close" at bounding box center [383, 290] width 46 height 13
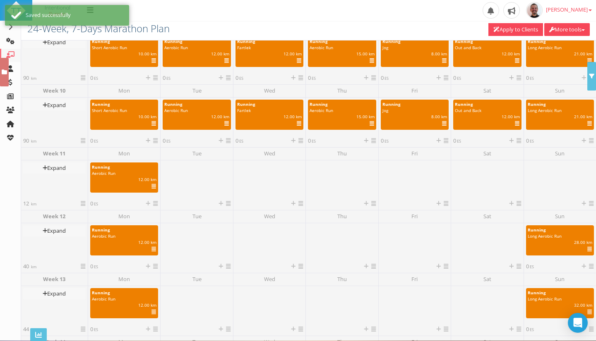
scroll to position [520, 0]
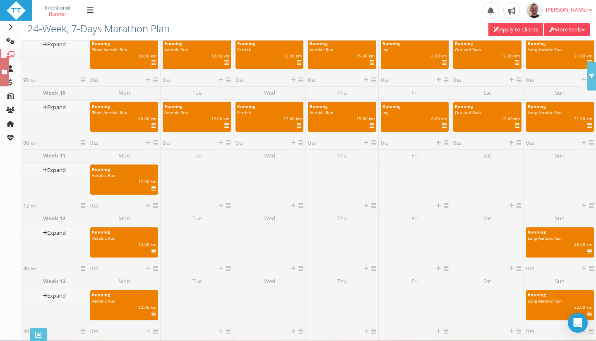
click at [589, 206] on icon at bounding box center [591, 205] width 5 height 5
click at [588, 240] on icon at bounding box center [591, 238] width 7 height 5
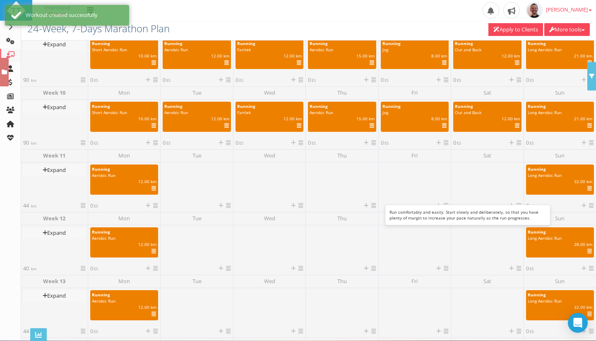
click at [551, 175] on span "Long Aerobic Run" at bounding box center [545, 176] width 34 height 6
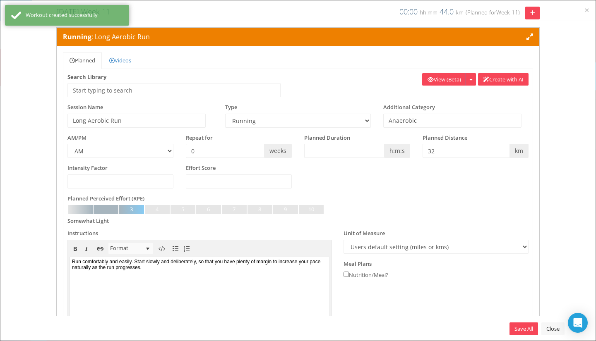
scroll to position [0, 0]
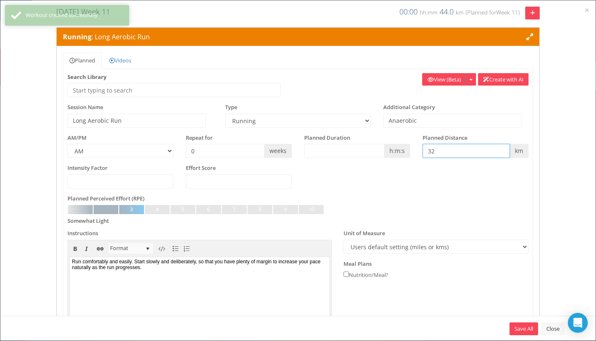
drag, startPoint x: 438, startPoint y: 149, endPoint x: 421, endPoint y: 153, distance: 17.3
click at [422, 153] on input "32" at bounding box center [465, 151] width 87 height 14
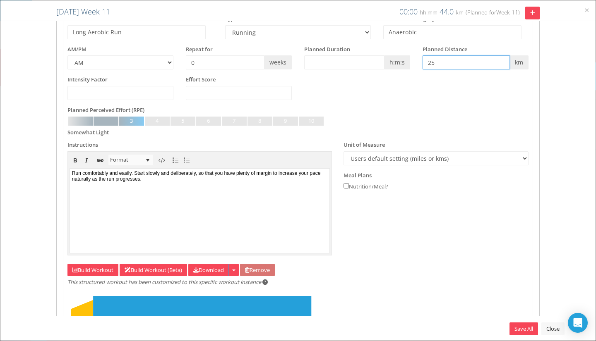
scroll to position [166, 0]
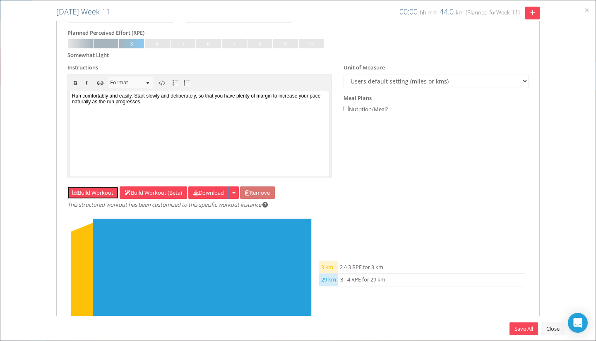
click at [93, 189] on link "Build Workout" at bounding box center [92, 193] width 51 height 13
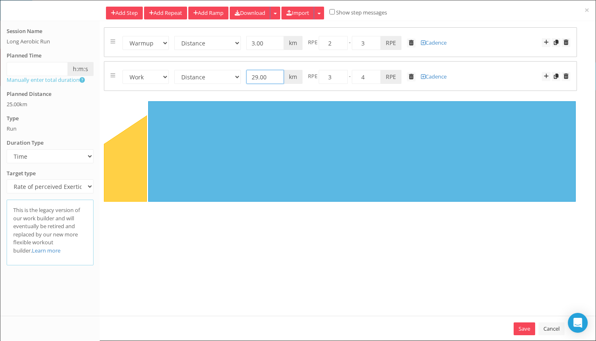
click at [270, 77] on input "29.00" at bounding box center [265, 77] width 38 height 14
drag, startPoint x: 270, startPoint y: 77, endPoint x: 238, endPoint y: 82, distance: 32.2
click at [238, 82] on form "Warmup Work Rest Cooldown Time Distance Open/Lap Button 00:30:00 h:m:s 29.00 km…" at bounding box center [340, 76] width 460 height 16
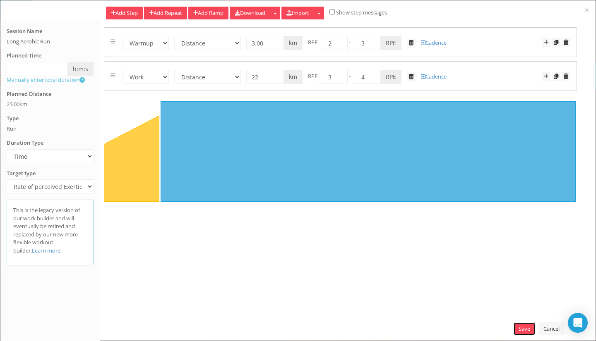
click at [516, 330] on link "Save" at bounding box center [525, 329] width 22 height 13
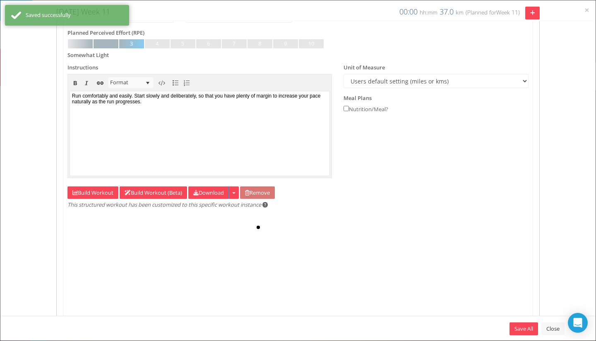
scroll to position [0, 0]
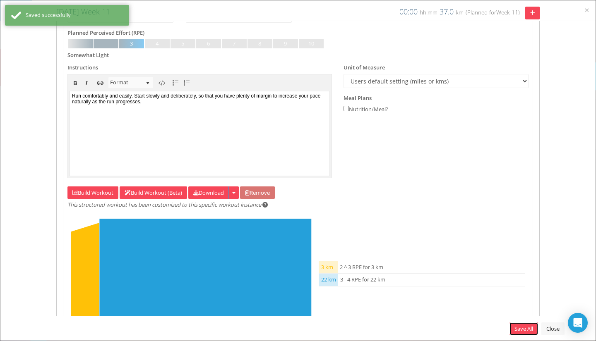
click at [516, 328] on link "Save All" at bounding box center [523, 329] width 29 height 13
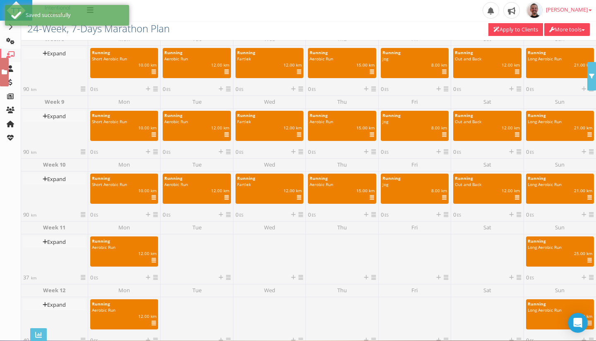
scroll to position [446, 0]
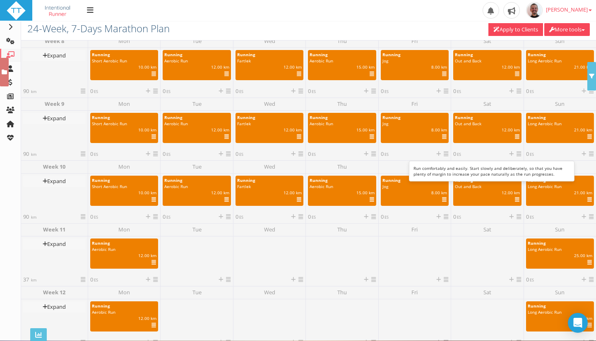
click at [577, 130] on span "21.00" at bounding box center [579, 130] width 11 height 6
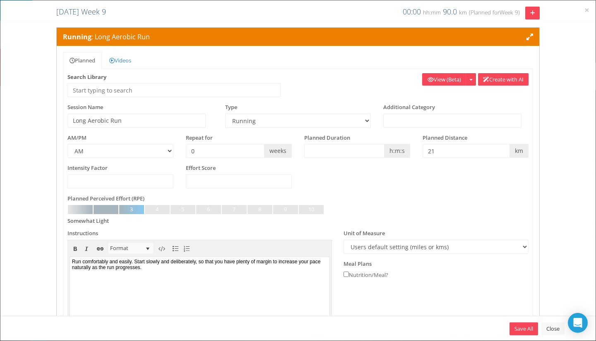
scroll to position [0, 0]
drag, startPoint x: 434, startPoint y: 154, endPoint x: 418, endPoint y: 151, distance: 17.2
click at [418, 151] on div "Planned Distance 21 km 13.049 miles 21000 m 22966 yds" at bounding box center [475, 146] width 118 height 24
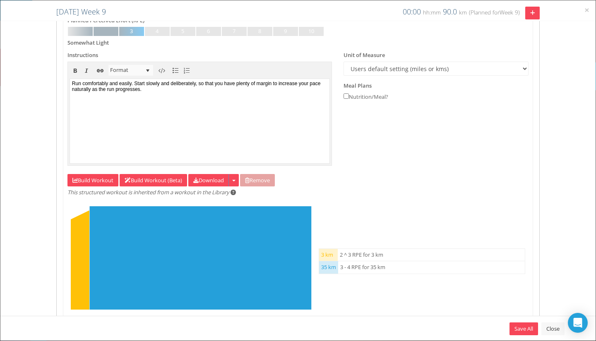
scroll to position [182, 0]
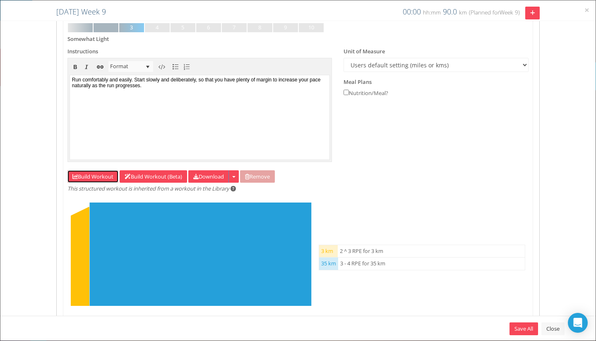
click at [99, 172] on link "Build Workout" at bounding box center [92, 176] width 51 height 13
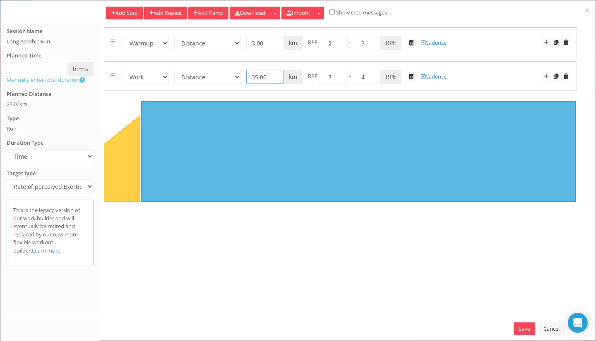
drag, startPoint x: 271, startPoint y: 77, endPoint x: 246, endPoint y: 79, distance: 24.4
click at [246, 79] on input "35.00" at bounding box center [265, 77] width 38 height 14
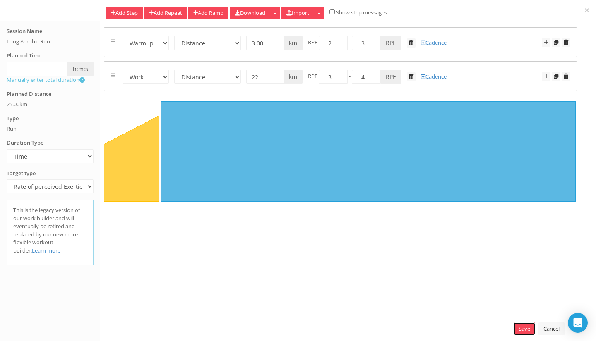
click at [518, 331] on link "Save" at bounding box center [525, 329] width 22 height 13
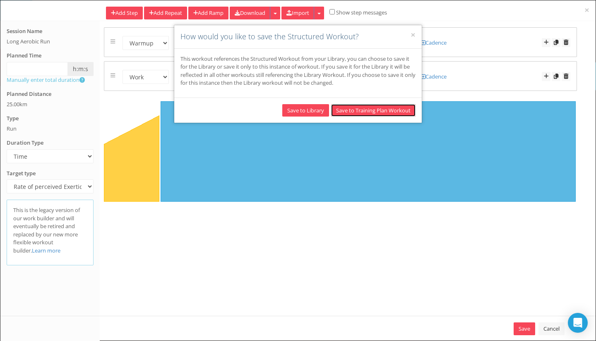
click at [388, 113] on button "Save to Training Plan Workout" at bounding box center [373, 110] width 84 height 13
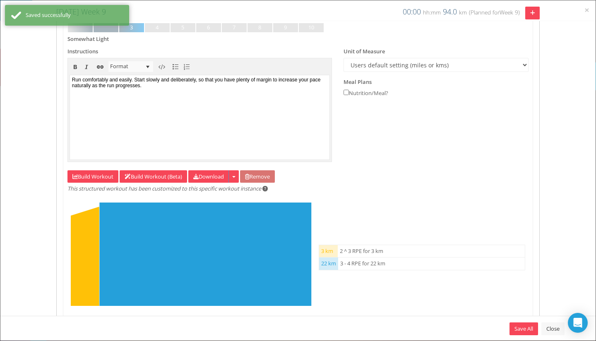
scroll to position [224, 0]
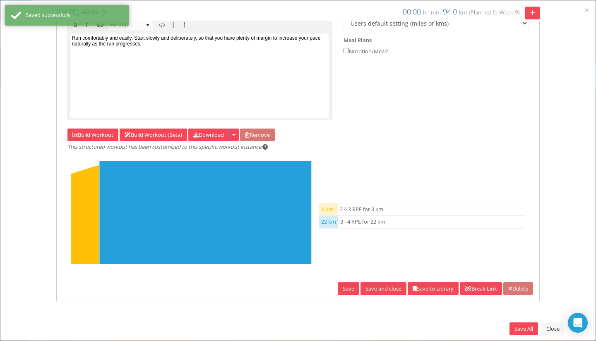
click at [375, 283] on link "Save and close" at bounding box center [383, 289] width 46 height 13
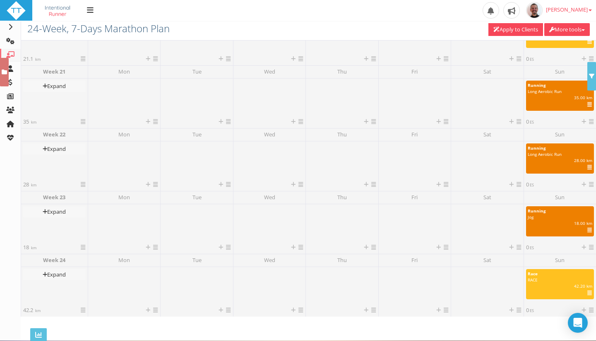
scroll to position [1312, 0]
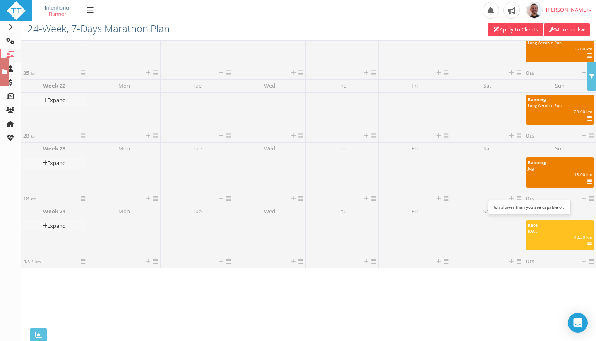
click at [575, 172] on div "18.00 km | | ES | IF" at bounding box center [559, 175] width 77 height 6
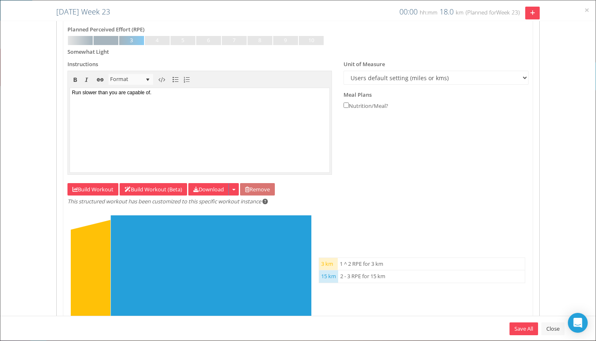
scroll to position [224, 0]
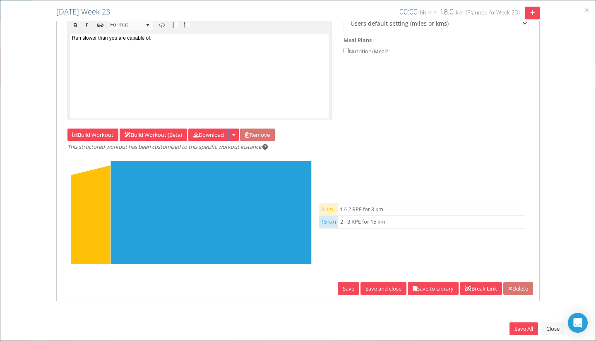
click at [508, 326] on div "Save All Close" at bounding box center [297, 328] width 595 height 25
click at [518, 326] on link "Save All" at bounding box center [523, 329] width 29 height 13
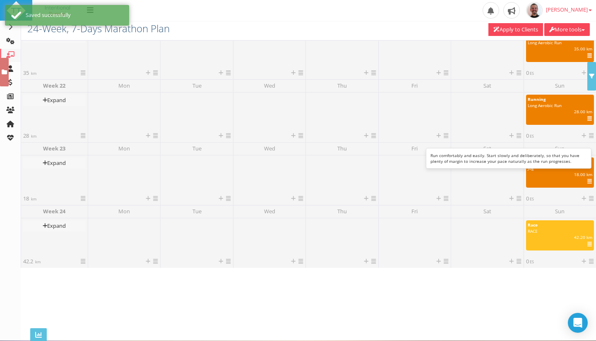
click at [587, 119] on icon at bounding box center [589, 119] width 5 height 0
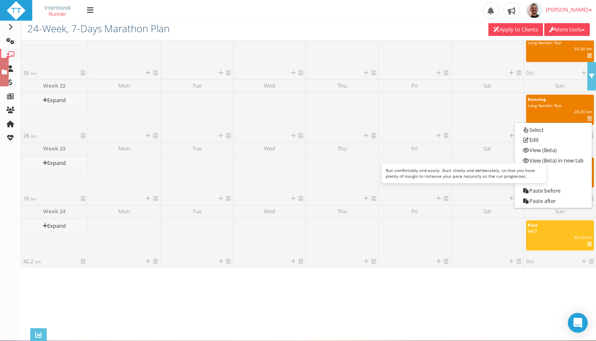
click at [541, 137] on link "Edit" at bounding box center [552, 140] width 77 height 10
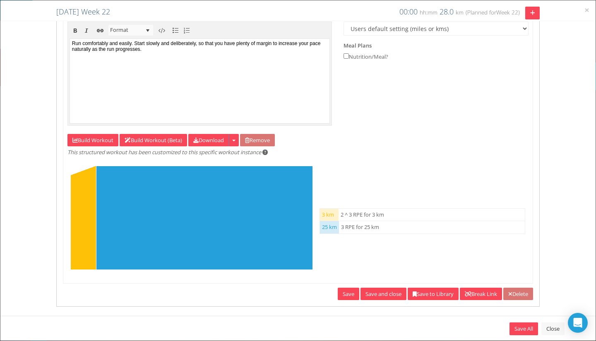
scroll to position [221, 0]
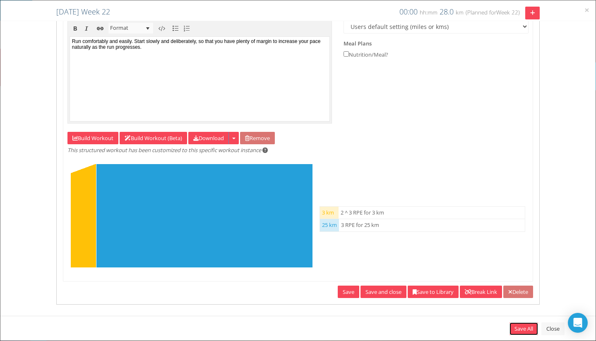
click at [529, 330] on link "Save All" at bounding box center [523, 329] width 29 height 13
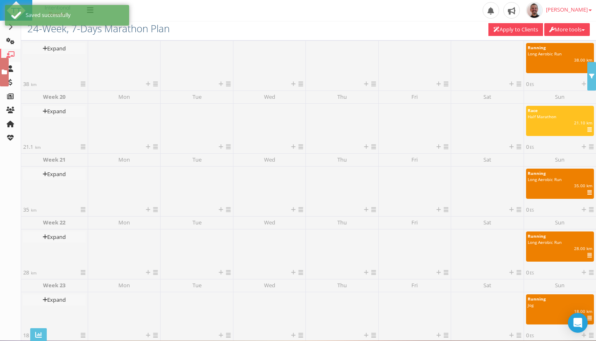
scroll to position [1175, 0]
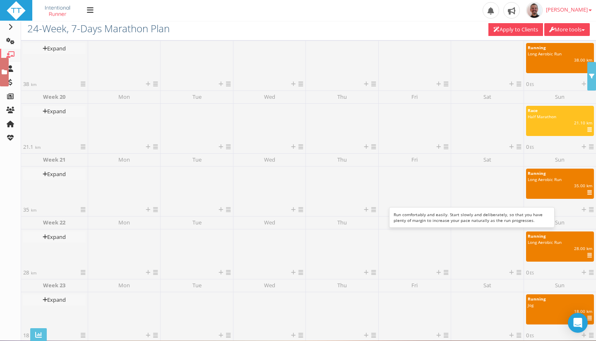
click at [561, 178] on div "Long Aerobic Run" at bounding box center [560, 180] width 65 height 6
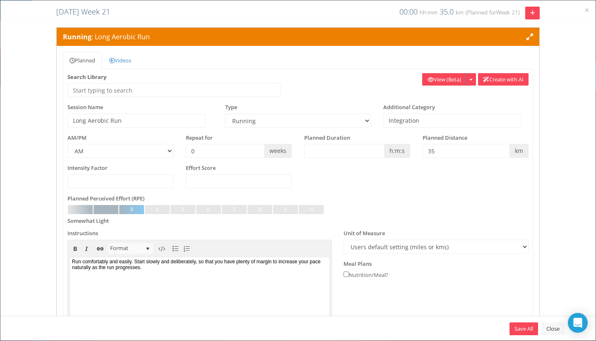
scroll to position [0, 0]
click at [523, 327] on link "Save All" at bounding box center [523, 329] width 29 height 13
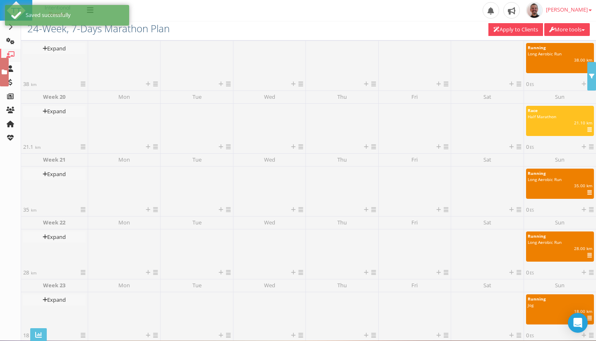
click at [547, 124] on div "21.10 km | | ES | IF" at bounding box center [559, 123] width 77 height 6
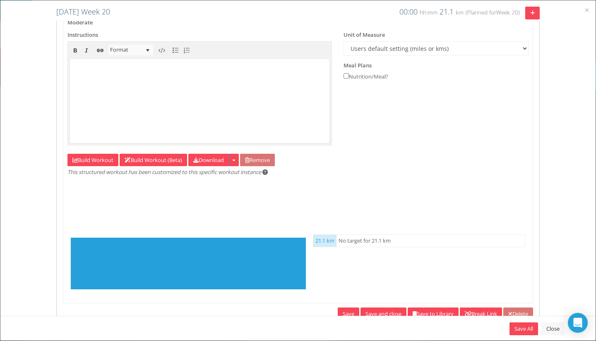
scroll to position [224, 0]
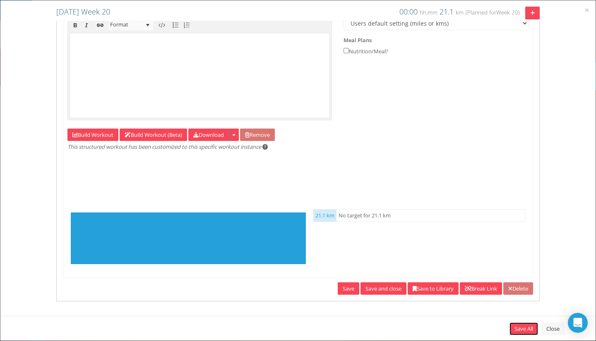
click at [514, 328] on link "Save All" at bounding box center [523, 329] width 29 height 13
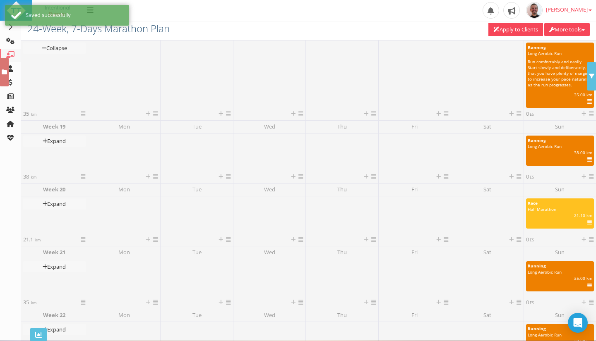
scroll to position [1075, 0]
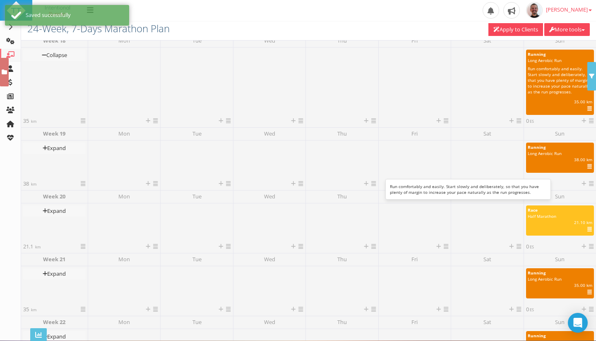
click at [554, 152] on span "Long Aerobic Run" at bounding box center [545, 154] width 34 height 6
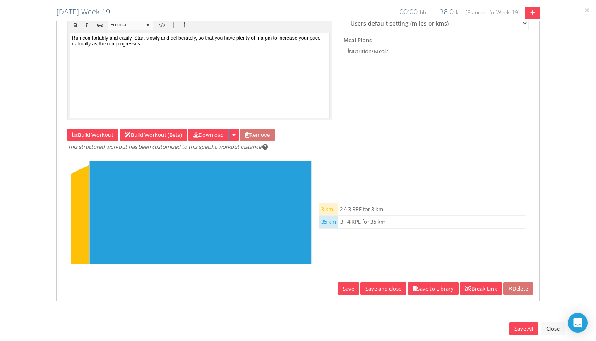
scroll to position [0, 0]
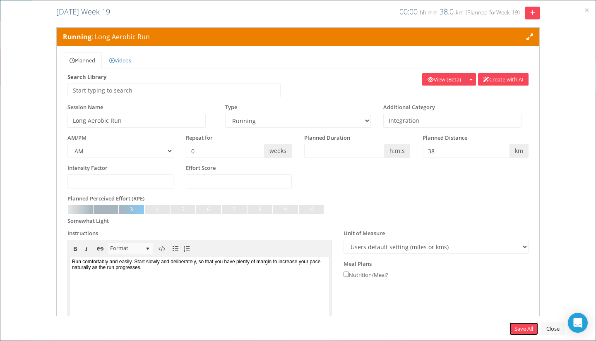
click at [518, 327] on link "Save All" at bounding box center [523, 329] width 29 height 13
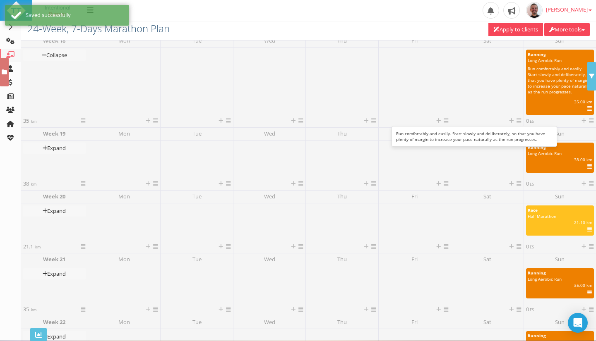
click at [560, 95] on div "Running Long Aerobic Run 360 Run comfortably and easily. Start slowly and delib…" at bounding box center [560, 82] width 68 height 65
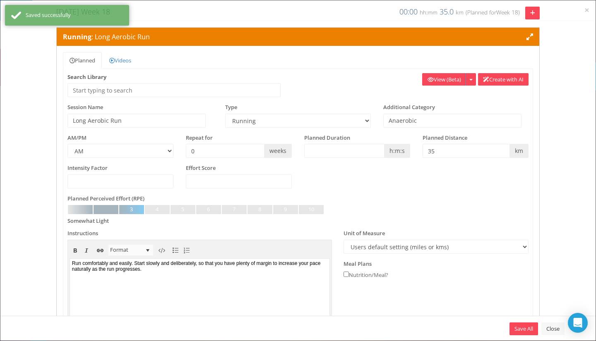
drag, startPoint x: 196, startPoint y: 288, endPoint x: 238, endPoint y: 299, distance: 43.5
click at [238, 299] on body "Run comfortably and easily. Start slowly and deliberately, so that you have ple…" at bounding box center [200, 300] width 260 height 82
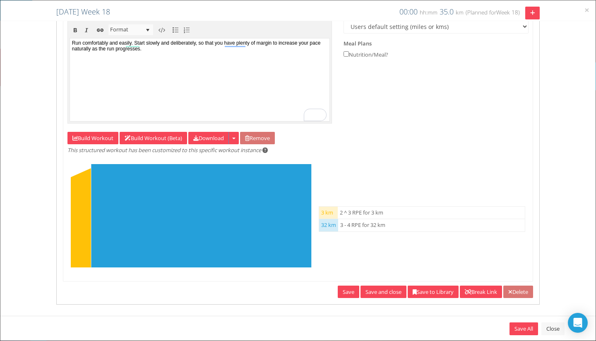
scroll to position [218, 0]
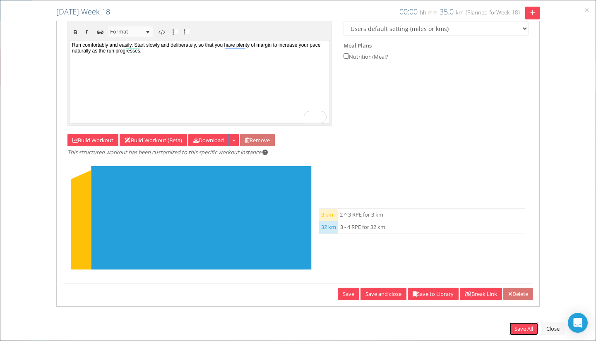
click at [523, 327] on link "Save All" at bounding box center [523, 329] width 29 height 13
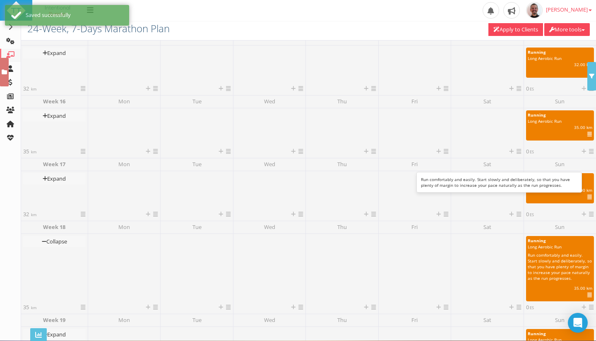
scroll to position [887, 0]
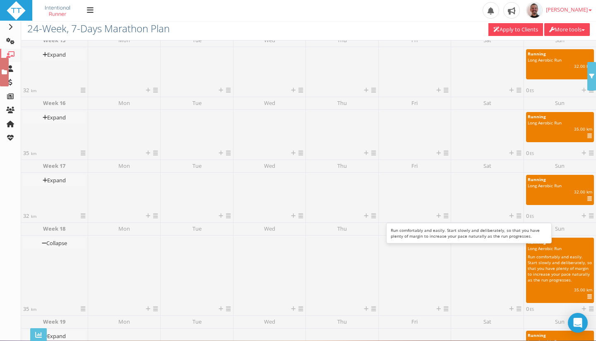
click at [555, 189] on div "32.00 km | | ES | IF" at bounding box center [559, 192] width 77 height 6
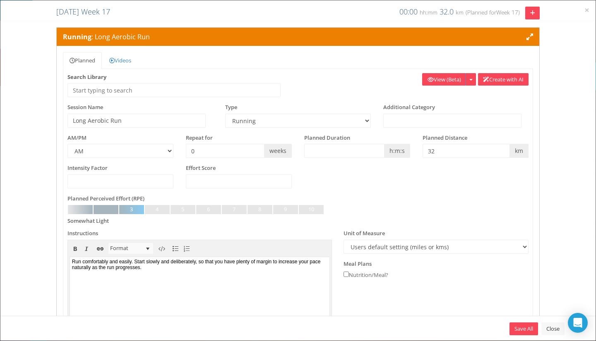
scroll to position [0, 0]
click at [548, 333] on link "Close" at bounding box center [552, 329] width 23 height 13
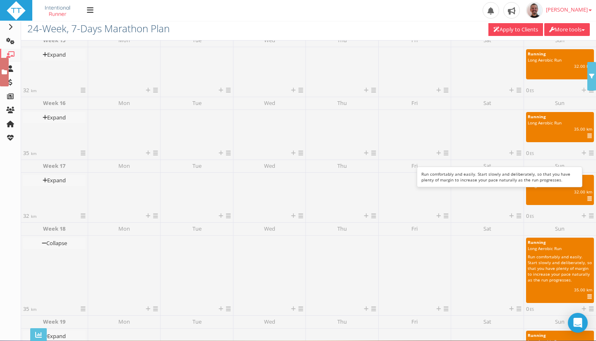
click at [587, 136] on icon at bounding box center [589, 136] width 5 height 0
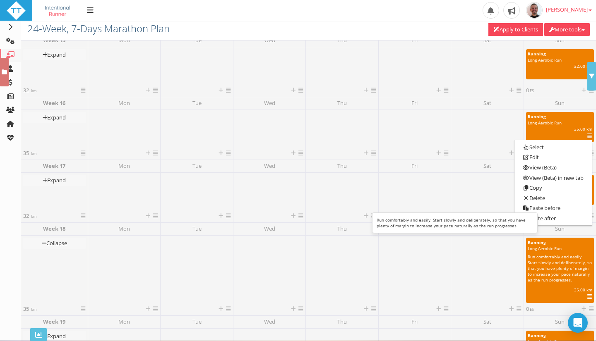
click at [542, 188] on link "Copy" at bounding box center [552, 188] width 77 height 10
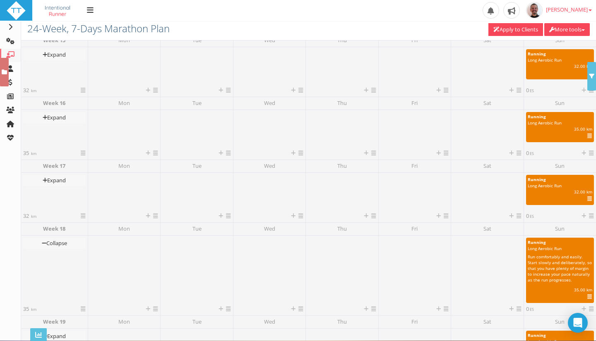
click at [589, 308] on icon at bounding box center [591, 309] width 5 height 5
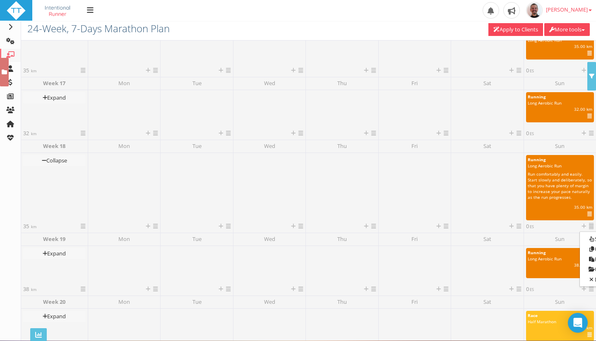
scroll to position [1007, 0]
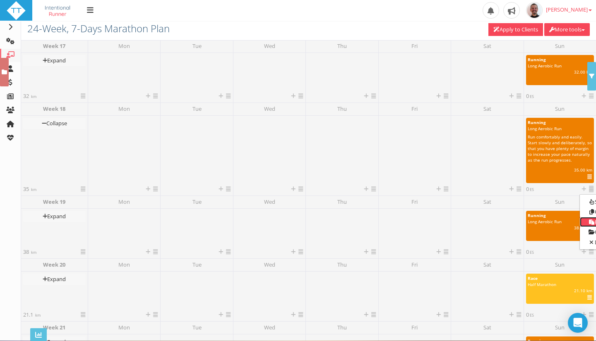
click at [588, 221] on icon at bounding box center [591, 222] width 7 height 5
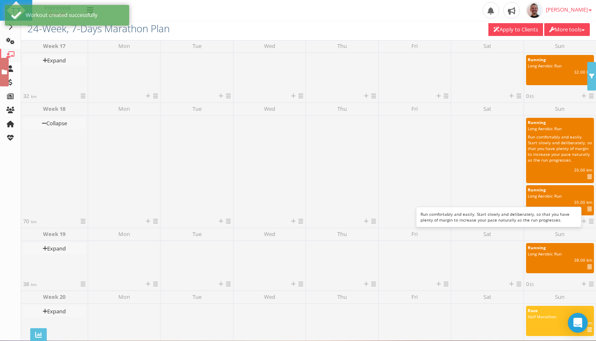
click at [587, 177] on icon at bounding box center [589, 177] width 5 height 0
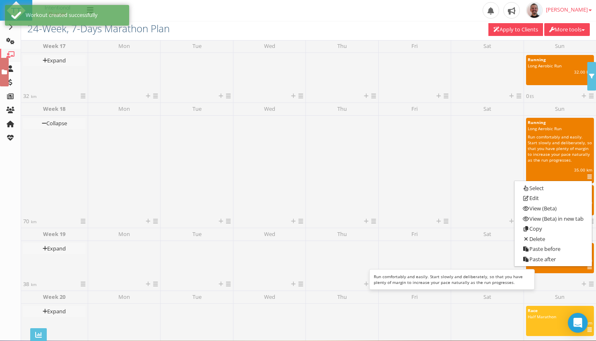
click at [539, 235] on link "Delete" at bounding box center [552, 239] width 77 height 10
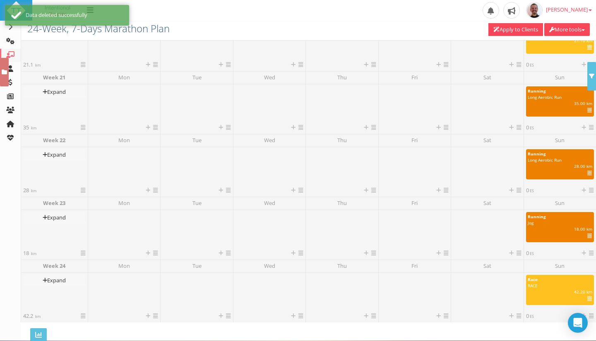
scroll to position [1189, 0]
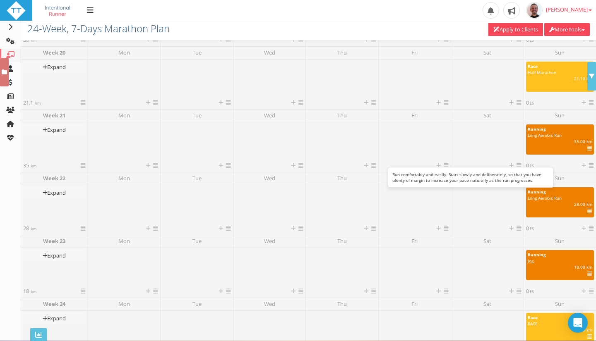
click at [557, 137] on span "Long Aerobic Run" at bounding box center [545, 135] width 34 height 6
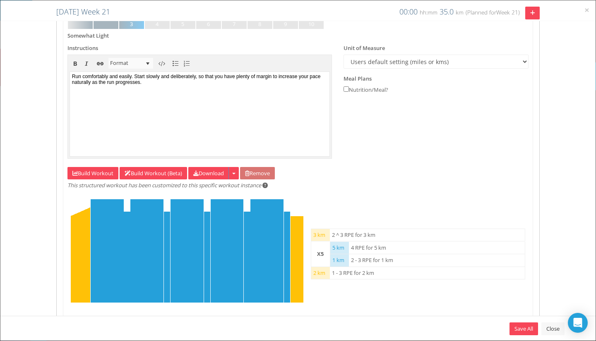
scroll to position [186, 0]
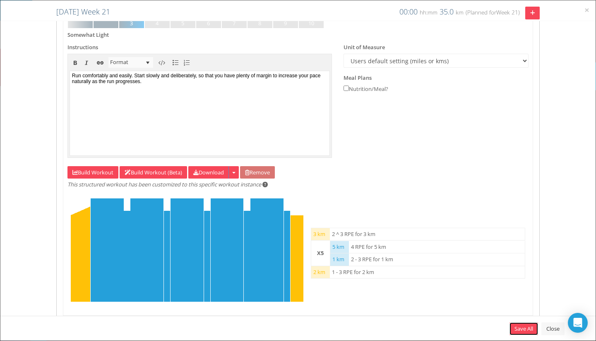
click at [524, 326] on link "Save All" at bounding box center [523, 329] width 29 height 13
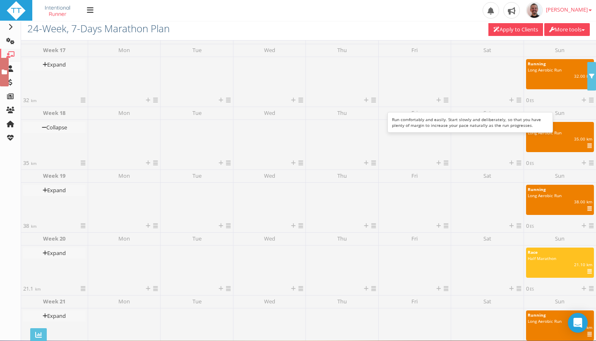
scroll to position [1002, 0]
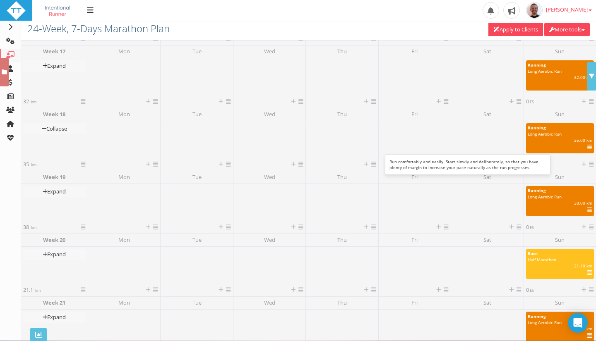
click at [554, 130] on div "Running" at bounding box center [560, 128] width 65 height 6
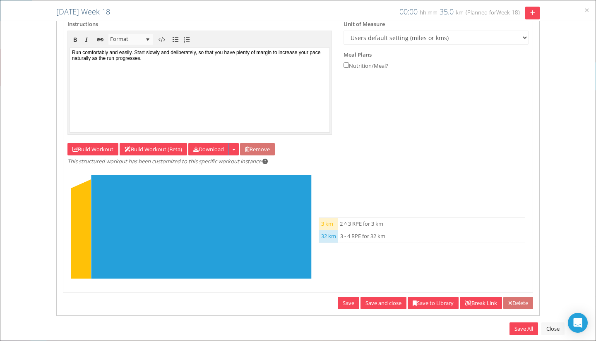
scroll to position [224, 0]
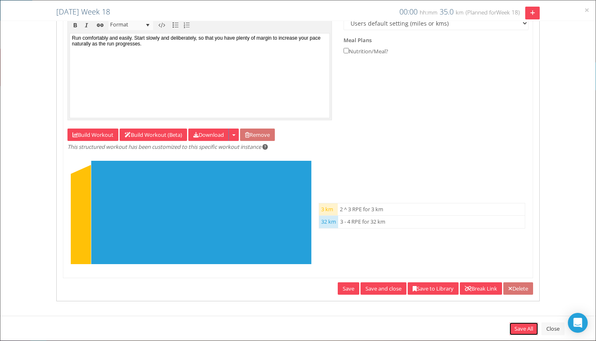
click at [520, 330] on link "Save All" at bounding box center [523, 329] width 29 height 13
